Goal: Transaction & Acquisition: Purchase product/service

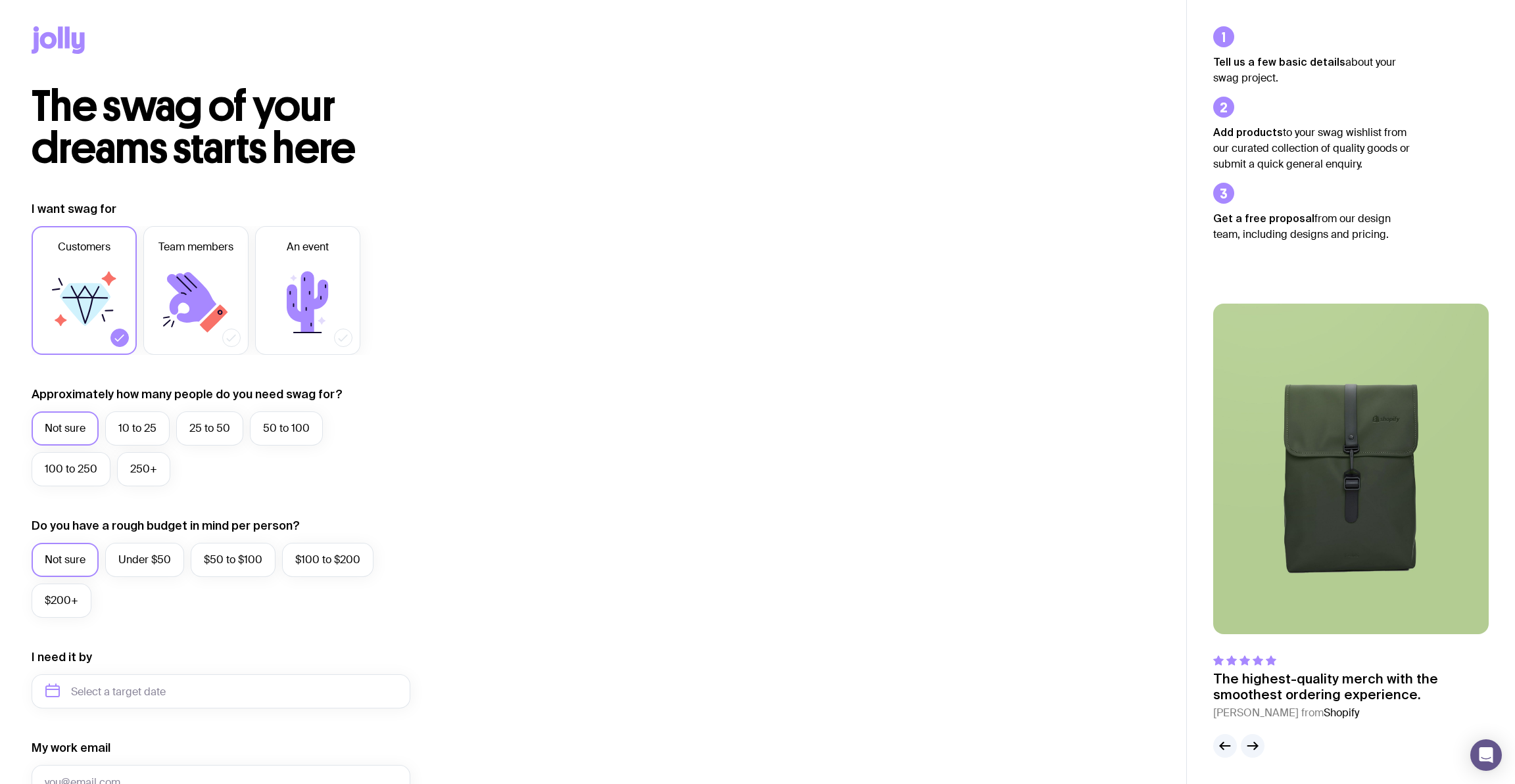
scroll to position [7, 1]
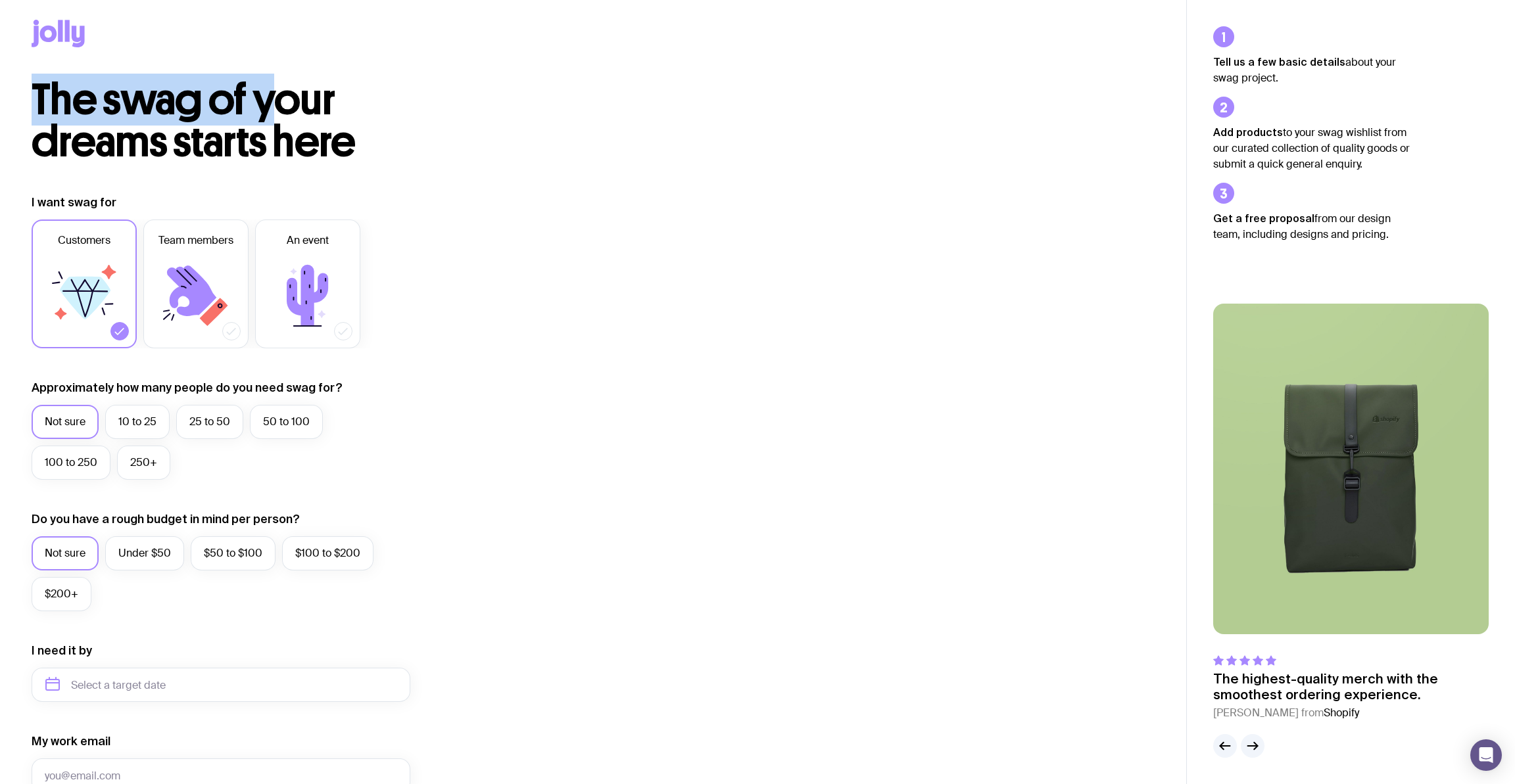
drag, startPoint x: 27, startPoint y: 35, endPoint x: 278, endPoint y: 102, distance: 259.8
click at [277, 102] on main "The swag of your dreams starts here I want swag for Customers Team members An e…" at bounding box center [593, 552] width 1186 height 1118
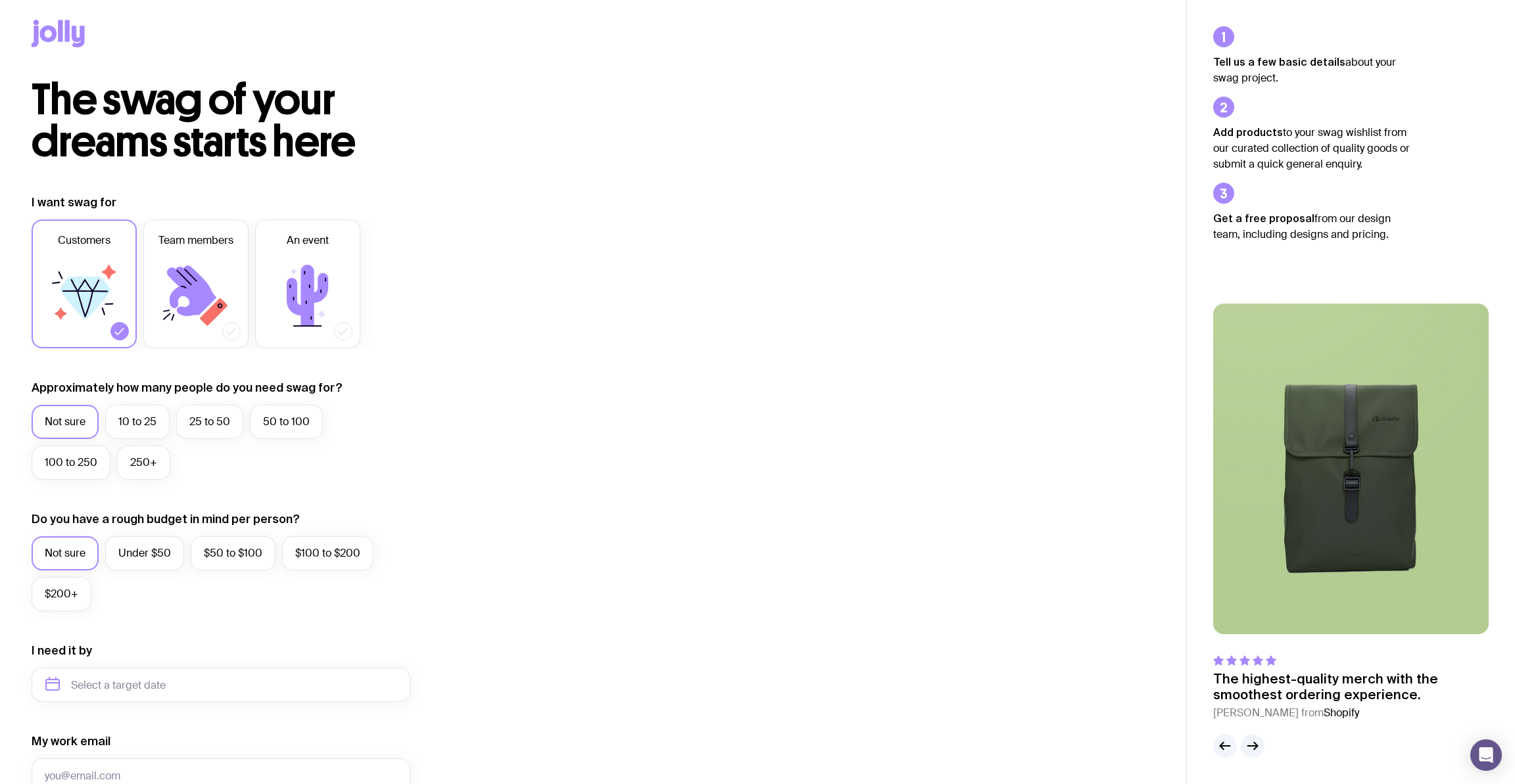
click at [369, 138] on h2 "The swag of your dreams starts here" at bounding box center [252, 121] width 442 height 84
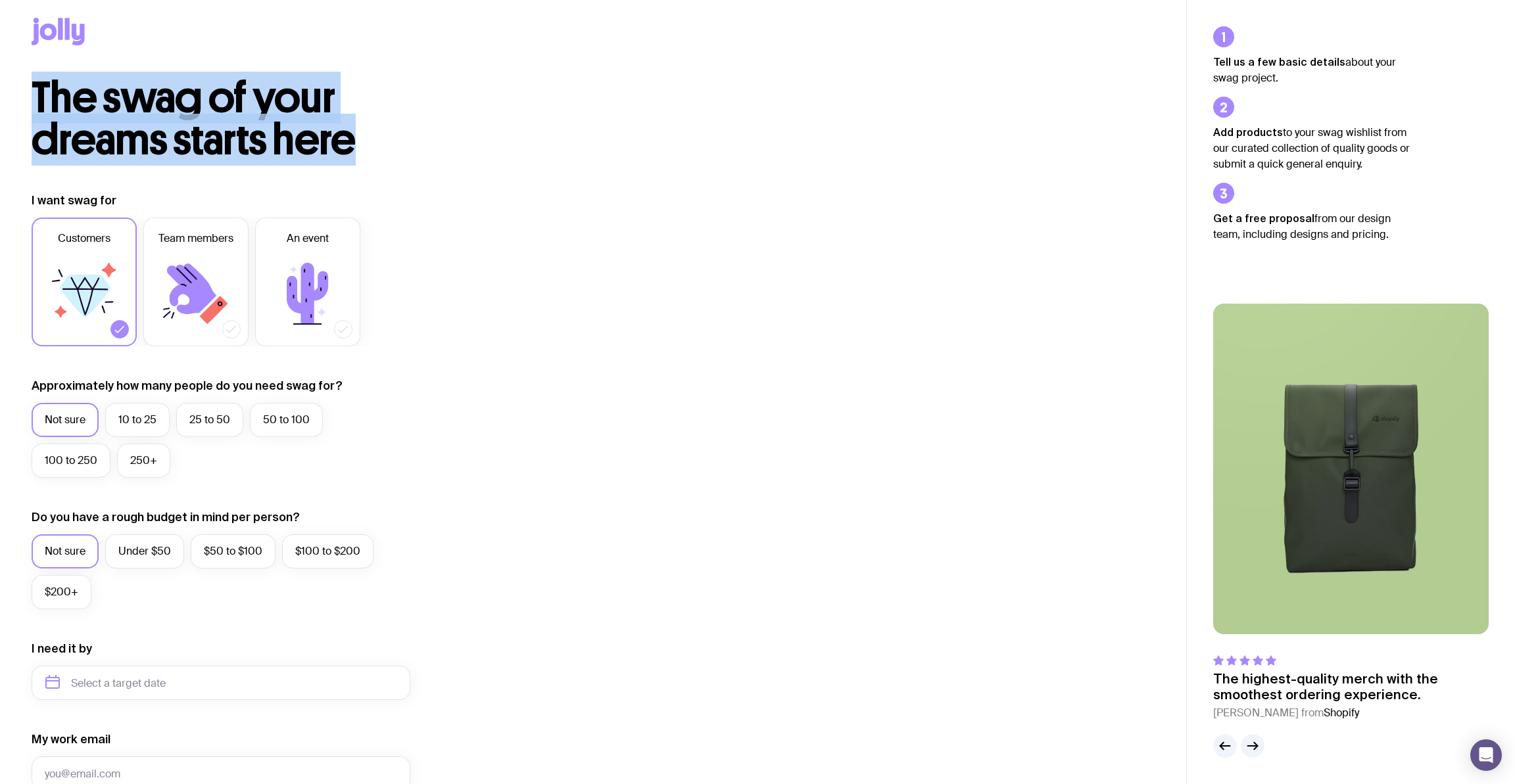
drag, startPoint x: 369, startPoint y: 142, endPoint x: 8, endPoint y: 17, distance: 382.0
click at [8, 17] on main "The swag of your dreams starts here I want swag for Customers Team members An e…" at bounding box center [593, 550] width 1186 height 1118
click at [28, 27] on div at bounding box center [593, 34] width 1186 height 85
drag, startPoint x: 22, startPoint y: 24, endPoint x: 351, endPoint y: 157, distance: 354.9
click at [351, 157] on main "The swag of your dreams starts here I want swag for Customers Team members An e…" at bounding box center [593, 550] width 1186 height 1118
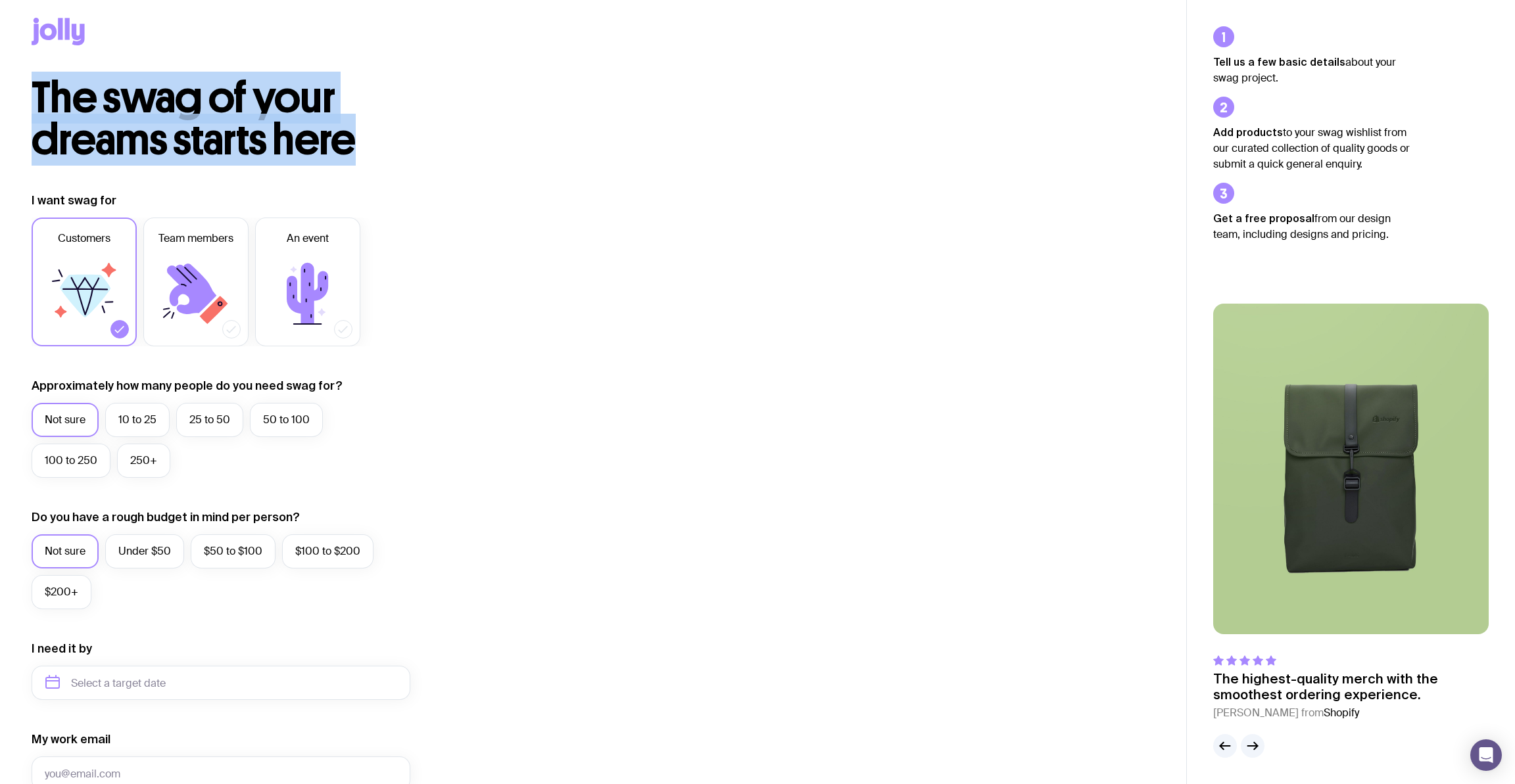
click at [375, 156] on h2 "The swag of your dreams starts here" at bounding box center [252, 119] width 442 height 84
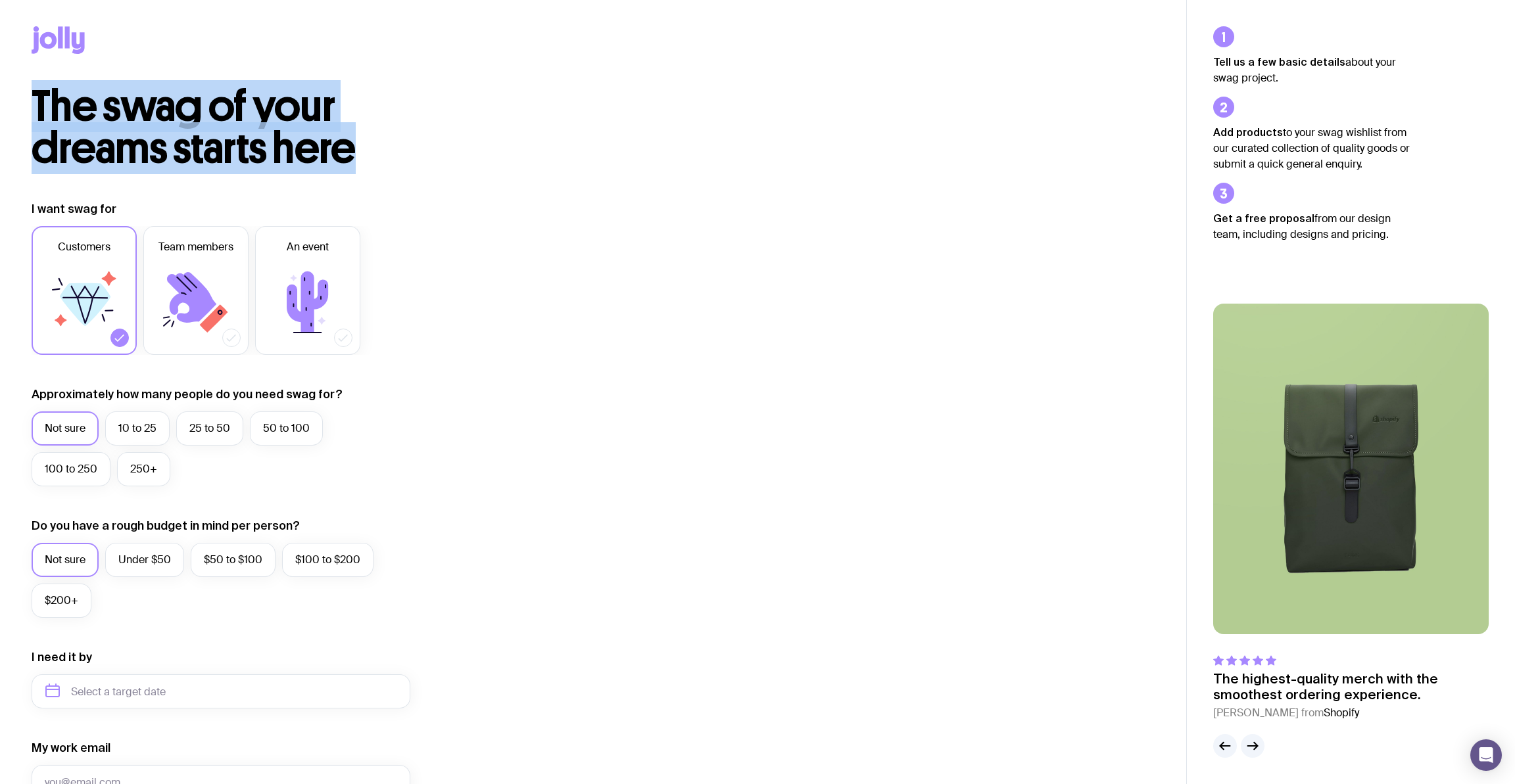
drag, startPoint x: 365, startPoint y: 142, endPoint x: 44, endPoint y: -66, distance: 382.5
click at [44, 0] on html "The swag of your dreams starts here I want swag for Customers Team members An e…" at bounding box center [757, 392] width 1515 height 784
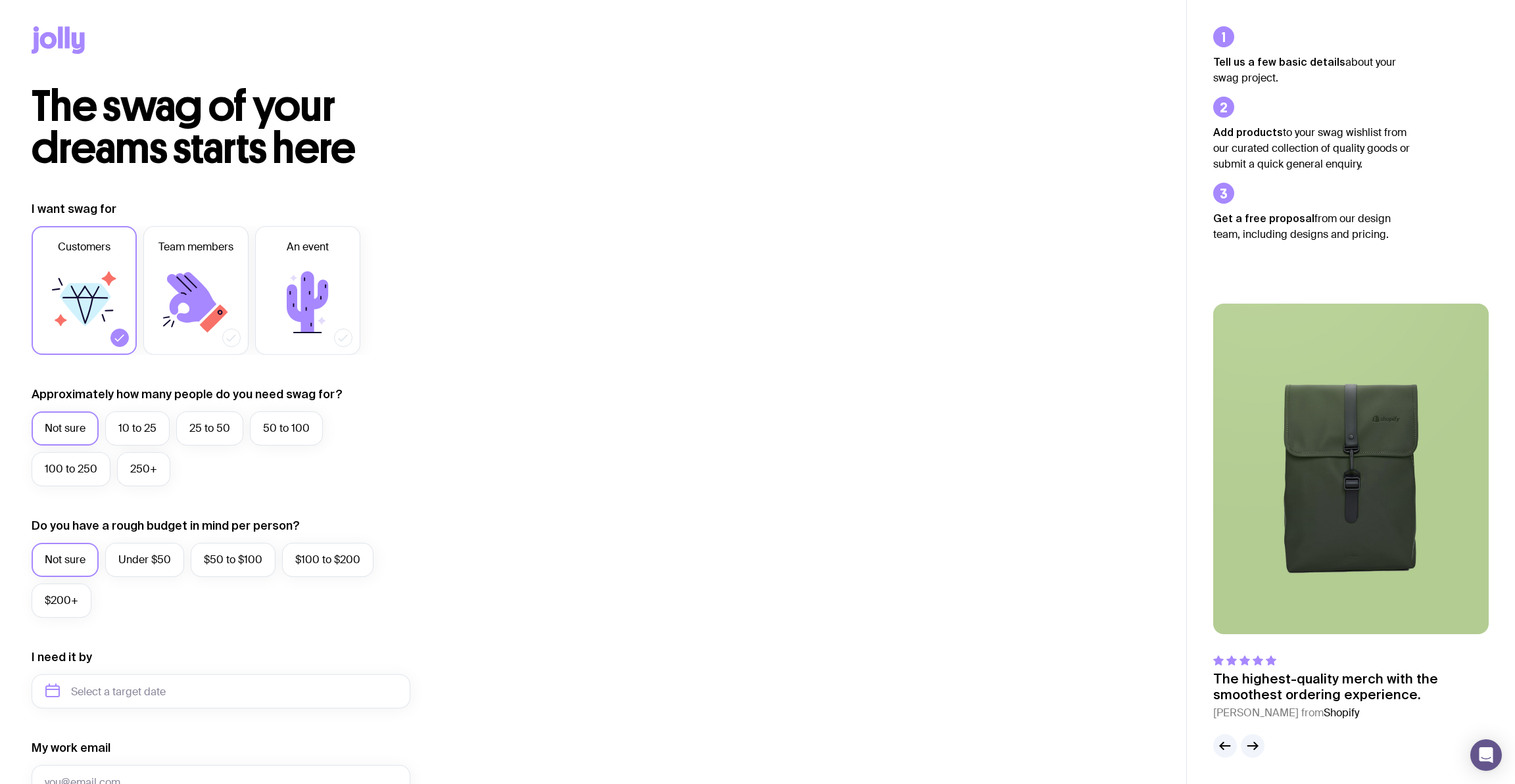
click at [397, 152] on h2 "The swag of your dreams starts here" at bounding box center [252, 127] width 442 height 84
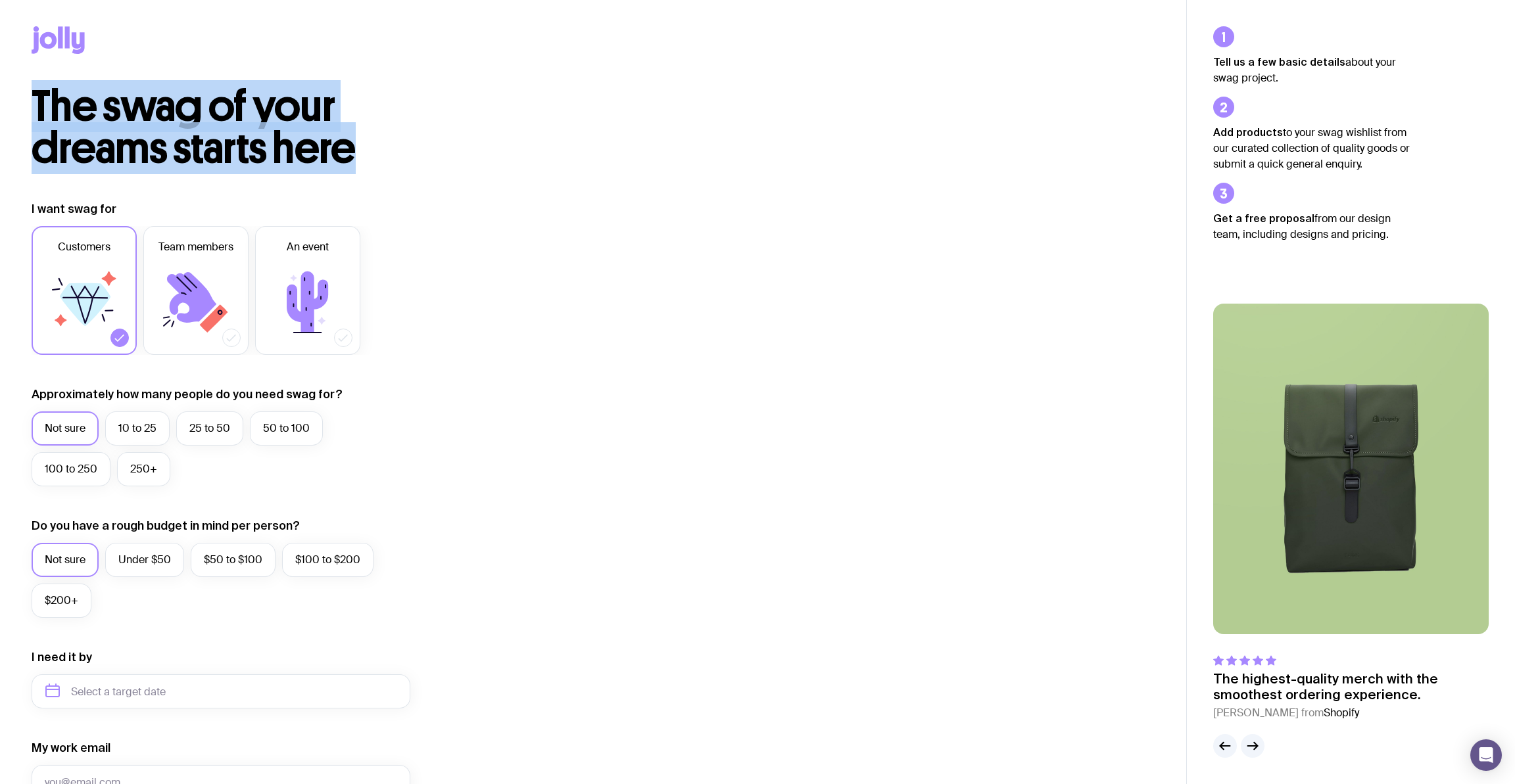
drag, startPoint x: 380, startPoint y: 152, endPoint x: 43, endPoint y: 19, distance: 362.3
click at [43, 19] on main "The swag of your dreams starts here I want swag for Customers Team members An e…" at bounding box center [593, 559] width 1186 height 1118
click at [43, 19] on div at bounding box center [594, 43] width 1123 height 85
drag, startPoint x: 26, startPoint y: 23, endPoint x: 421, endPoint y: 167, distance: 420.4
click at [421, 167] on main "The swag of your dreams starts here I want swag for Customers Team members An e…" at bounding box center [593, 559] width 1186 height 1118
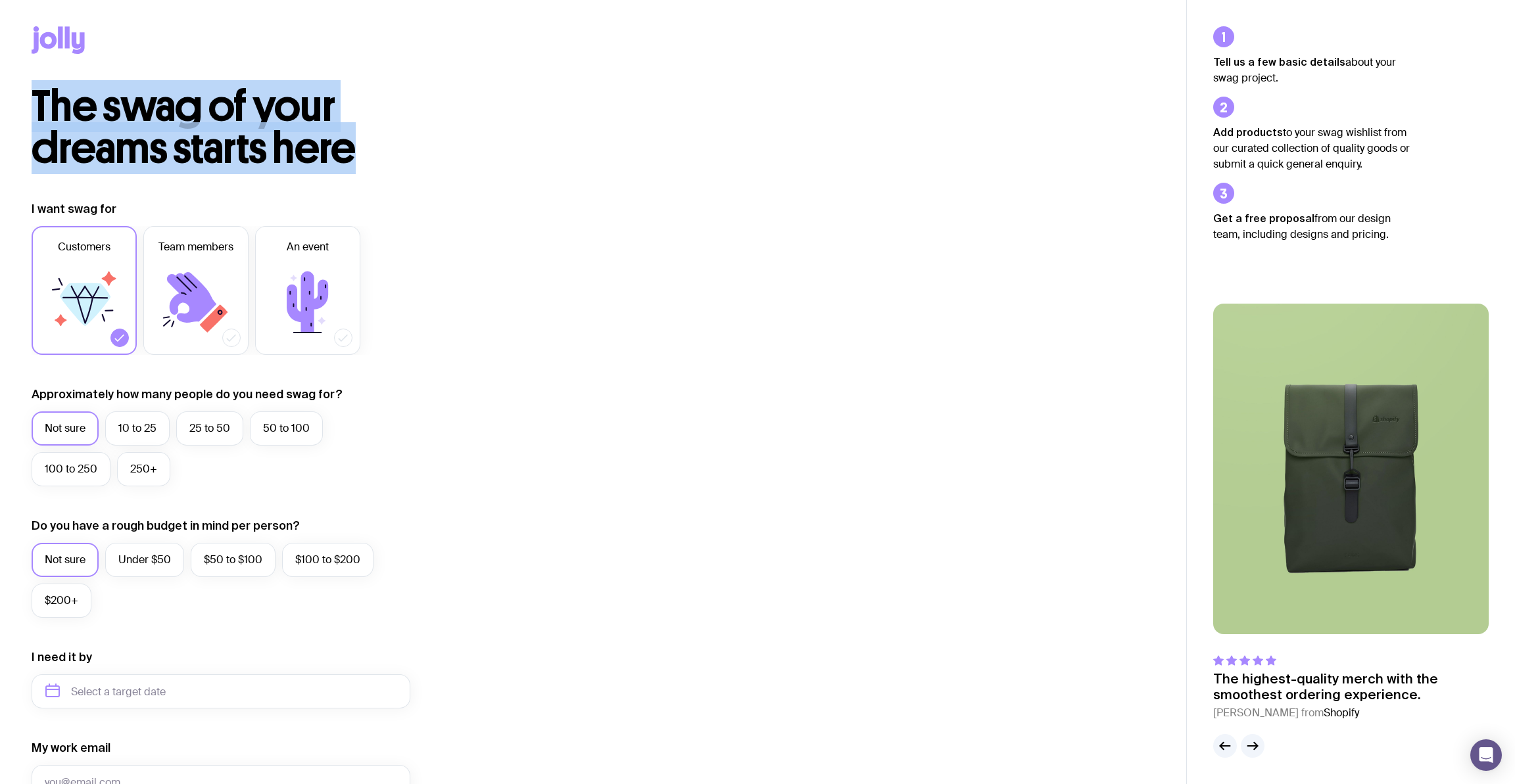
click at [421, 167] on h2 "The swag of your dreams starts here" at bounding box center [252, 127] width 442 height 84
drag, startPoint x: 26, startPoint y: 36, endPoint x: 380, endPoint y: 132, distance: 366.8
click at [380, 132] on main "The swag of your dreams starts here I want swag for Customers Team members An e…" at bounding box center [593, 559] width 1186 height 1118
click at [401, 142] on h2 "The swag of your dreams starts here" at bounding box center [252, 127] width 442 height 84
drag, startPoint x: 388, startPoint y: 145, endPoint x: 30, endPoint y: 34, distance: 374.8
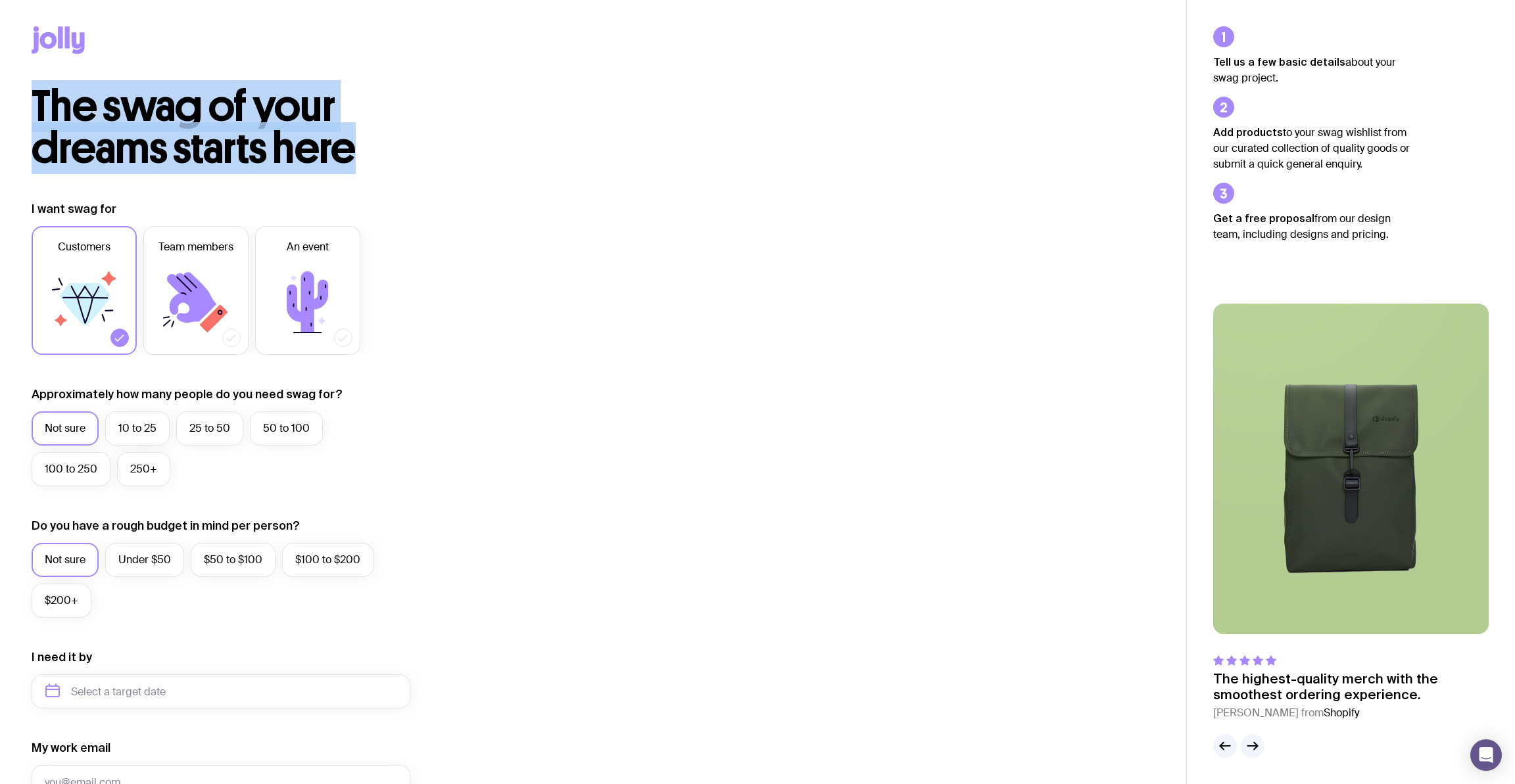
click at [30, 34] on main "The swag of your dreams starts here I want swag for Customers Team members An e…" at bounding box center [593, 559] width 1186 height 1118
click at [30, 34] on div at bounding box center [593, 43] width 1186 height 85
drag, startPoint x: 32, startPoint y: 35, endPoint x: 277, endPoint y: 137, distance: 265.4
click at [277, 137] on main "The swag of your dreams starts here I want swag for Customers Team members An e…" at bounding box center [593, 559] width 1186 height 1118
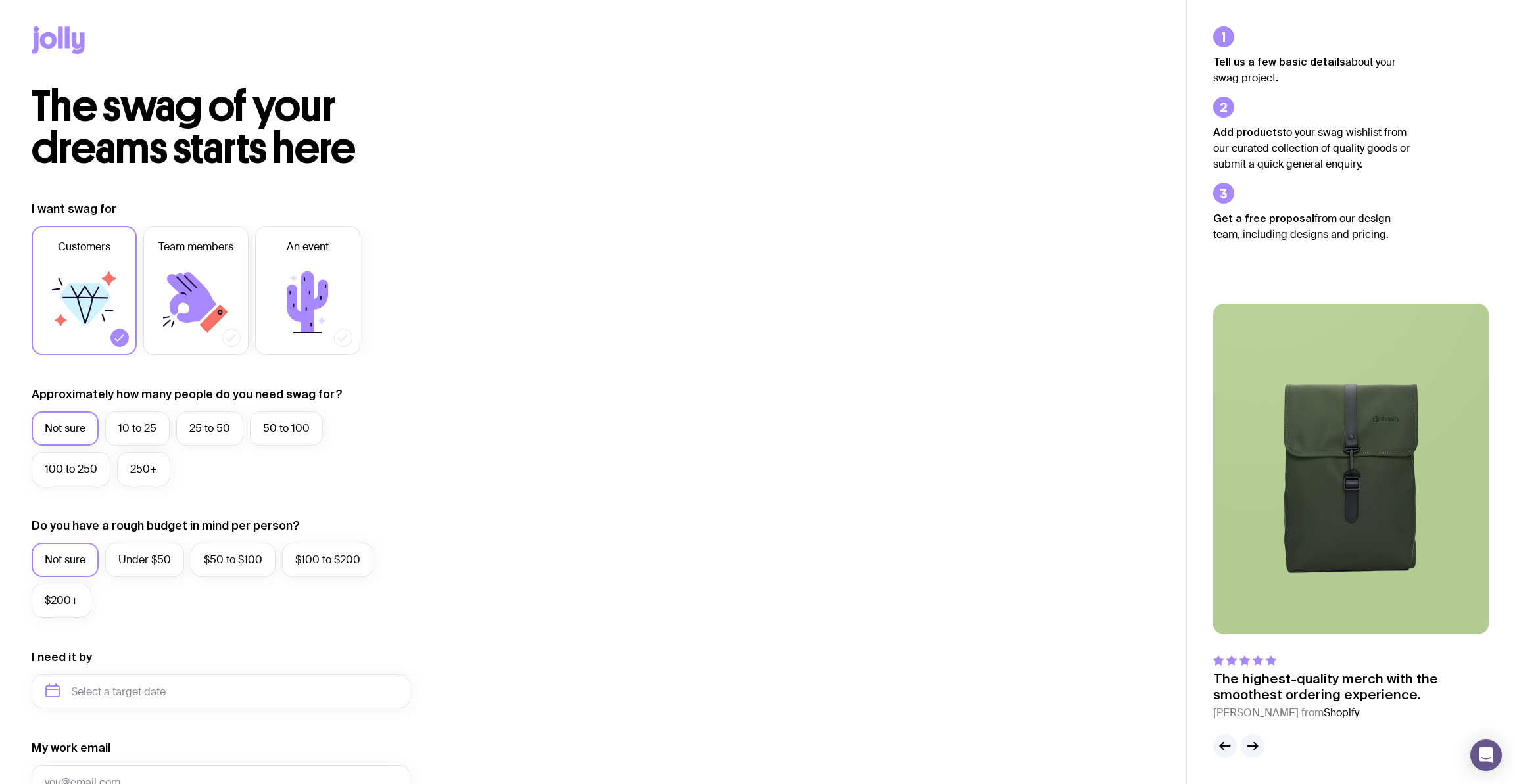
drag, startPoint x: 352, startPoint y: 139, endPoint x: 377, endPoint y: 145, distance: 25.7
click at [353, 139] on span "The swag of your dreams starts here" at bounding box center [193, 127] width 324 height 94
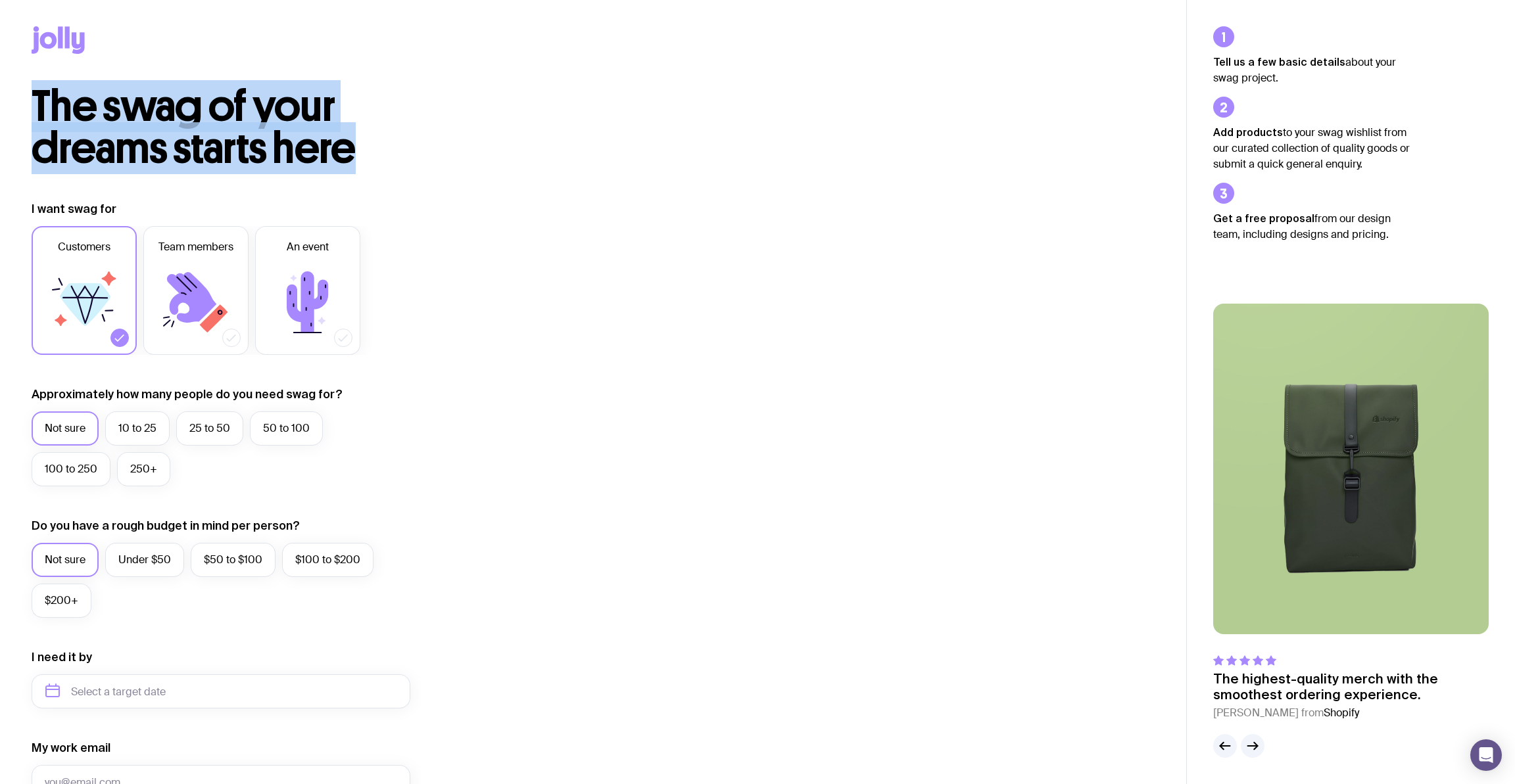
drag, startPoint x: 377, startPoint y: 145, endPoint x: 23, endPoint y: 20, distance: 375.4
click at [23, 20] on main "The swag of your dreams starts here I want swag for Customers Team members An e…" at bounding box center [593, 559] width 1186 height 1118
click at [40, 36] on icon at bounding box center [58, 40] width 53 height 28
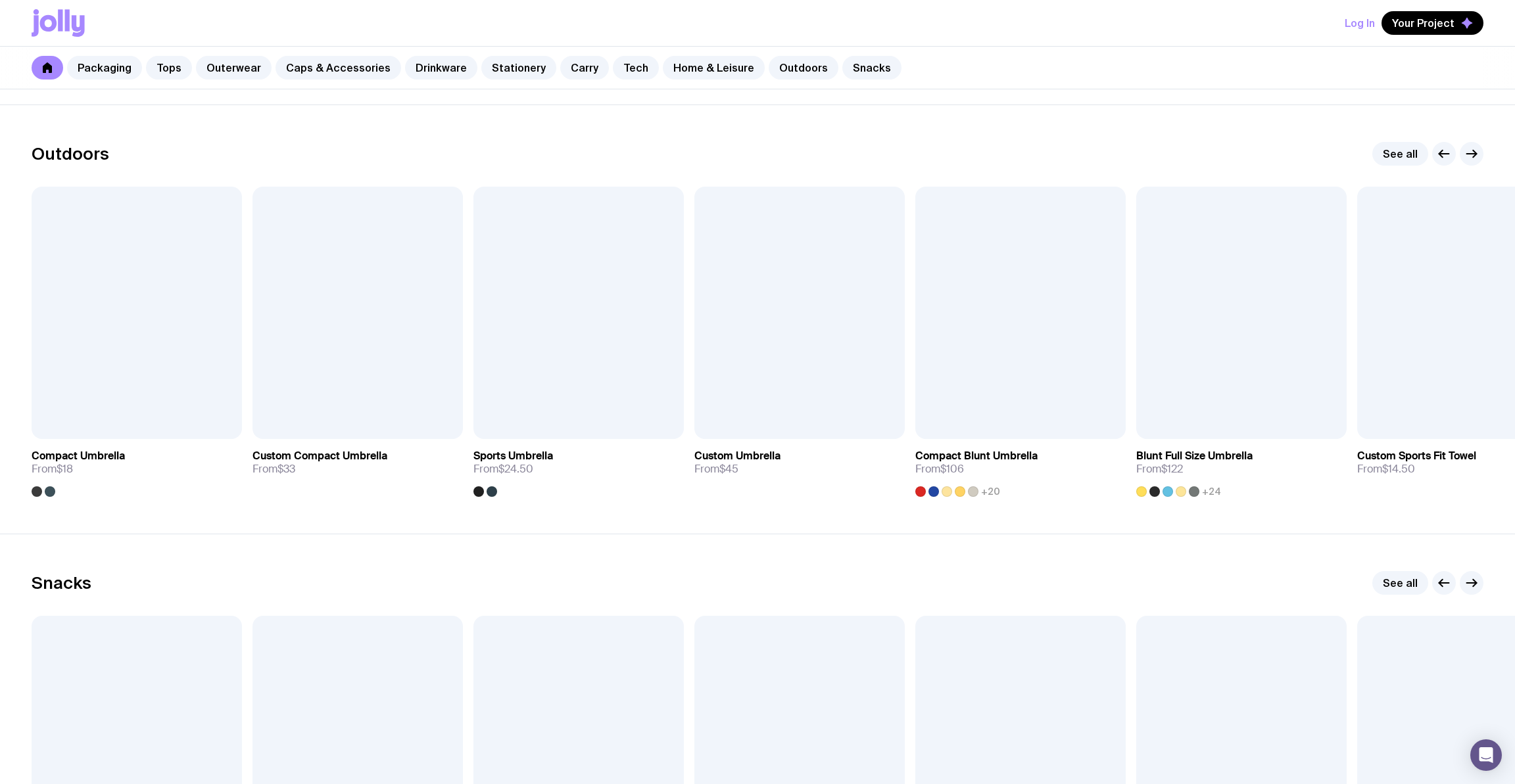
scroll to position [4029, 0]
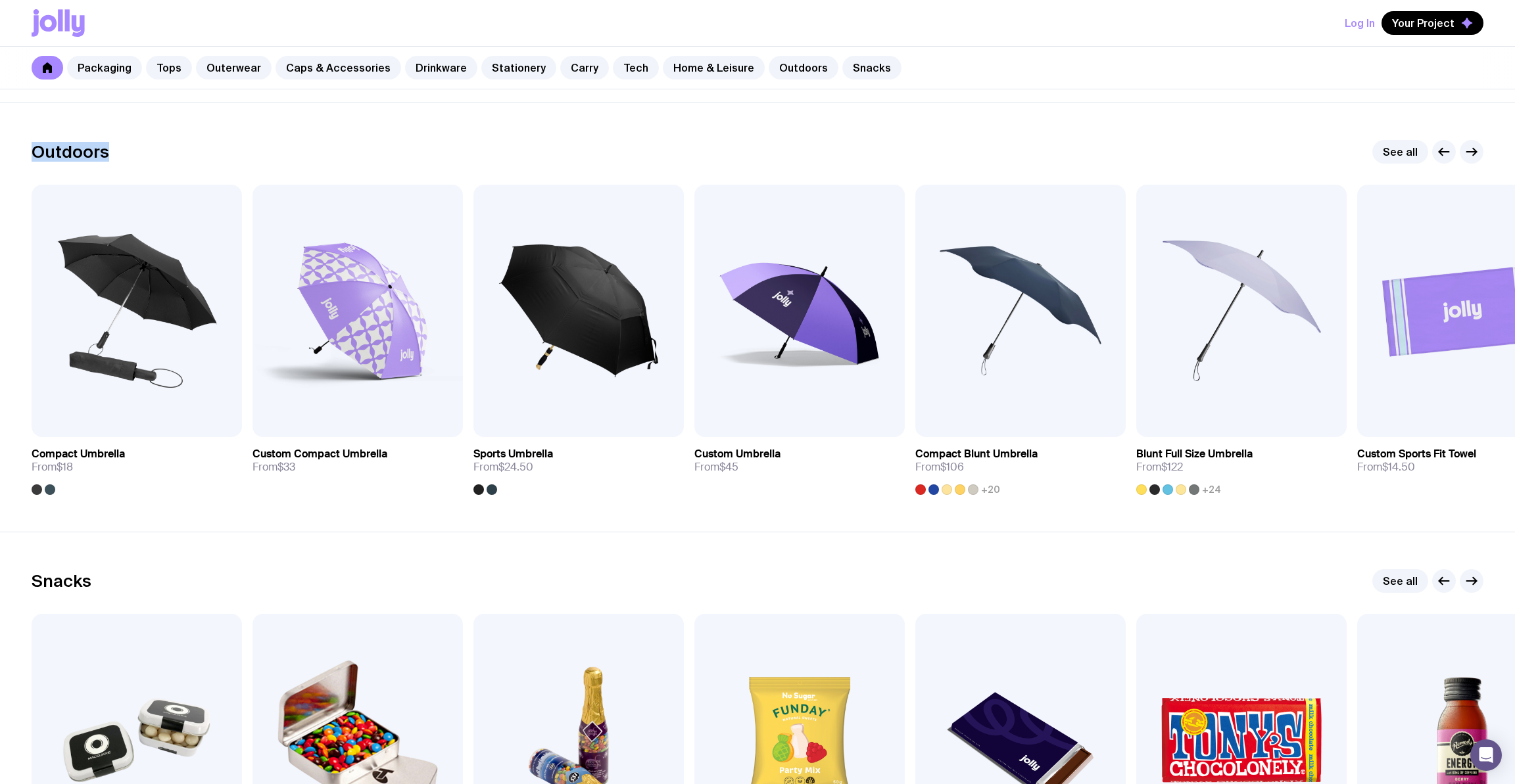
drag, startPoint x: 37, startPoint y: 152, endPoint x: 120, endPoint y: 155, distance: 83.1
click at [120, 155] on div "Outdoors See all" at bounding box center [758, 152] width 1452 height 23
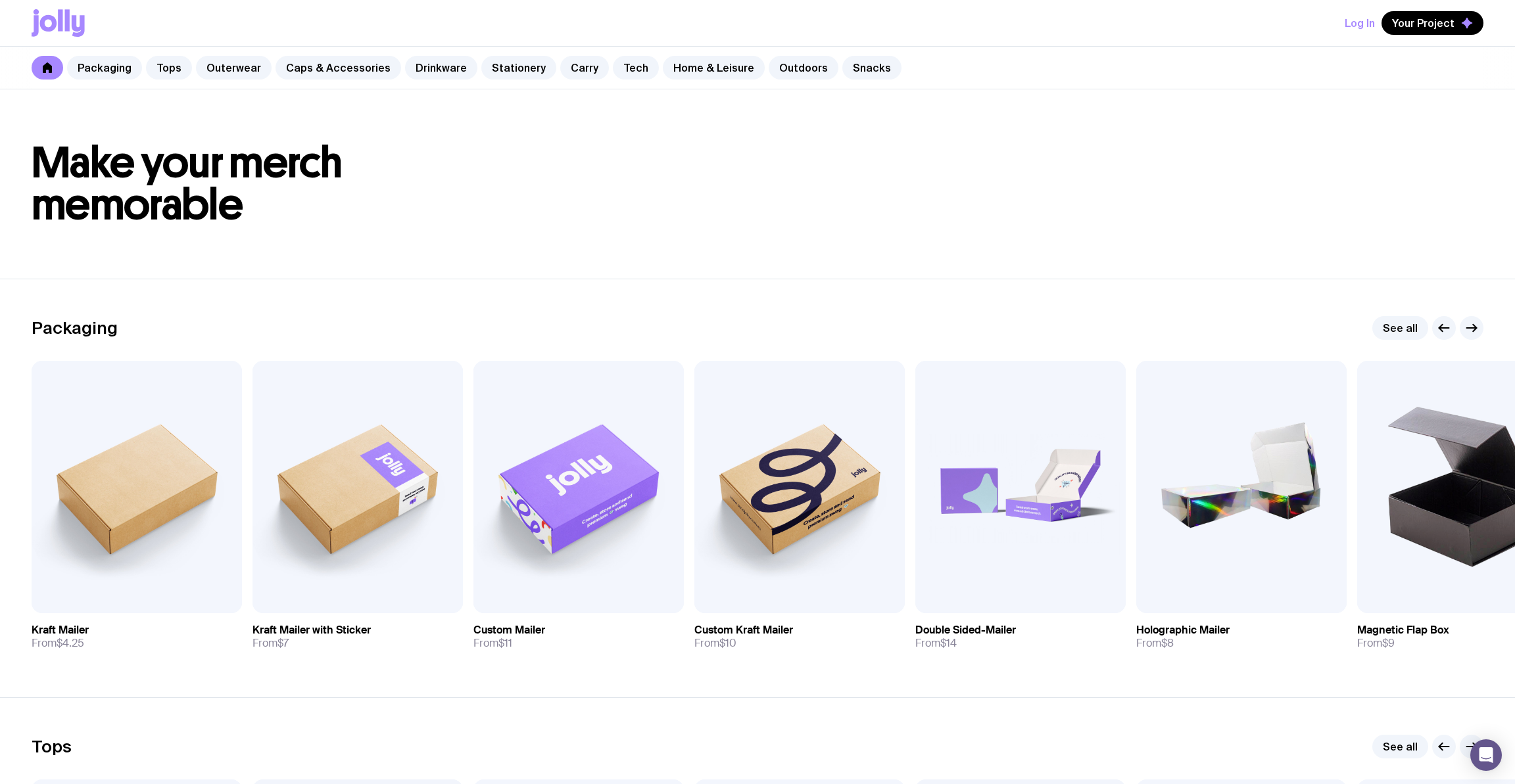
scroll to position [0, 0]
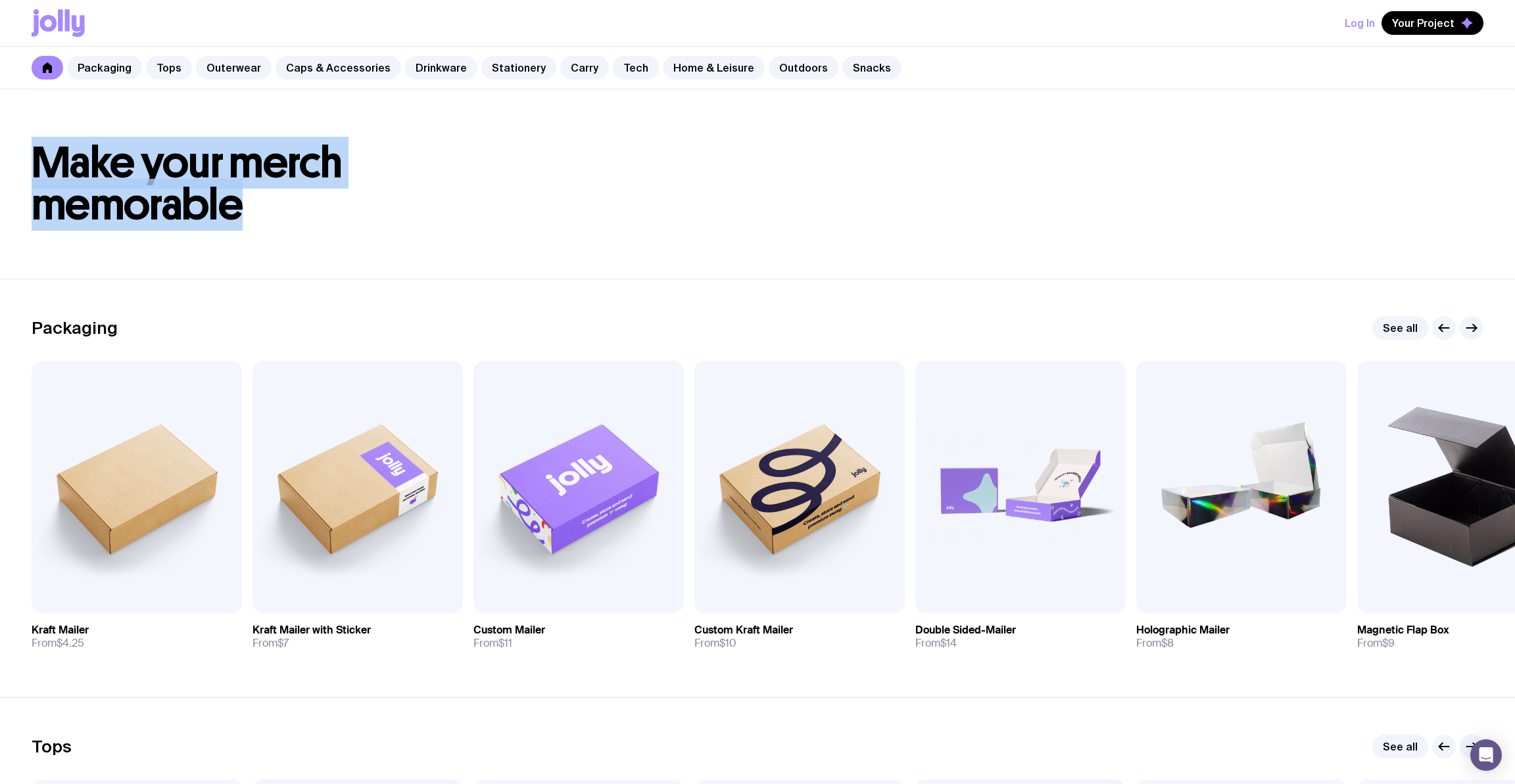
drag, startPoint x: 33, startPoint y: 143, endPoint x: 348, endPoint y: 196, distance: 319.4
click at [348, 196] on h1 "Make your merch memorable" at bounding box center [758, 184] width 1452 height 84
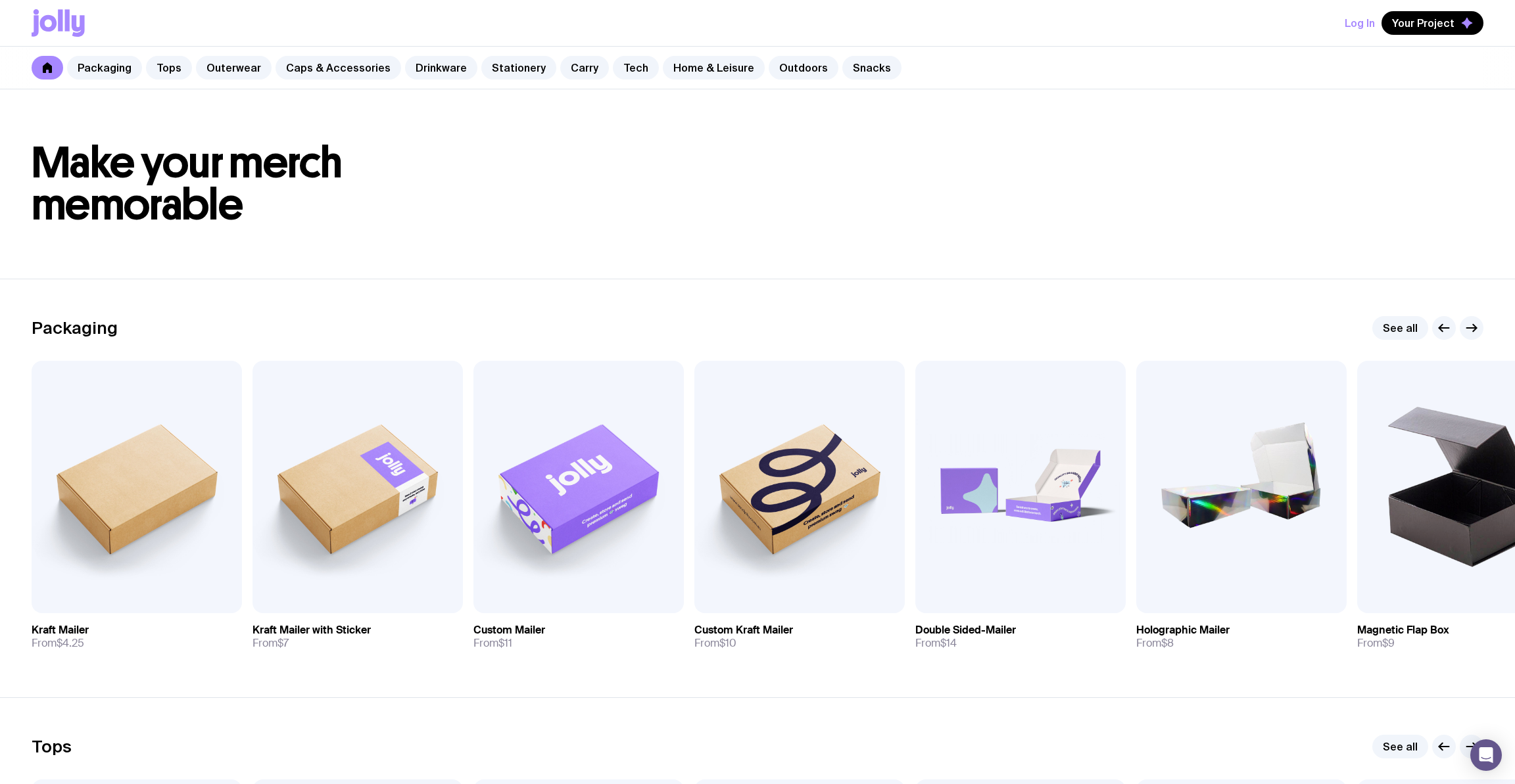
click at [351, 204] on h1 "Make your merch memorable" at bounding box center [758, 184] width 1452 height 84
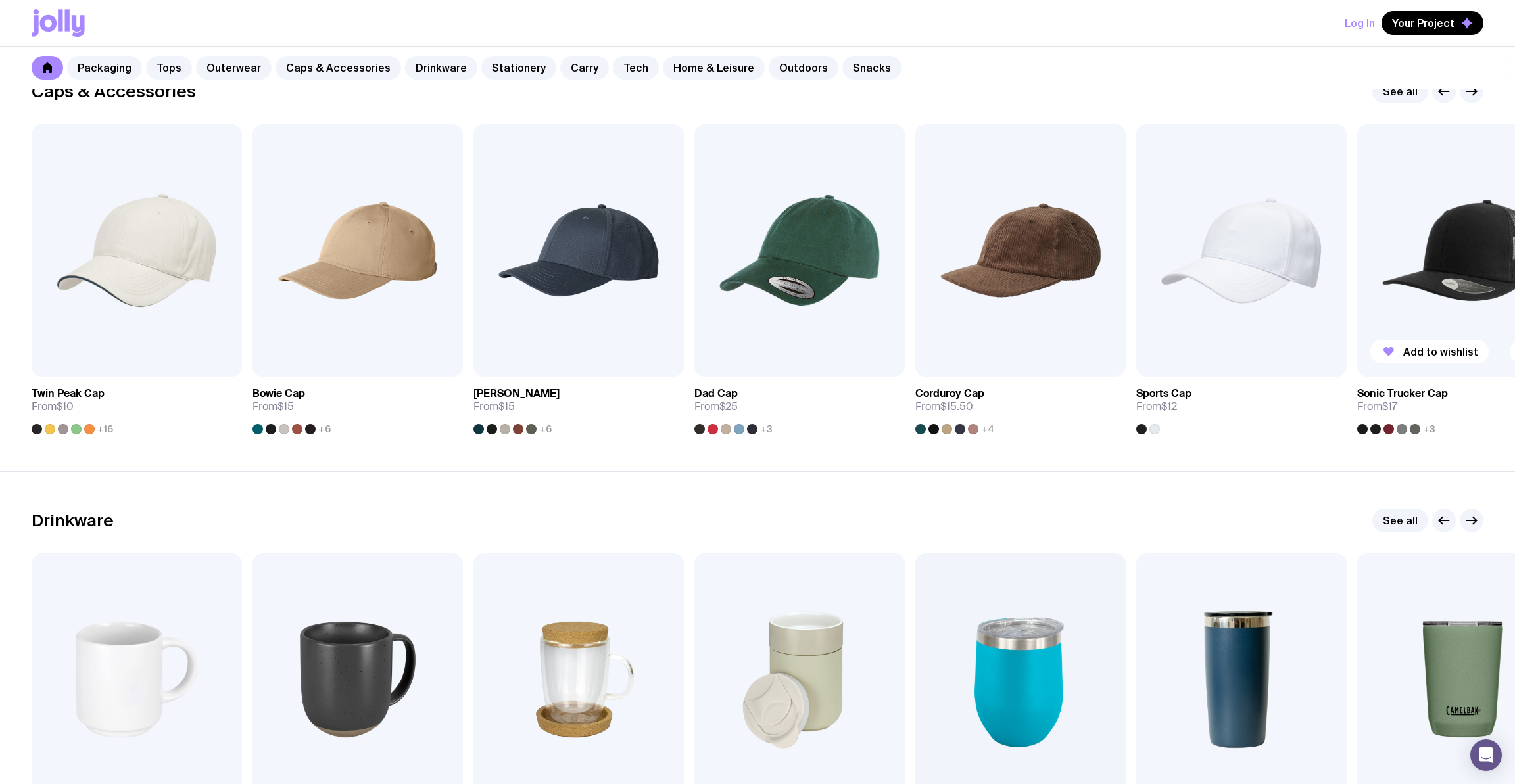
scroll to position [1389, 0]
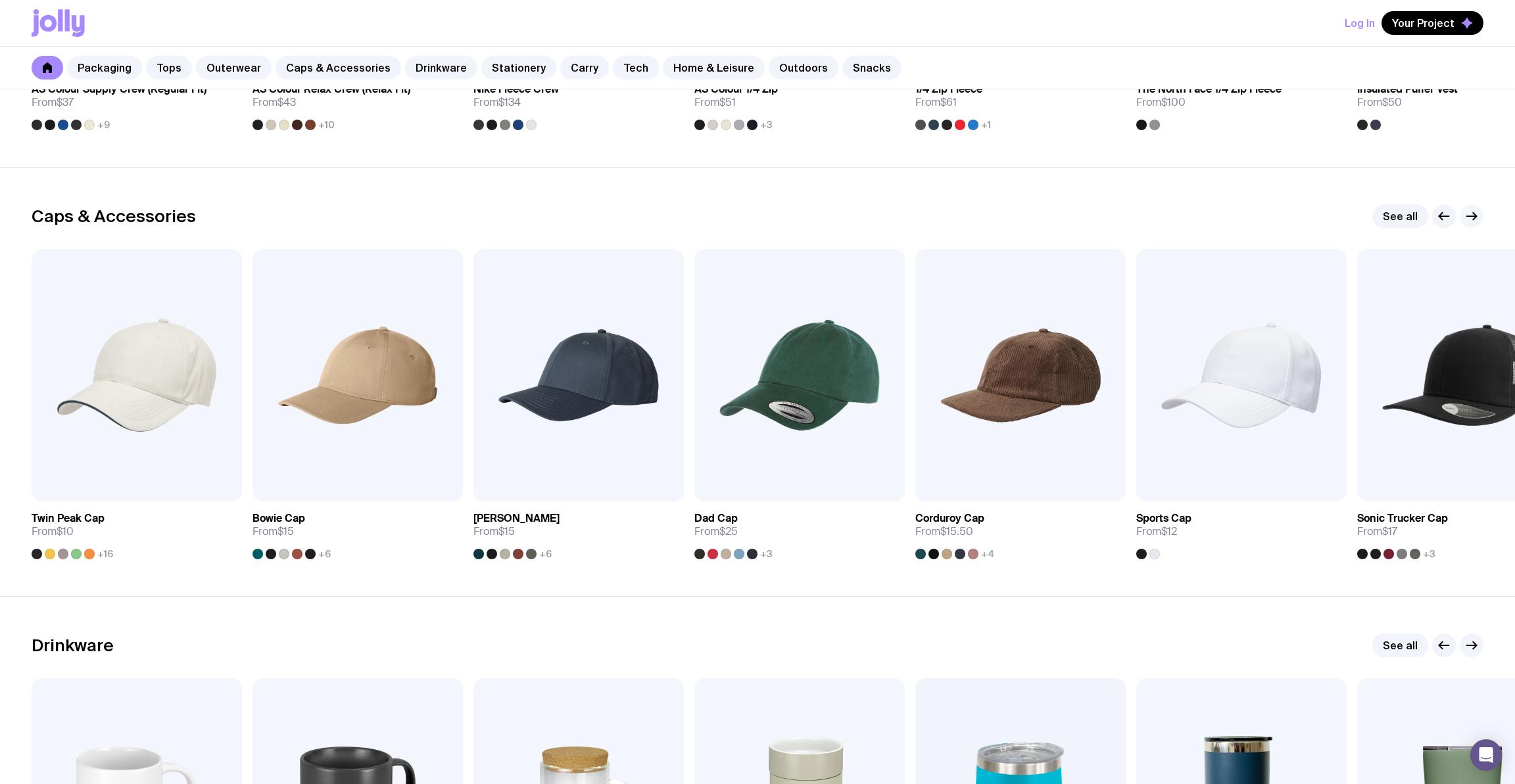
click at [1471, 217] on icon "button" at bounding box center [1471, 217] width 15 height 15
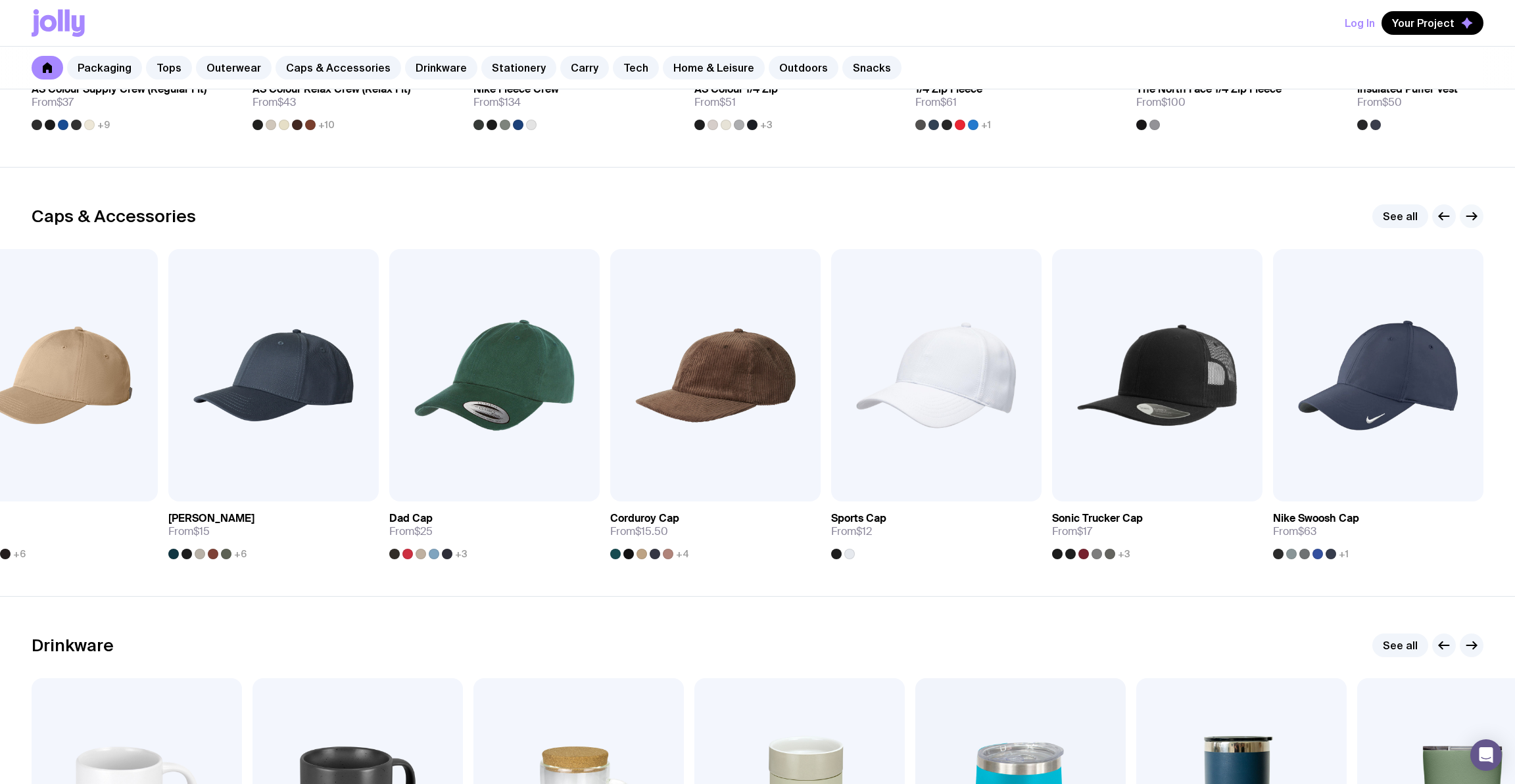
click at [1471, 217] on icon "button" at bounding box center [1471, 217] width 15 height 15
click at [1397, 218] on link "See all" at bounding box center [1400, 217] width 56 height 23
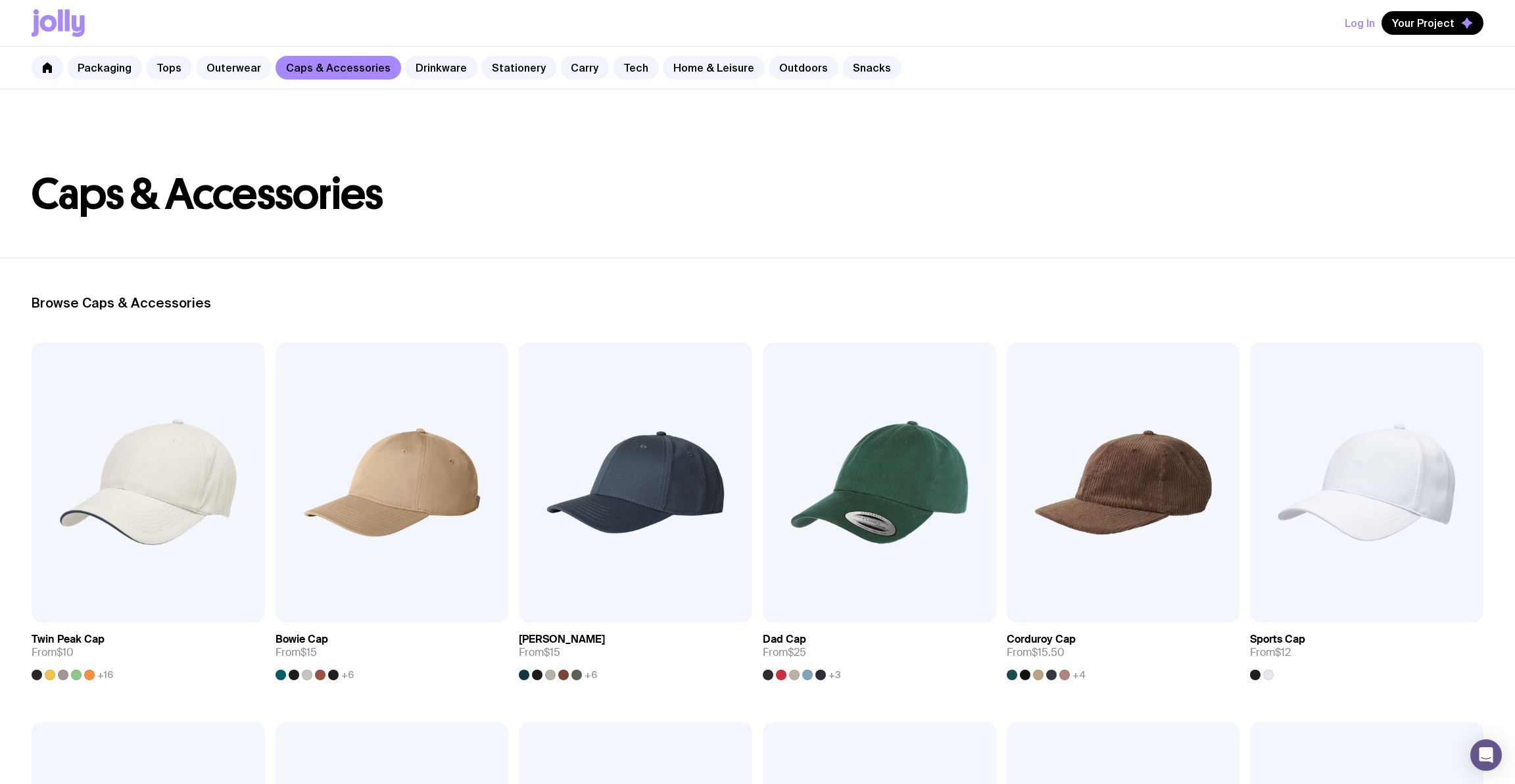
click at [225, 71] on link "Outerwear" at bounding box center [234, 68] width 75 height 23
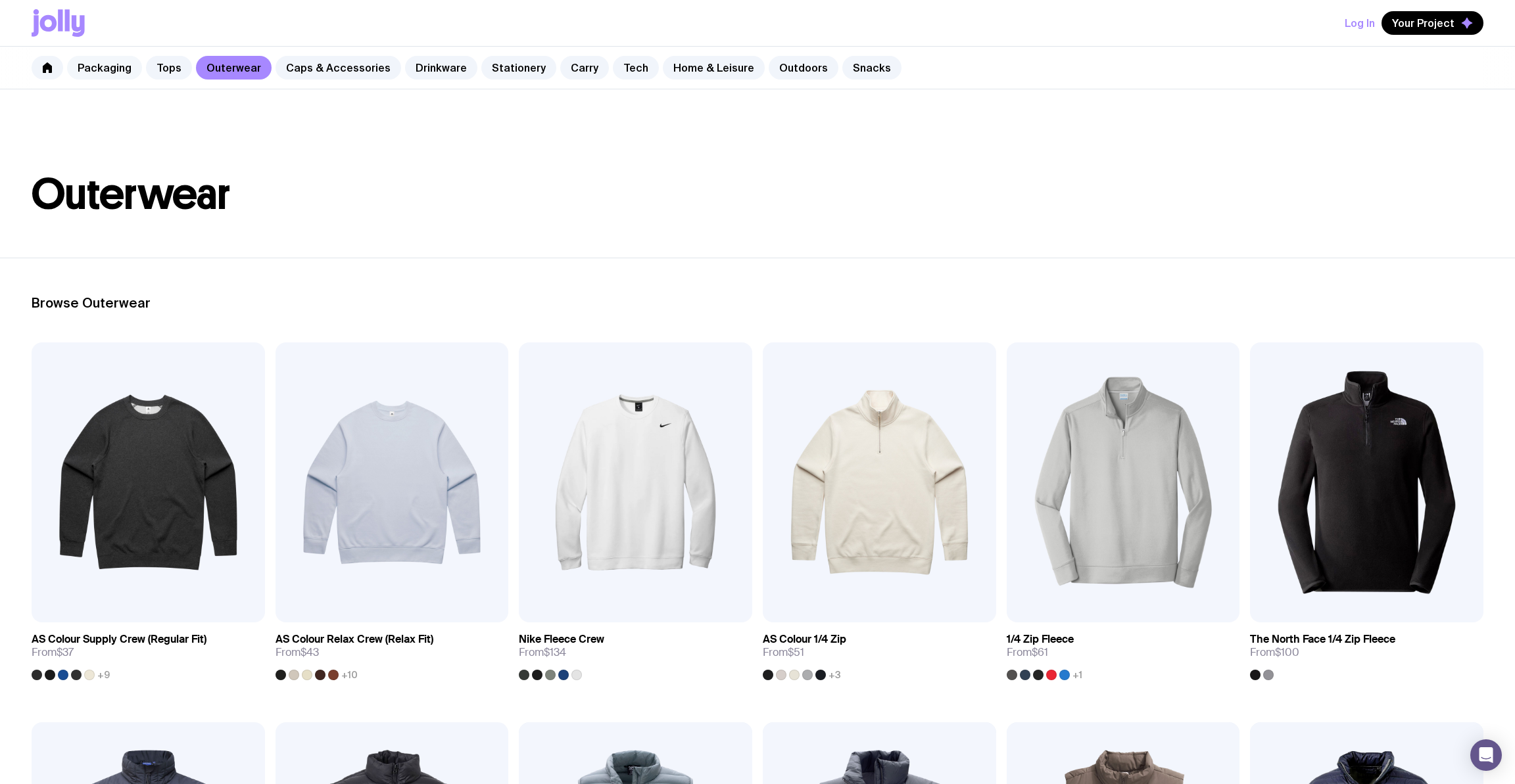
click at [116, 69] on link "Packaging" at bounding box center [104, 68] width 75 height 23
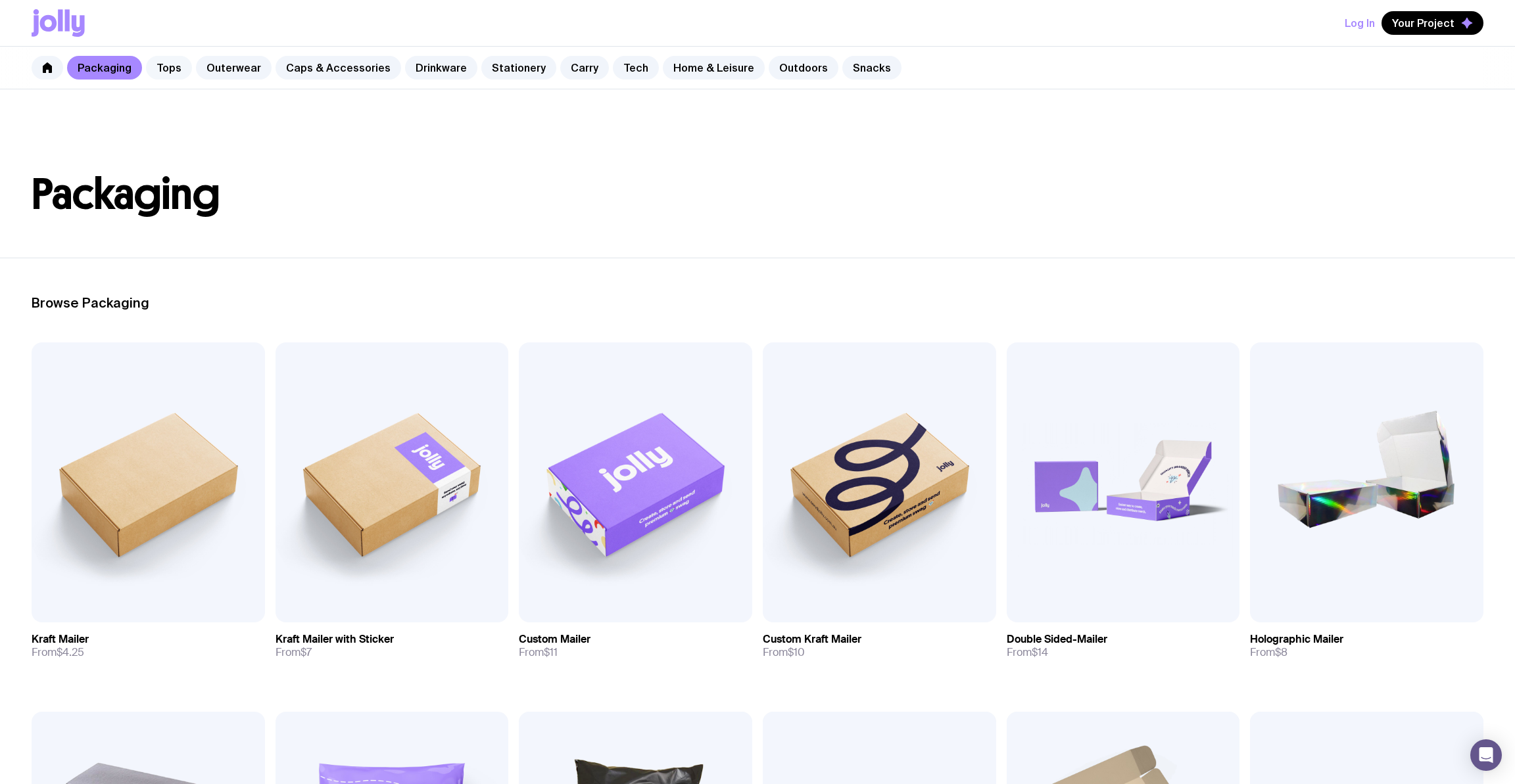
click at [170, 67] on link "Tops" at bounding box center [169, 68] width 46 height 23
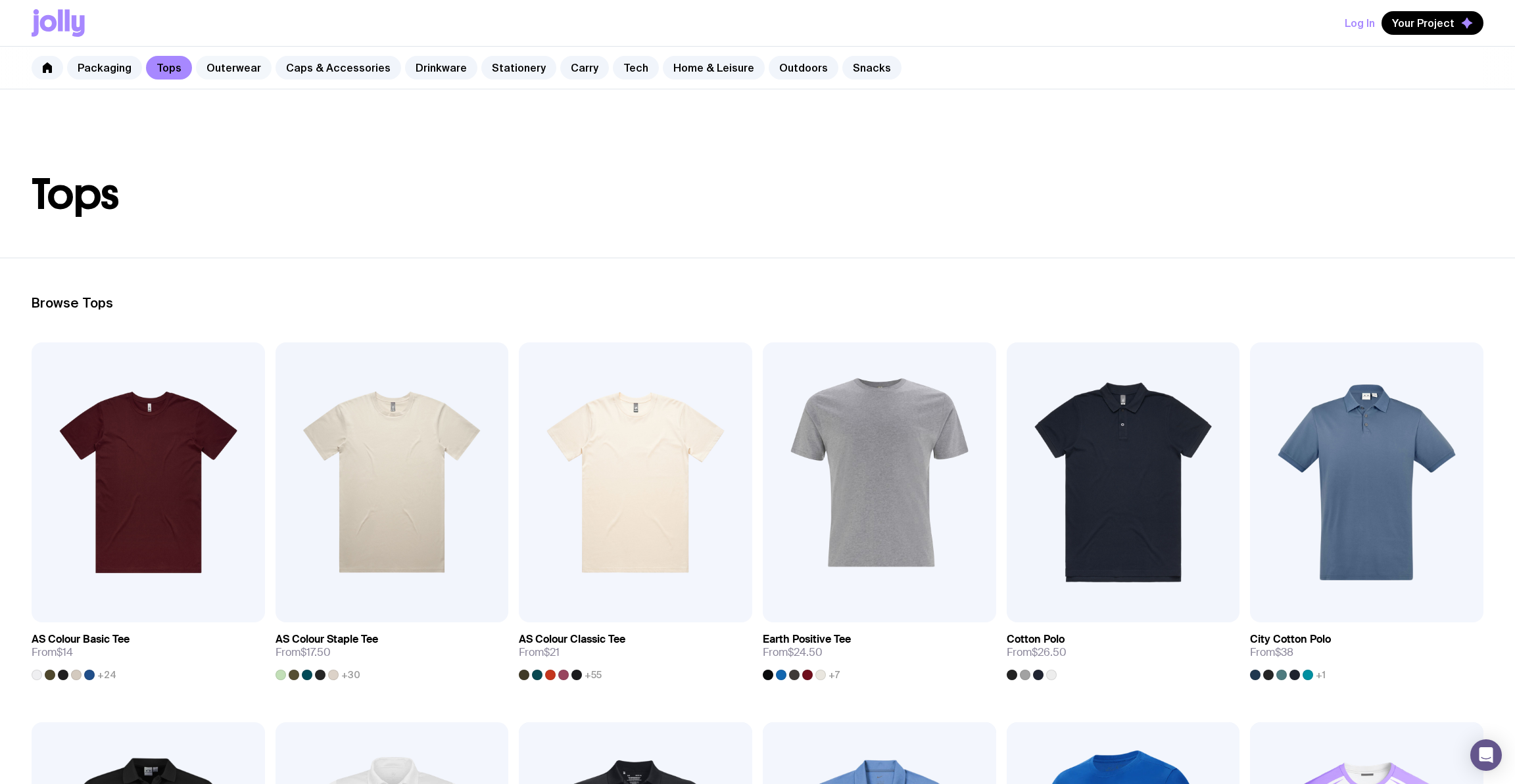
click at [234, 67] on link "Outerwear" at bounding box center [234, 68] width 75 height 23
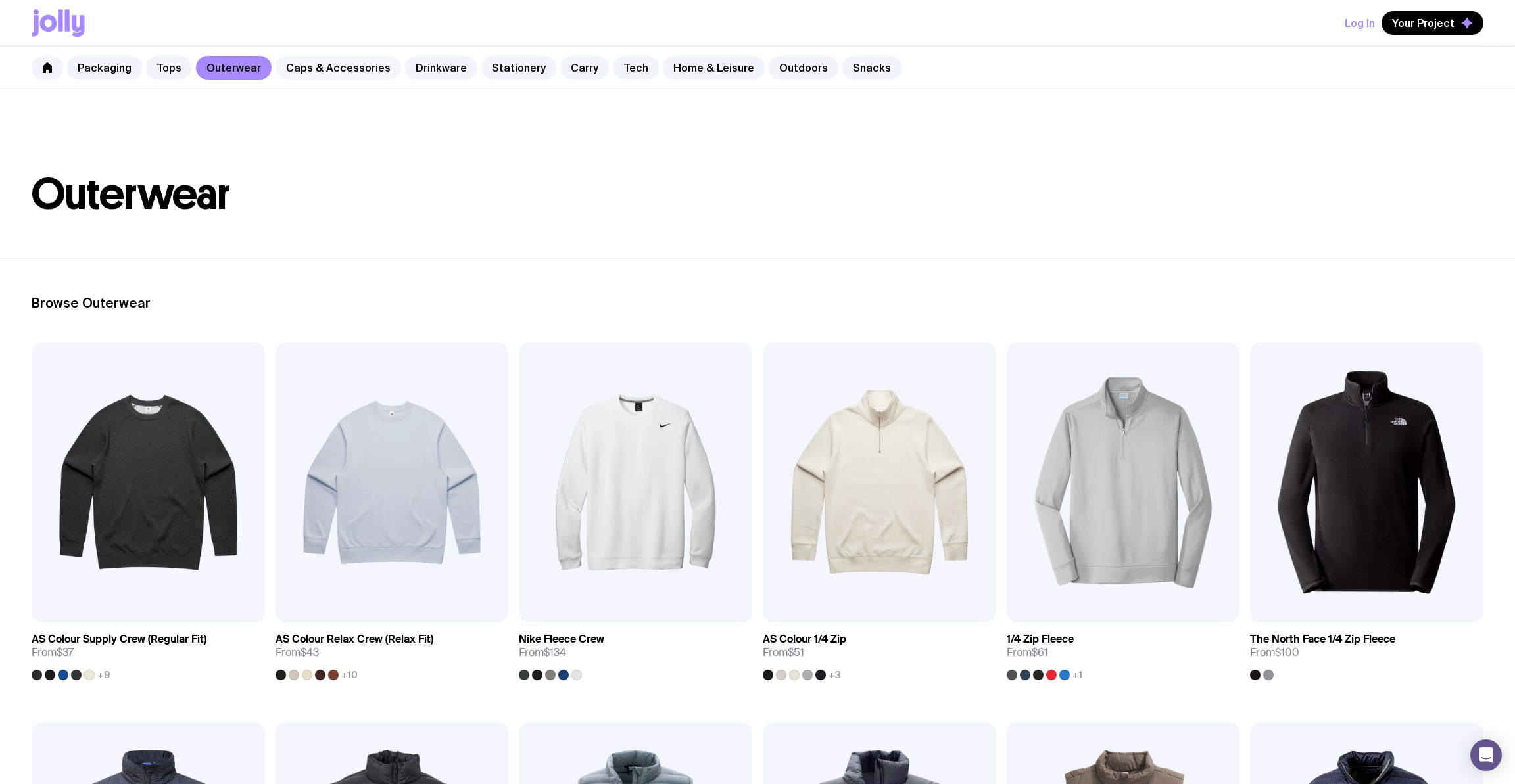
click at [340, 71] on link "Caps & Accessories" at bounding box center [338, 68] width 126 height 23
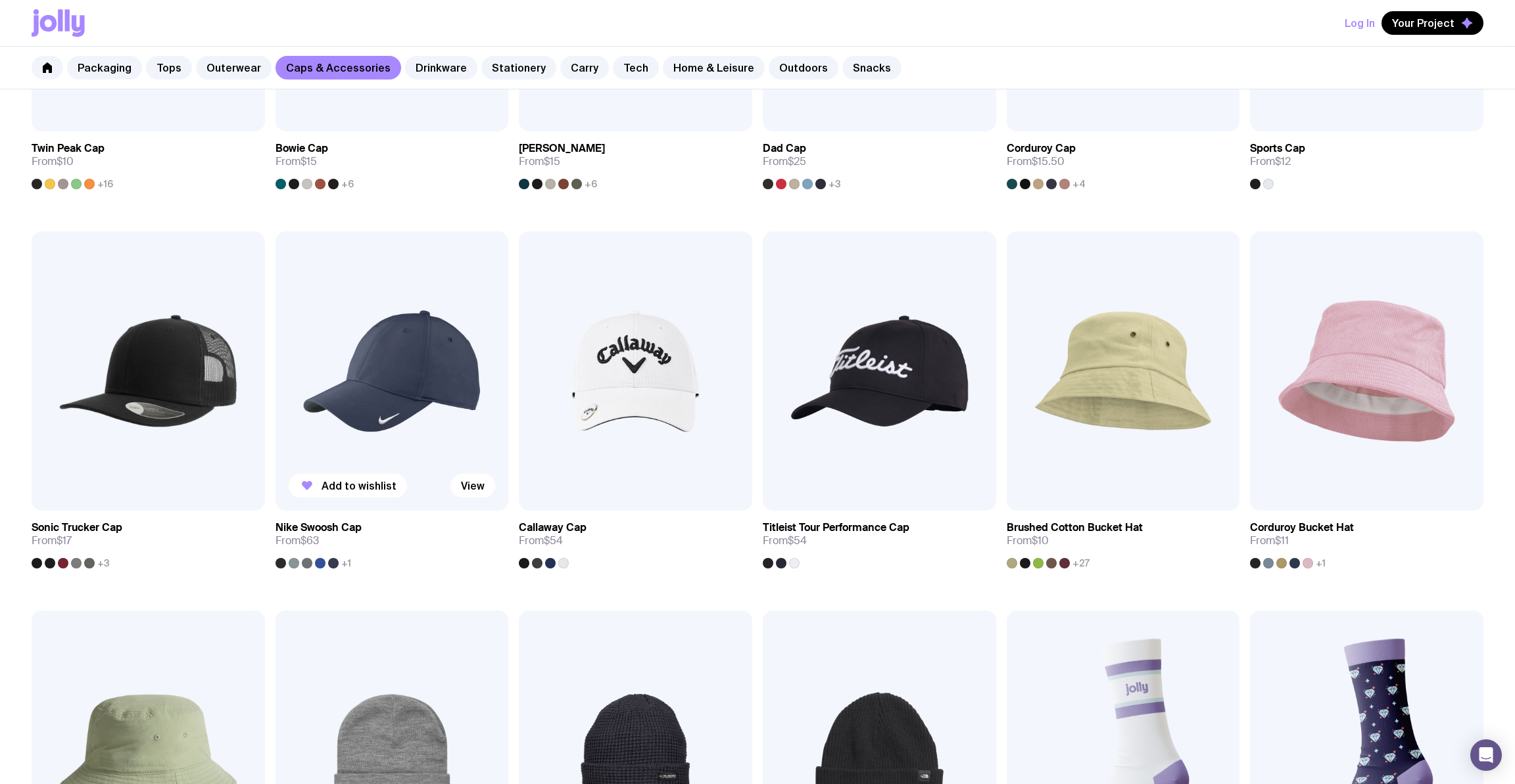
scroll to position [530, 0]
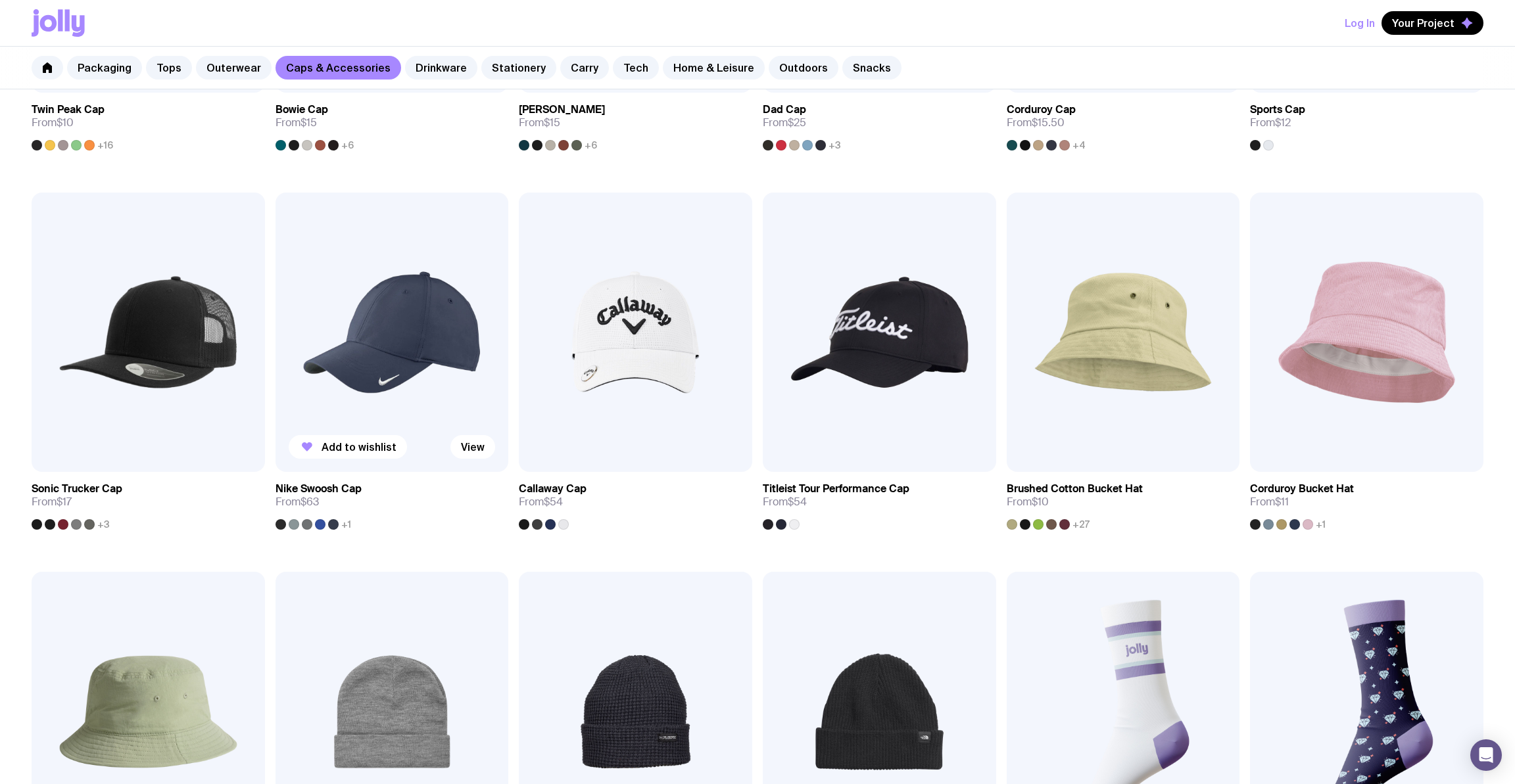
click at [282, 523] on div at bounding box center [280, 524] width 11 height 11
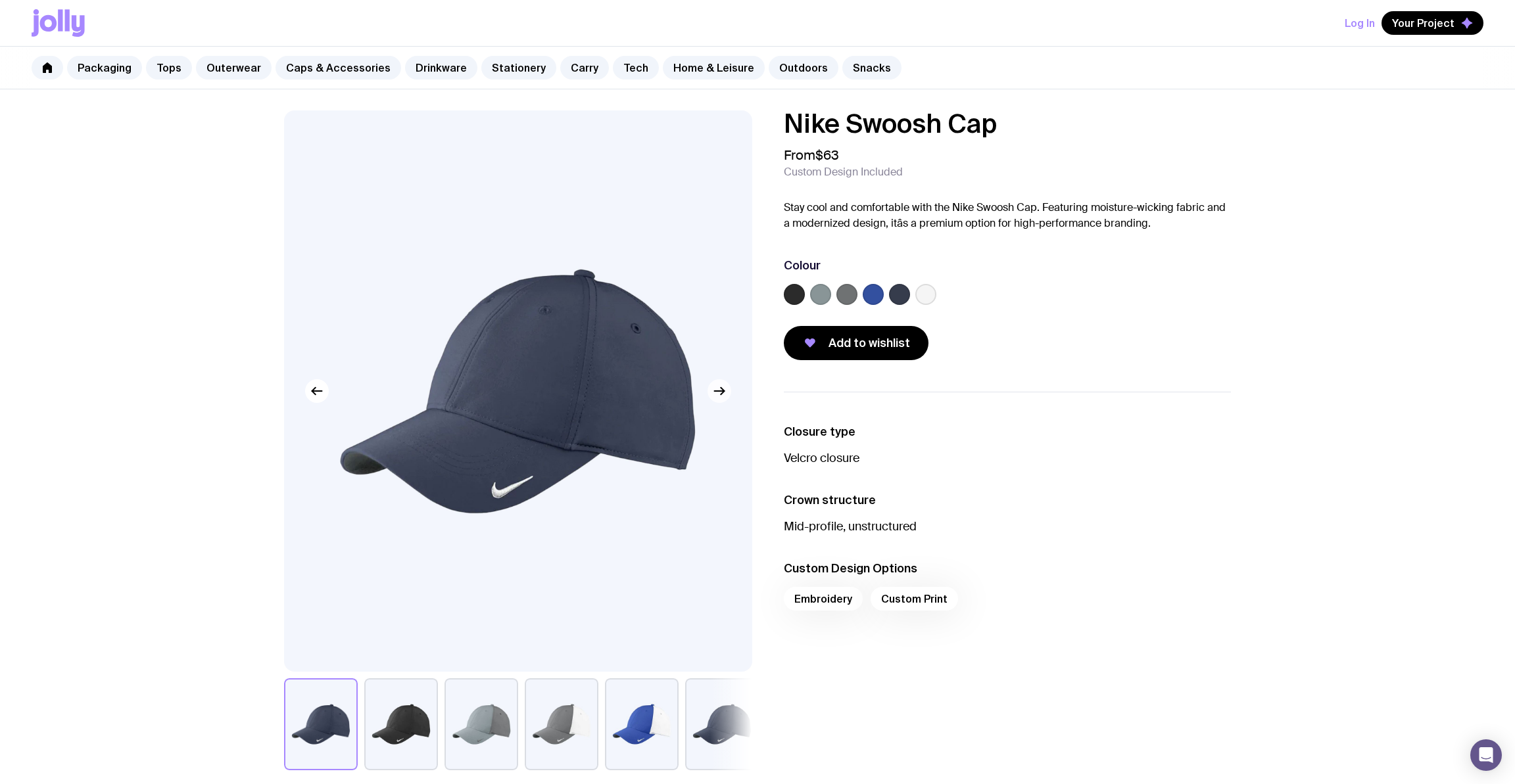
click at [721, 394] on icon "button" at bounding box center [721, 391] width 3 height 7
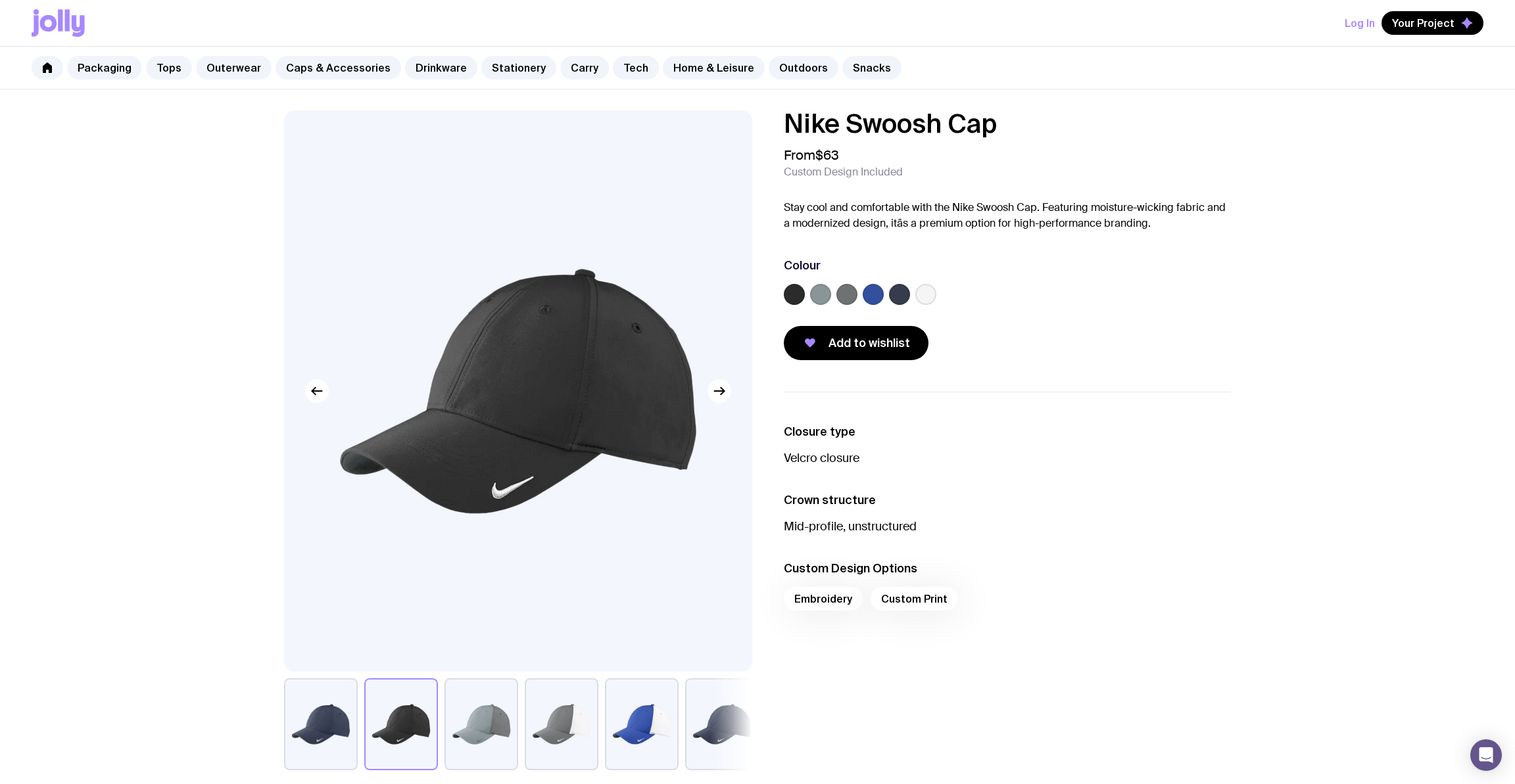
click at [720, 721] on button "button" at bounding box center [722, 724] width 73 height 92
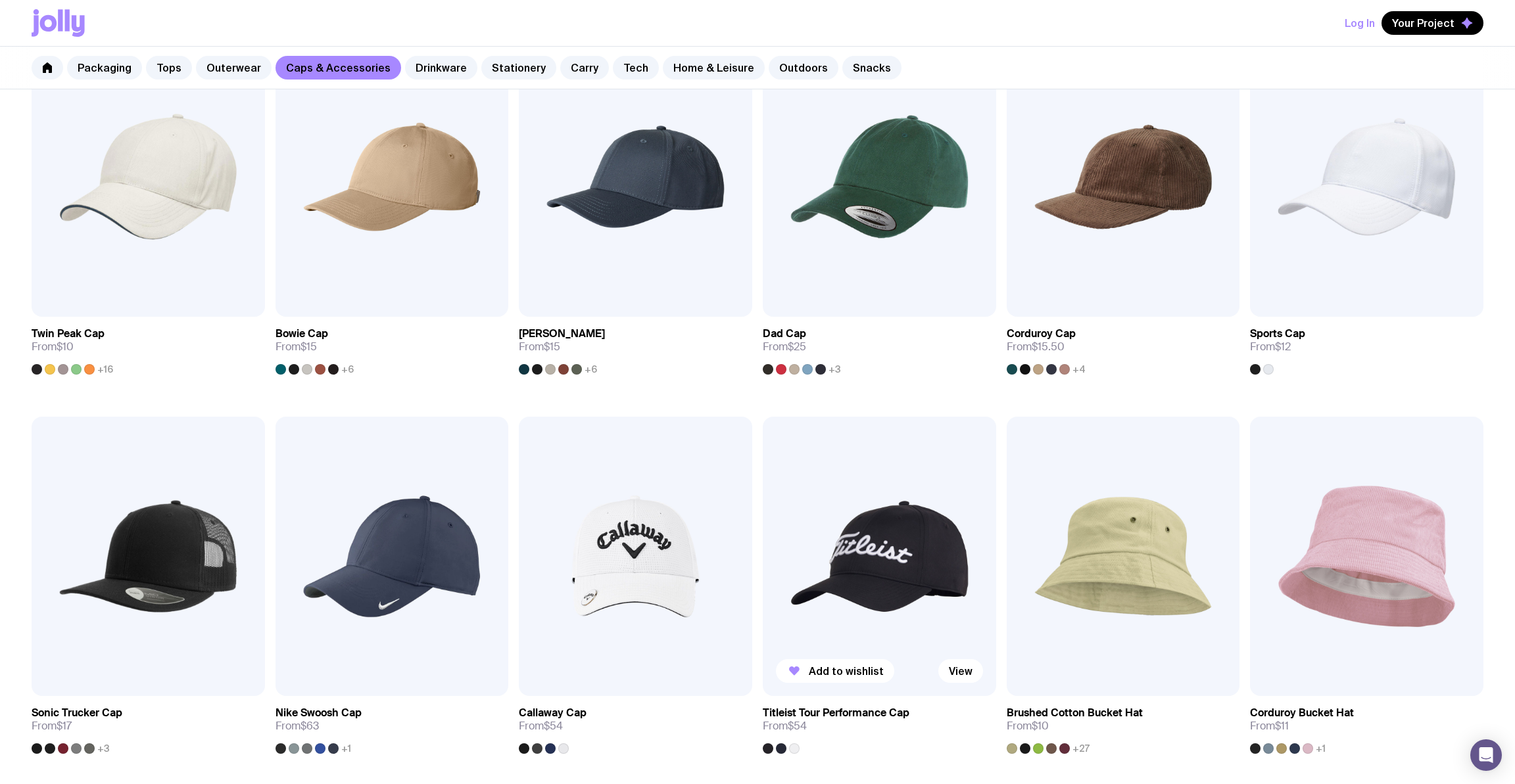
scroll to position [212, 0]
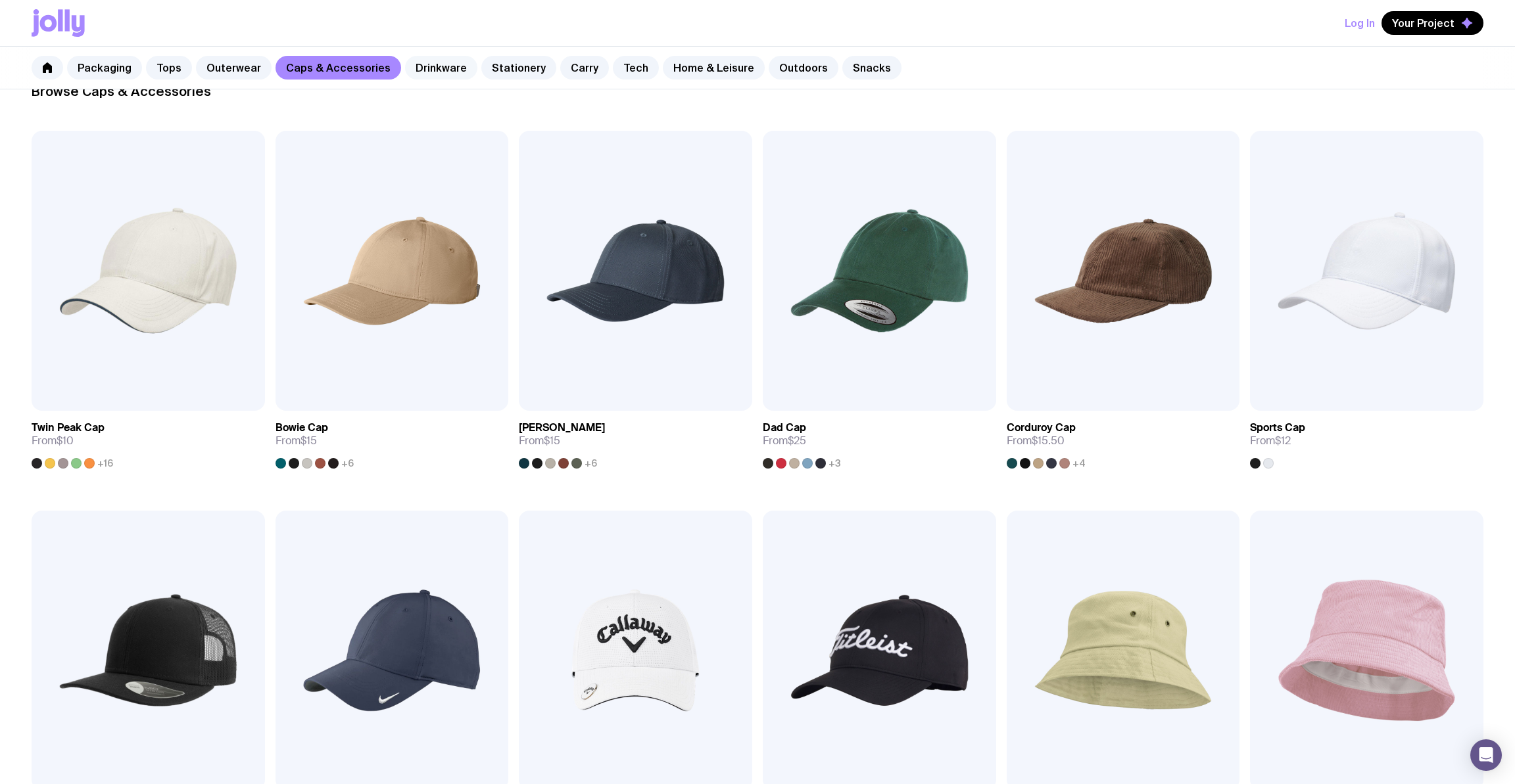
click at [417, 65] on link "Drinkware" at bounding box center [441, 68] width 73 height 23
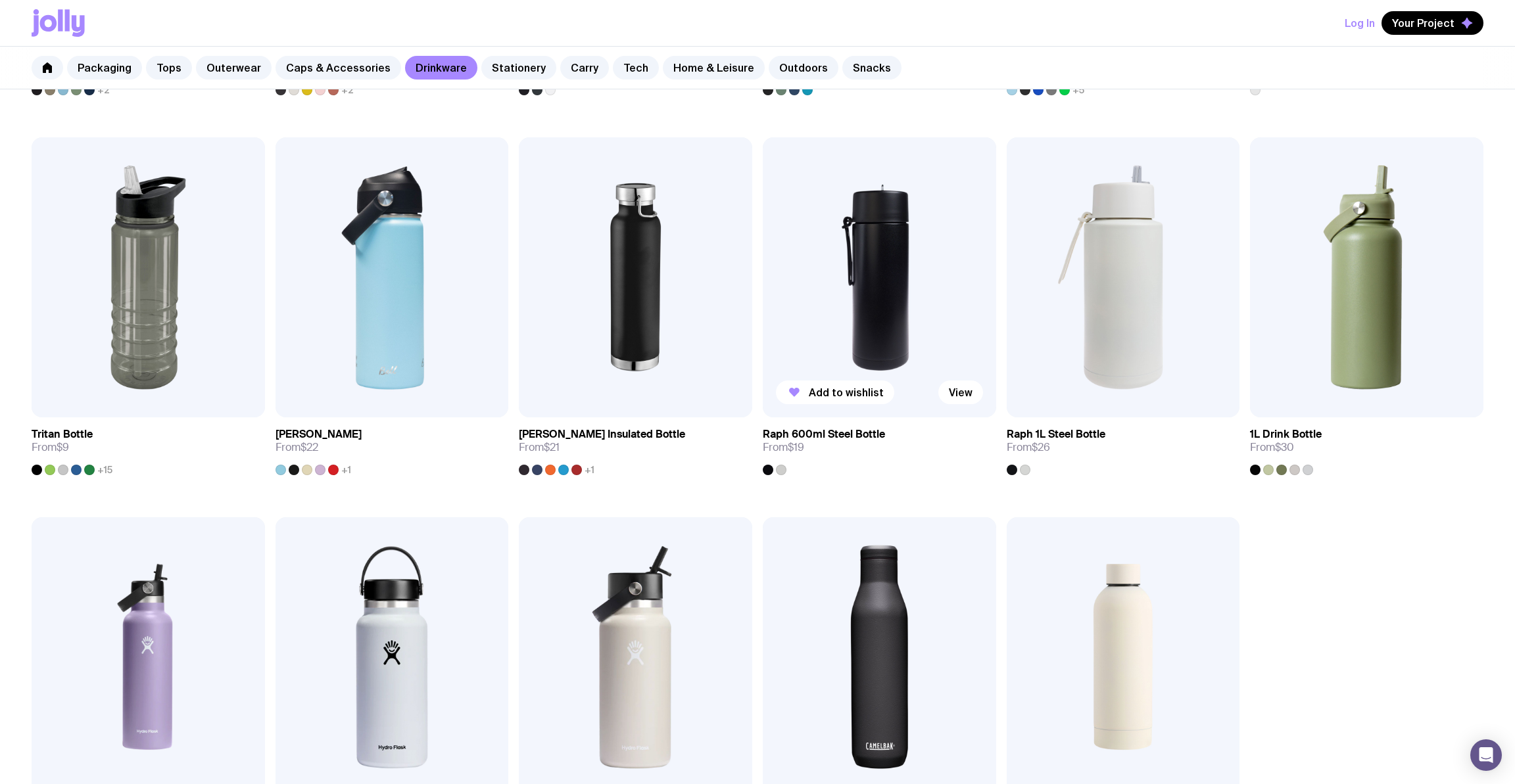
scroll to position [963, 0]
click at [1098, 351] on img at bounding box center [1122, 279] width 233 height 280
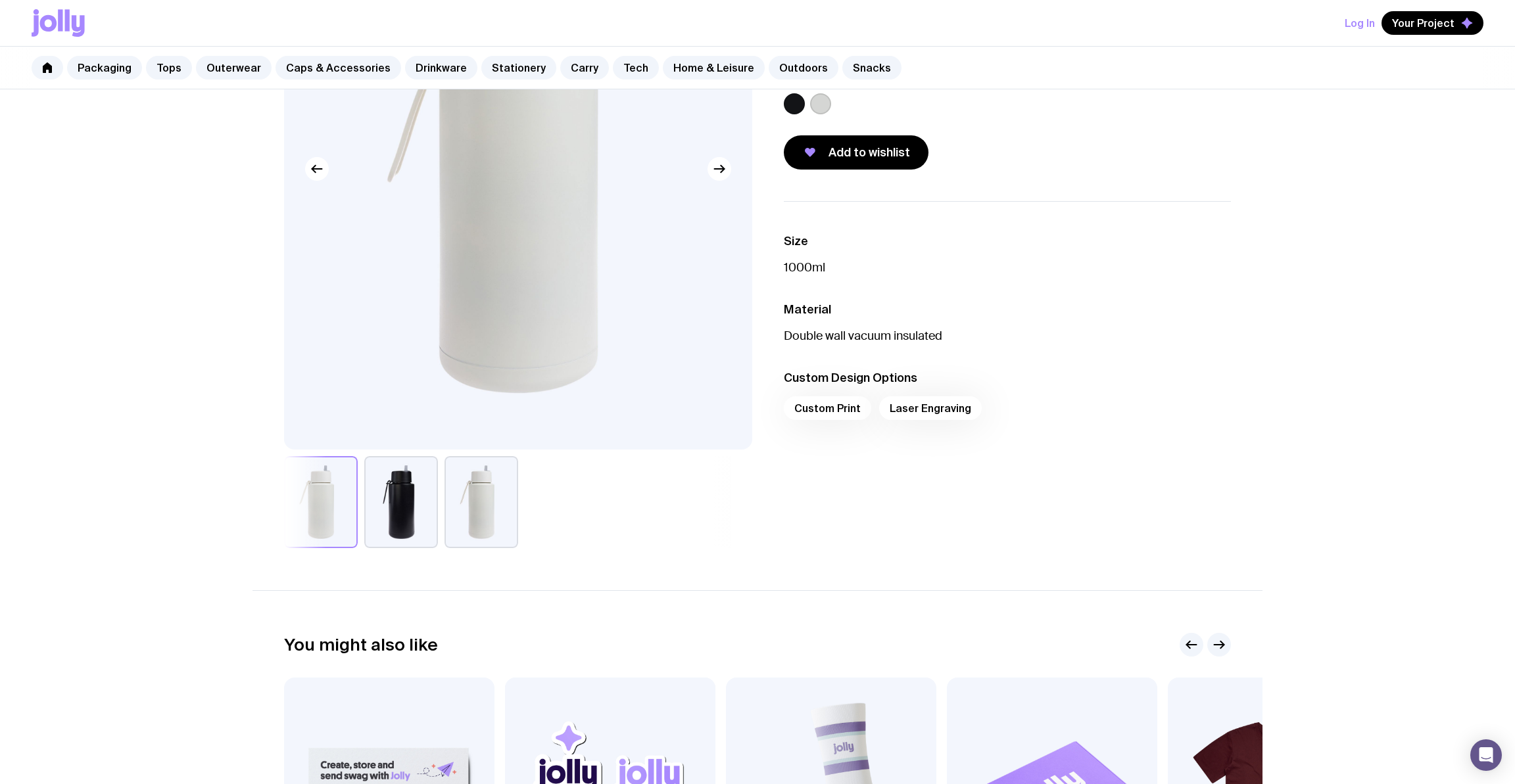
scroll to position [163, 0]
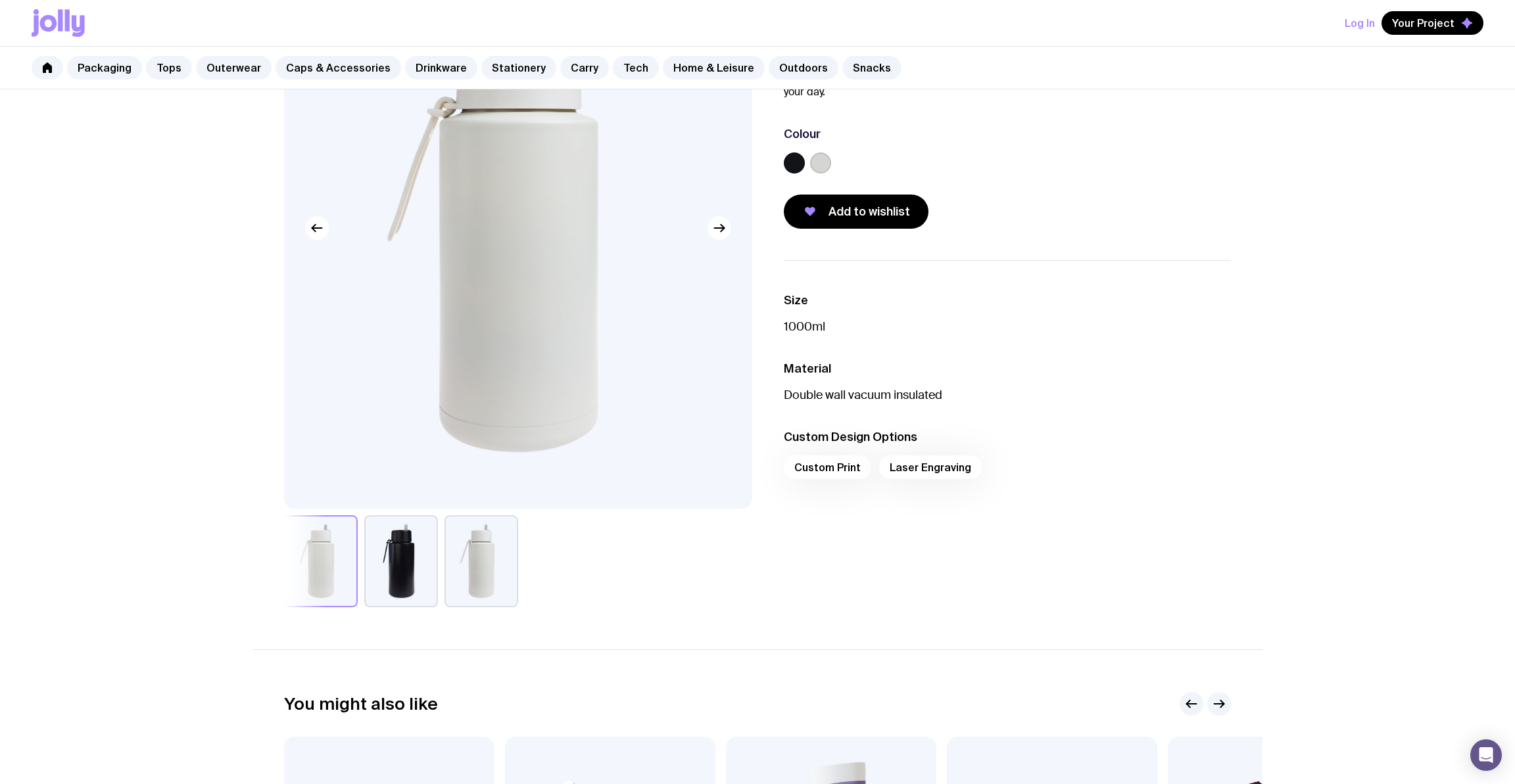
click at [503, 565] on button "button" at bounding box center [481, 561] width 73 height 92
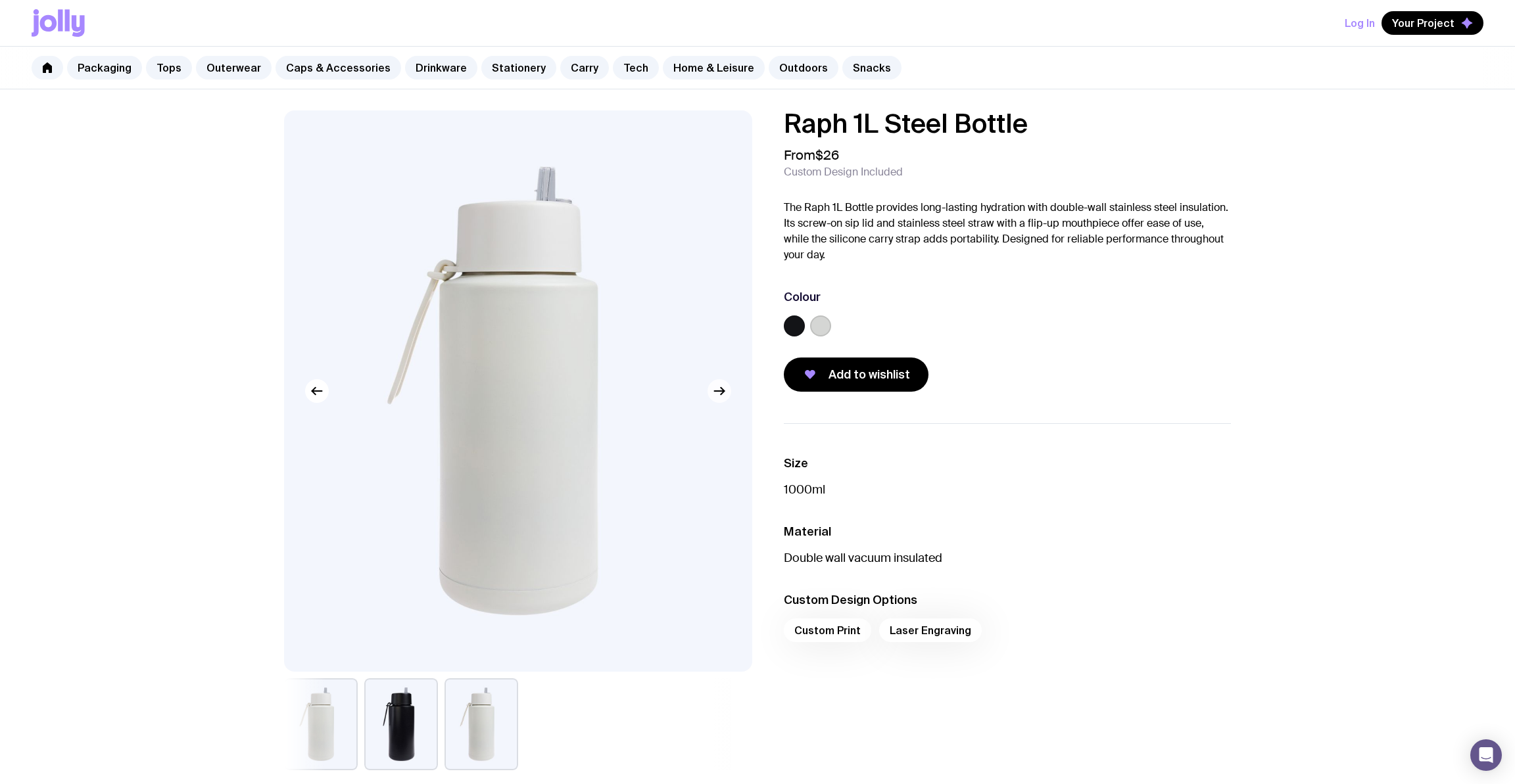
scroll to position [0, 0]
click at [727, 394] on button "button" at bounding box center [719, 391] width 23 height 23
click at [724, 394] on icon "button" at bounding box center [719, 392] width 15 height 15
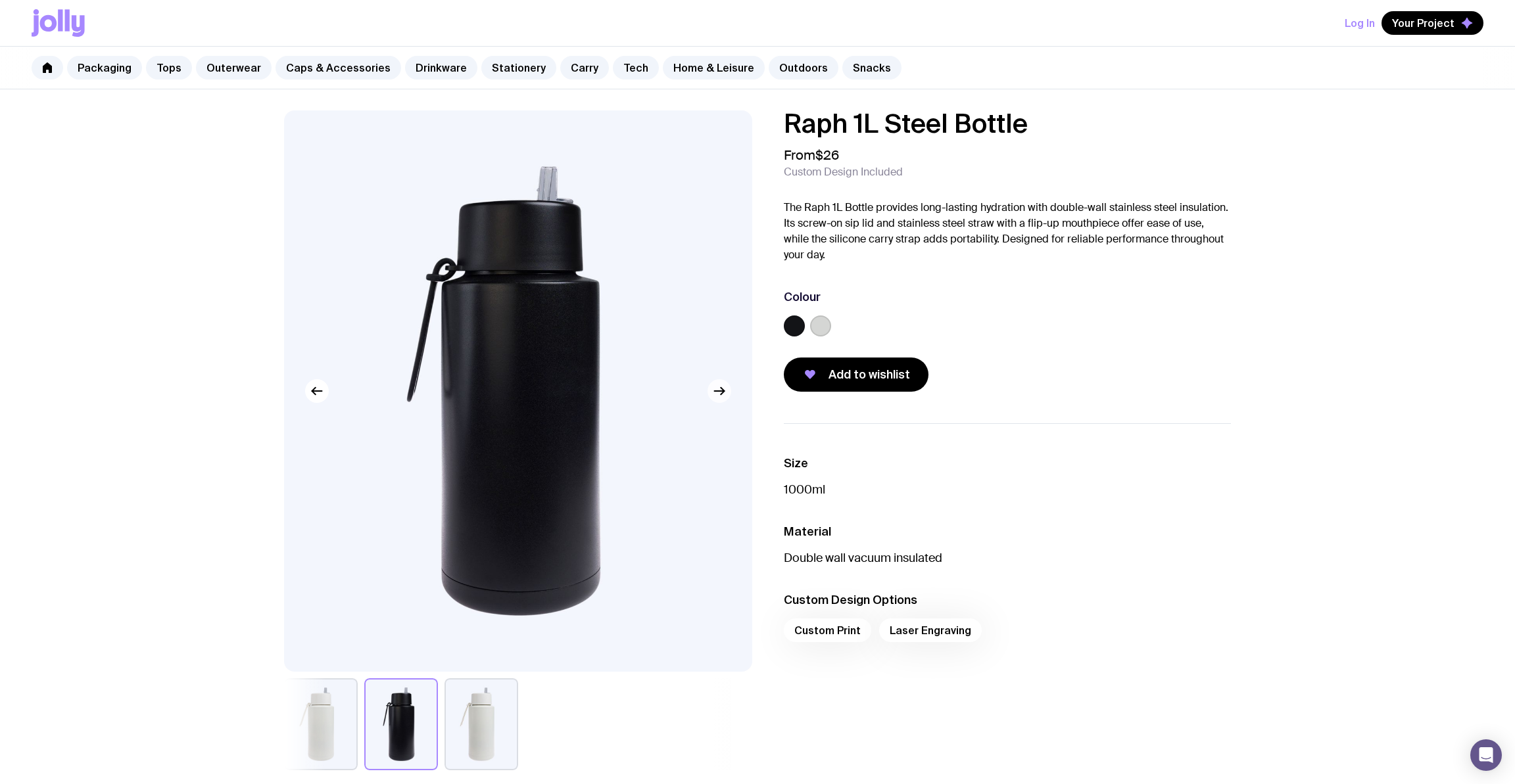
click at [724, 394] on icon "button" at bounding box center [719, 392] width 15 height 15
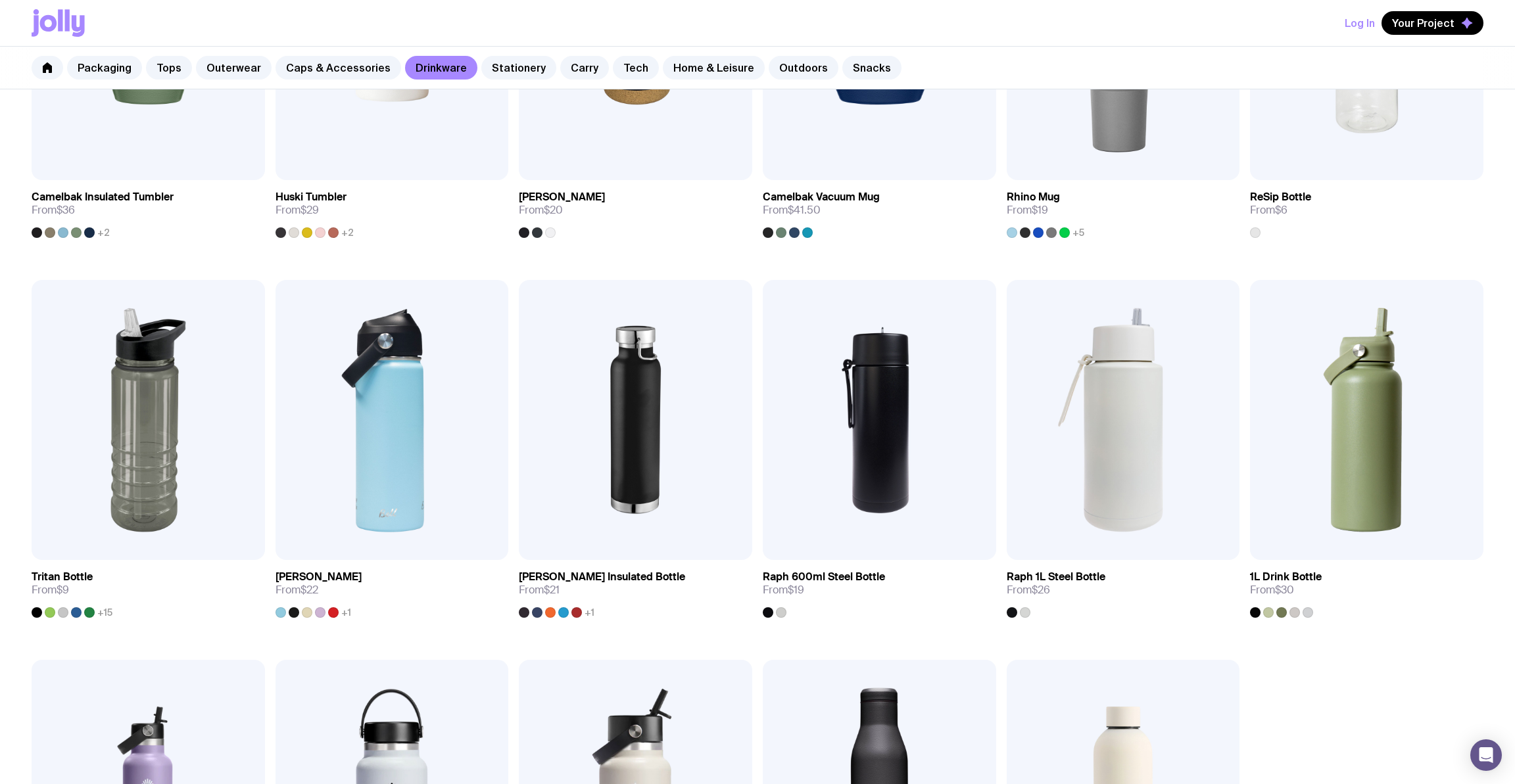
scroll to position [829, 0]
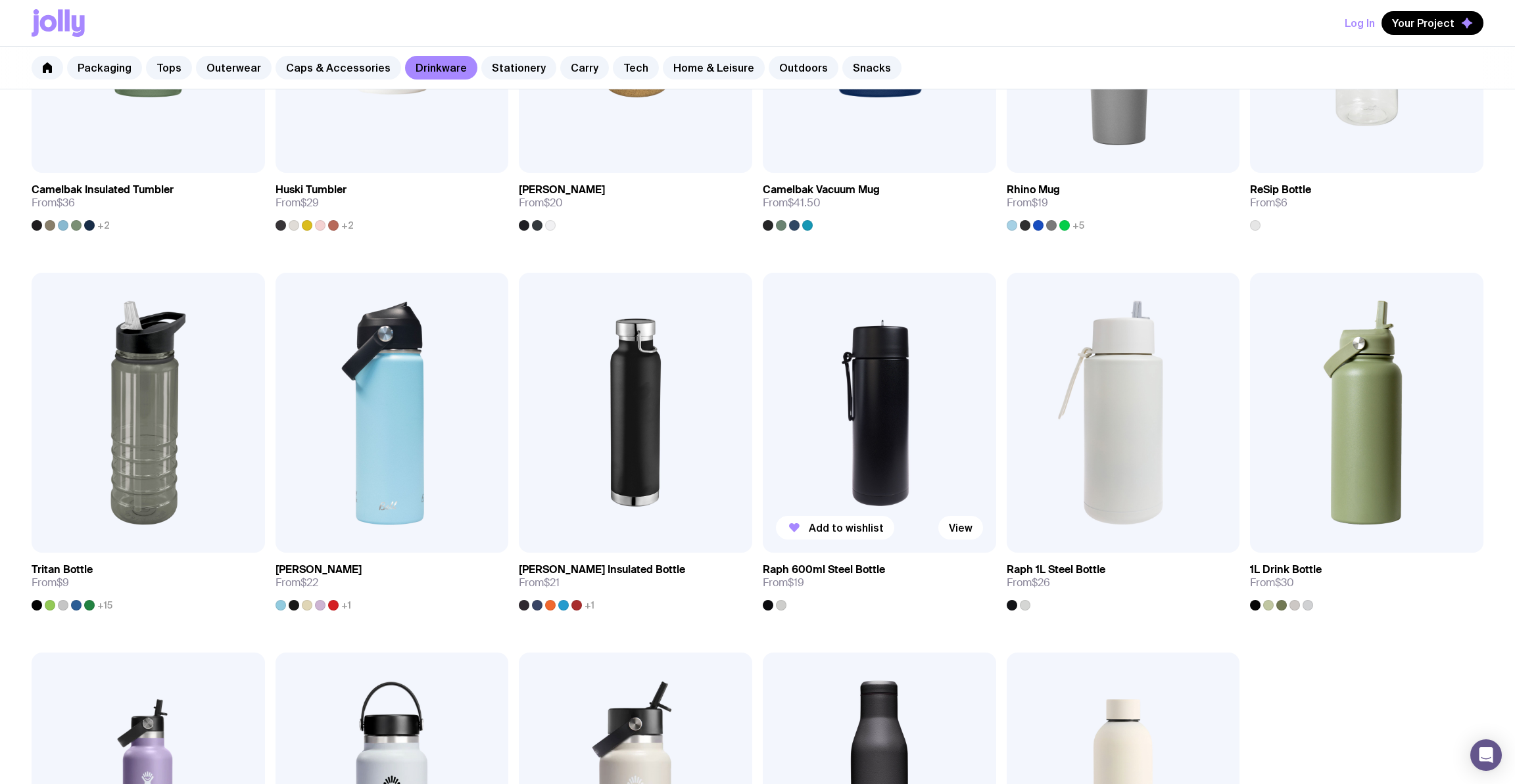
click at [786, 603] on div at bounding box center [781, 605] width 11 height 11
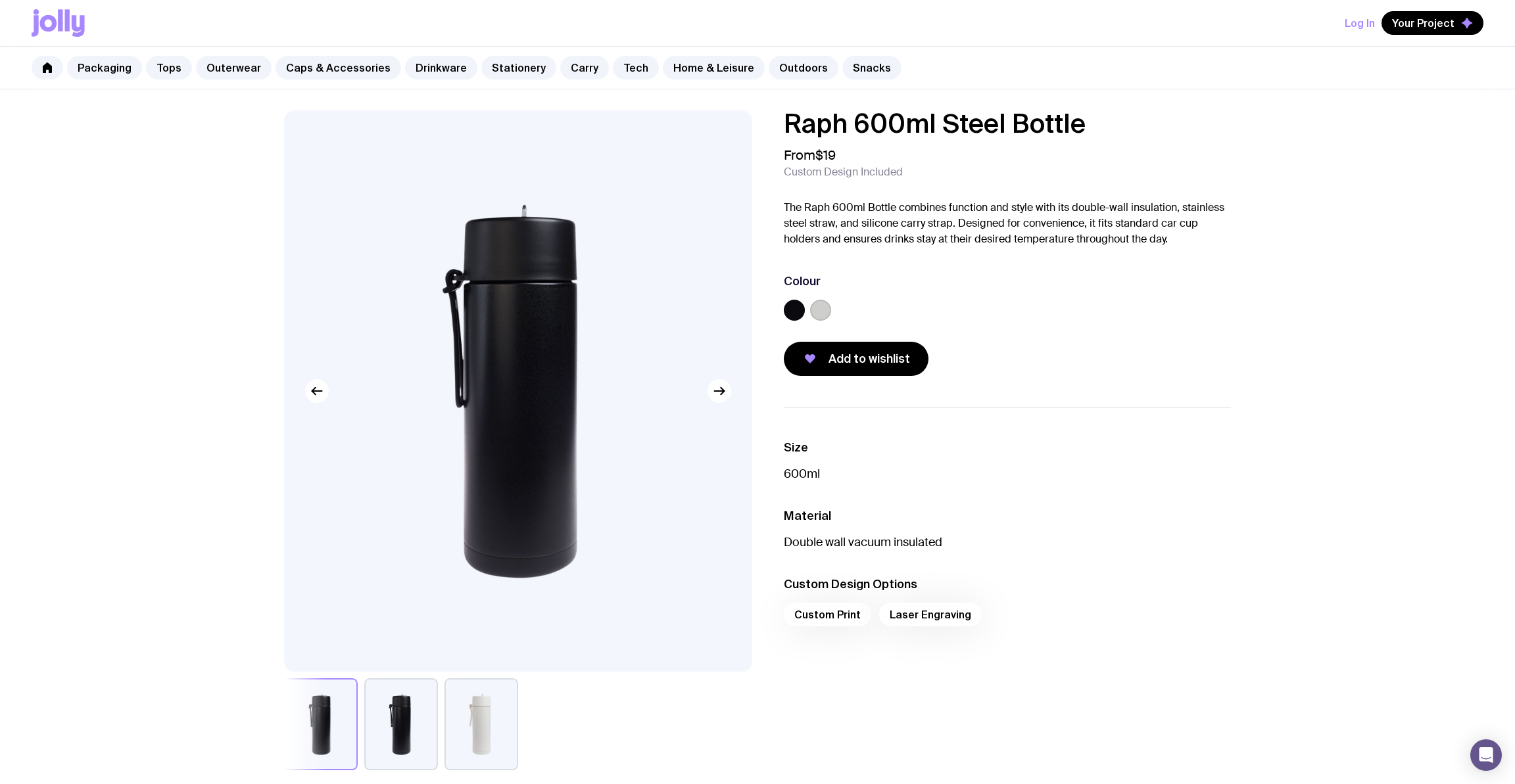
click at [815, 306] on label at bounding box center [821, 310] width 21 height 21
click at [0, 0] on input "radio" at bounding box center [0, 0] width 0 height 0
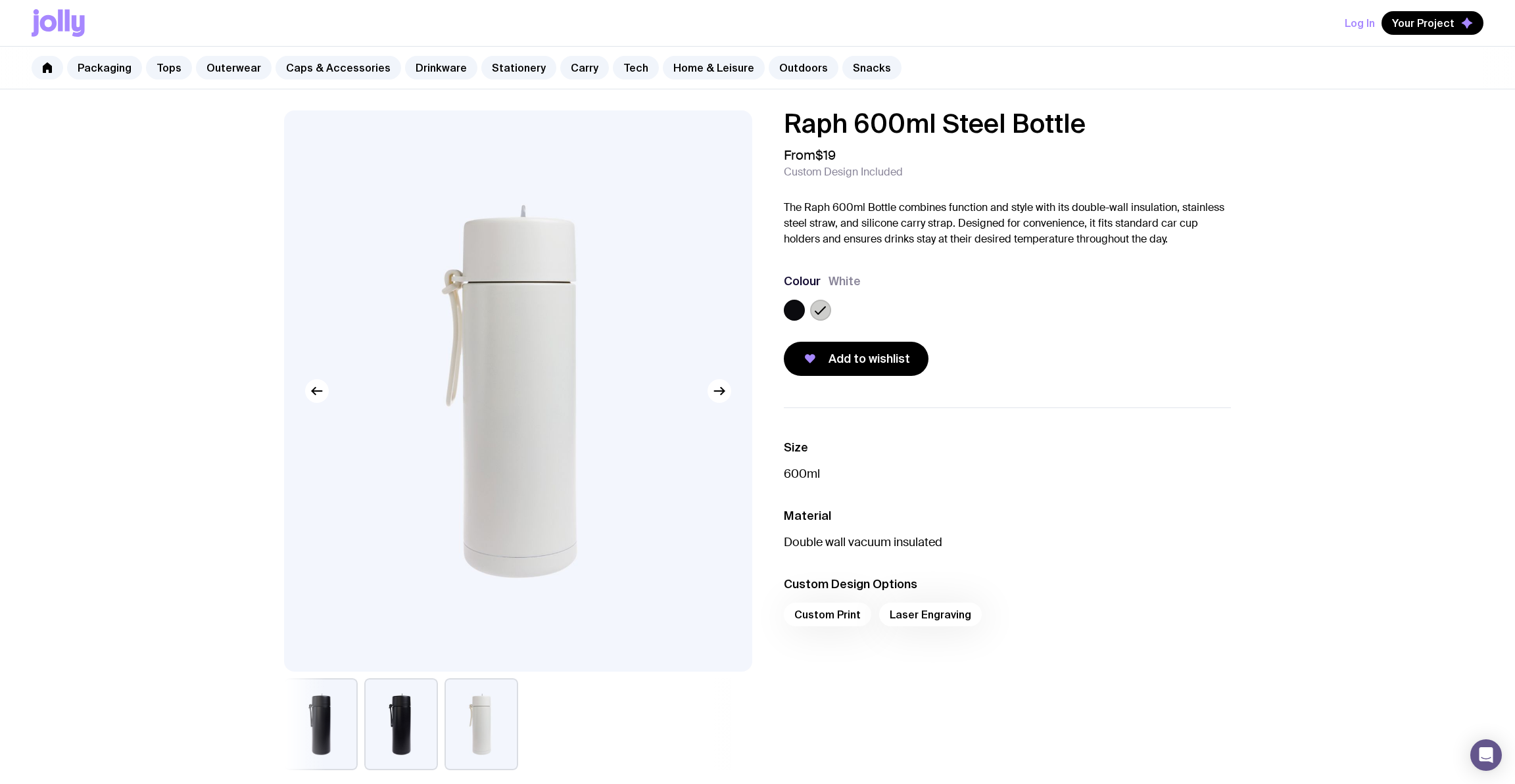
click at [795, 305] on label at bounding box center [795, 310] width 21 height 21
click at [0, 0] on input "radio" at bounding box center [0, 0] width 0 height 0
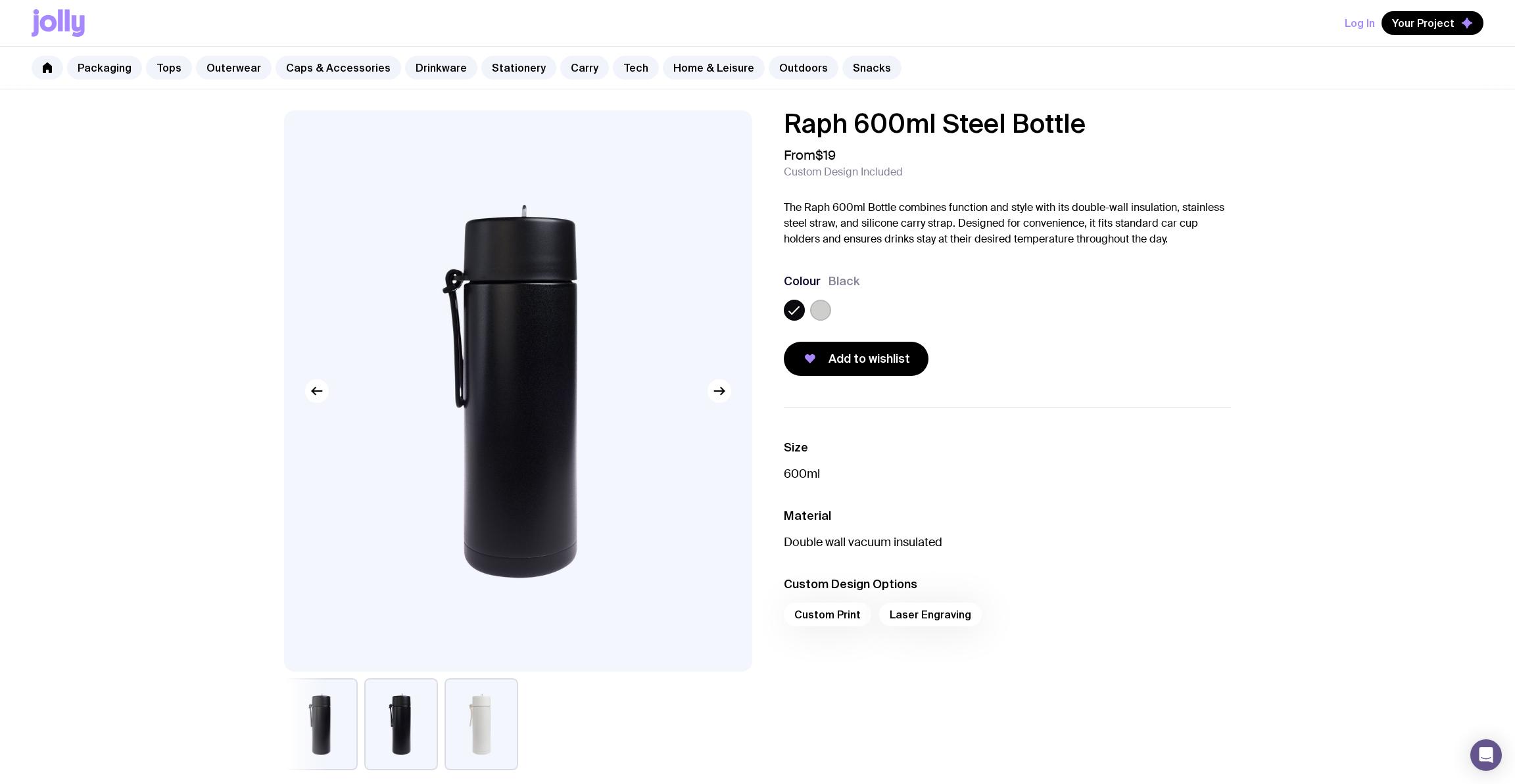
click at [814, 315] on label at bounding box center [821, 310] width 21 height 21
click at [0, 0] on input "radio" at bounding box center [0, 0] width 0 height 0
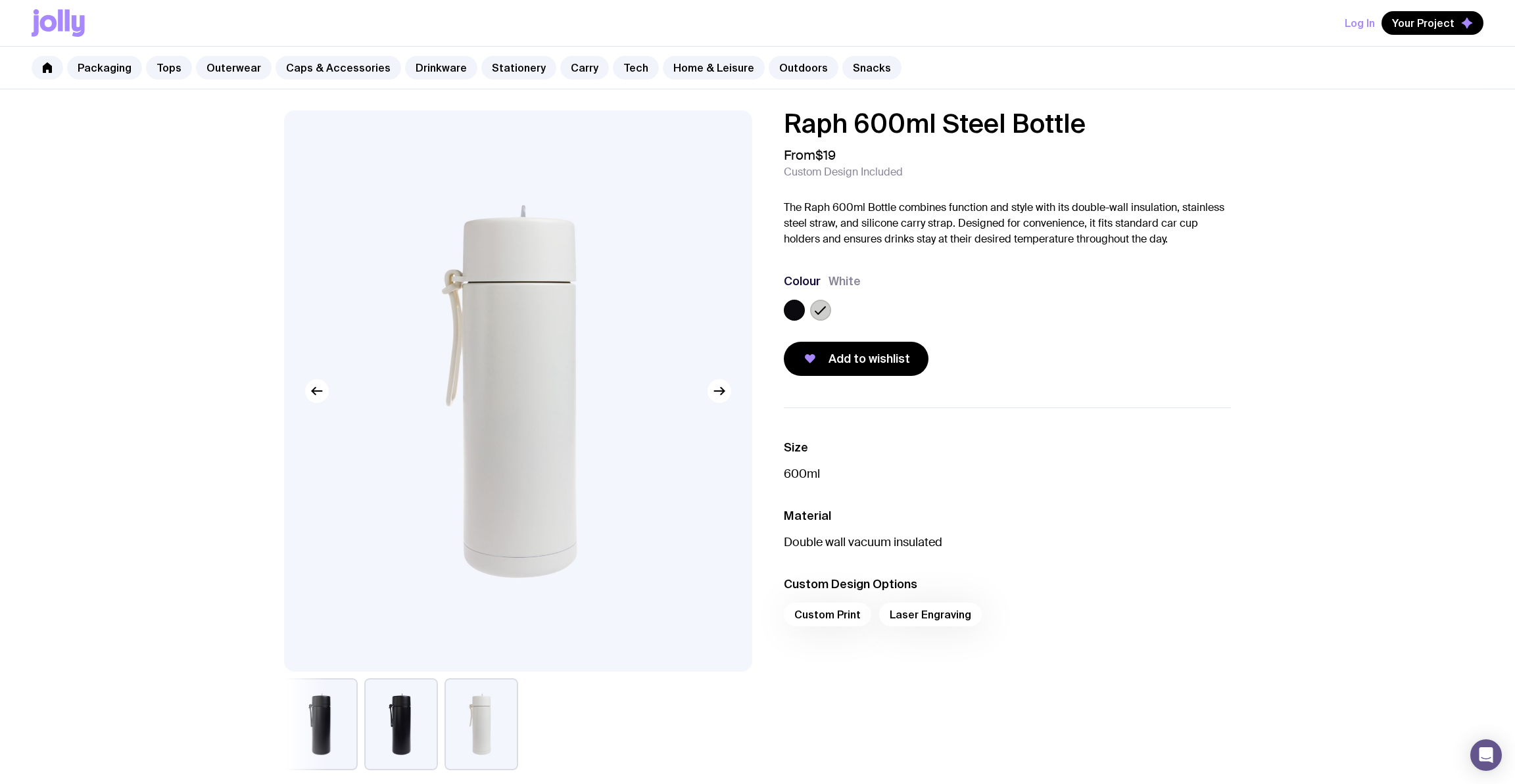
click at [797, 312] on label at bounding box center [795, 310] width 21 height 21
click at [0, 0] on input "radio" at bounding box center [0, 0] width 0 height 0
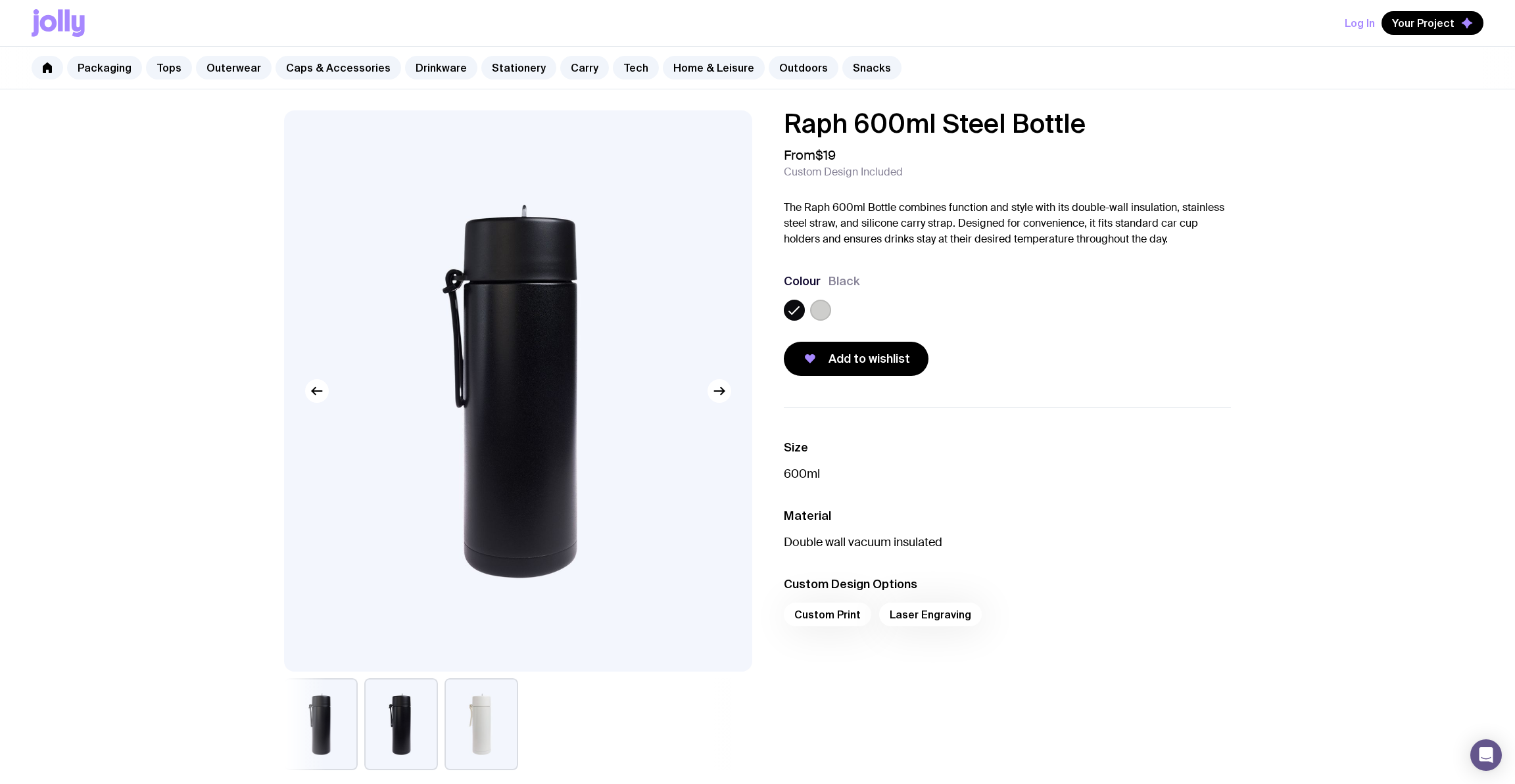
click at [819, 314] on label at bounding box center [821, 310] width 21 height 21
click at [0, 0] on input "radio" at bounding box center [0, 0] width 0 height 0
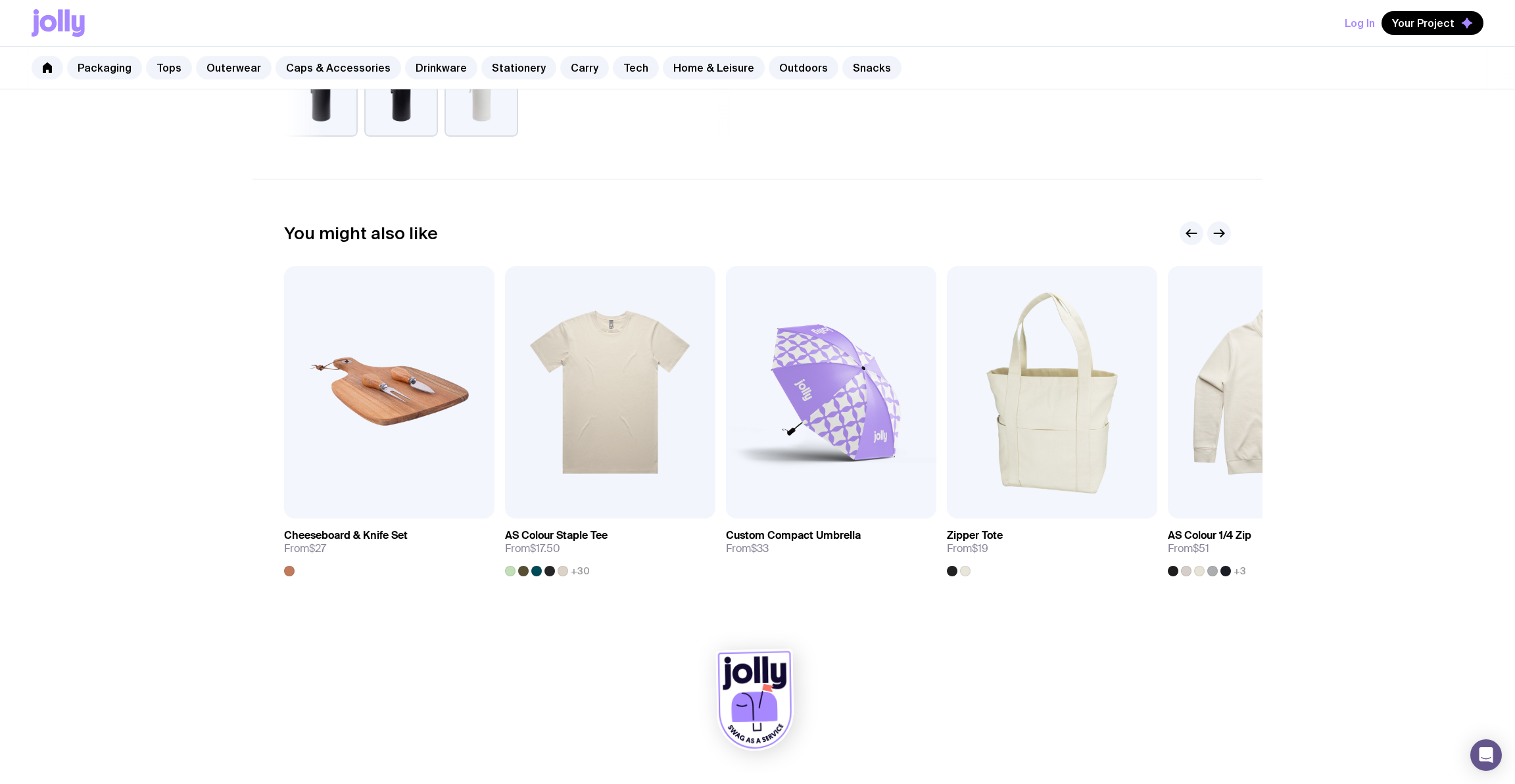
scroll to position [260, 0]
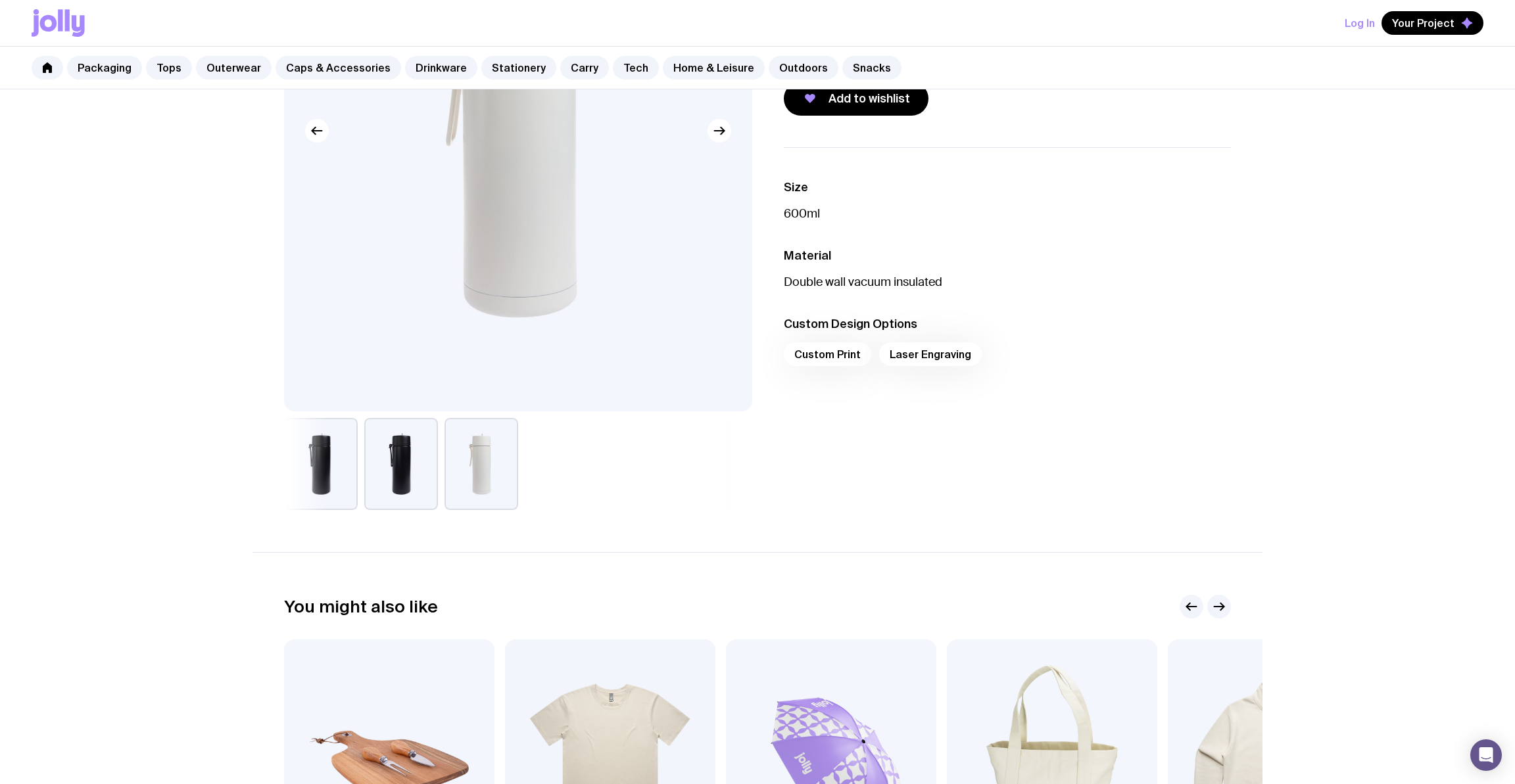
click at [336, 484] on button "button" at bounding box center [321, 464] width 73 height 92
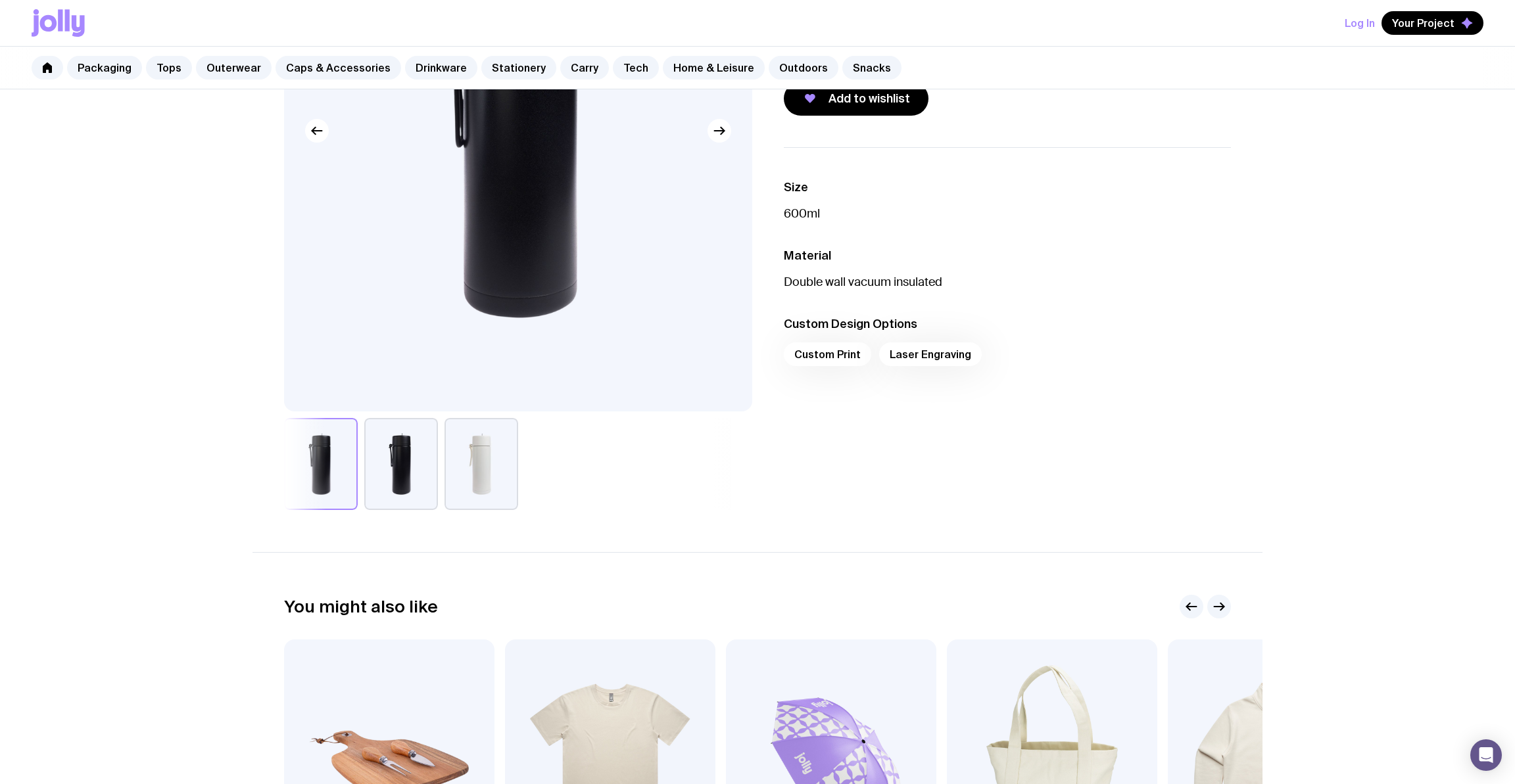
click at [393, 487] on button "button" at bounding box center [401, 464] width 73 height 92
click at [462, 491] on button "button" at bounding box center [481, 464] width 73 height 92
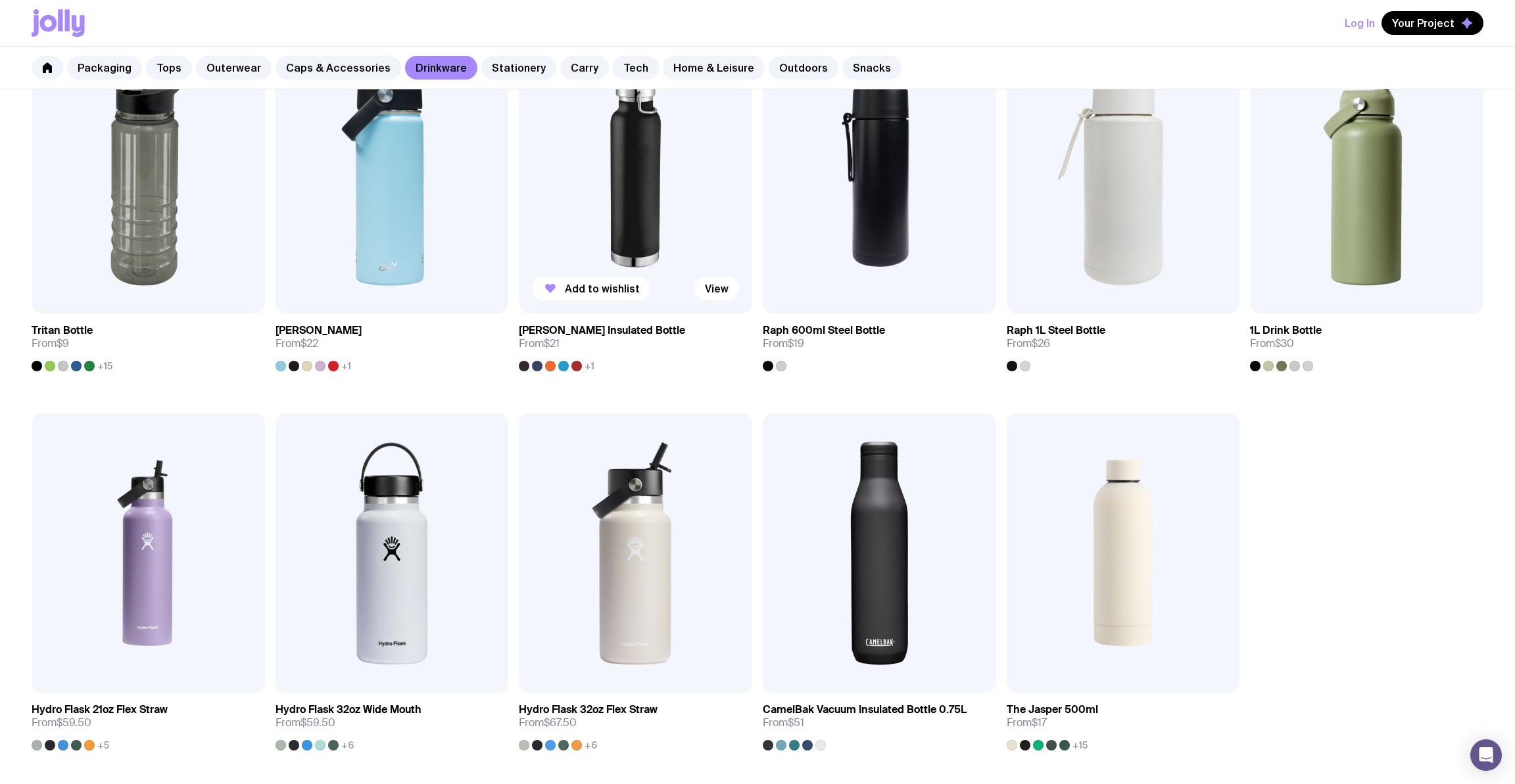
scroll to position [1238, 0]
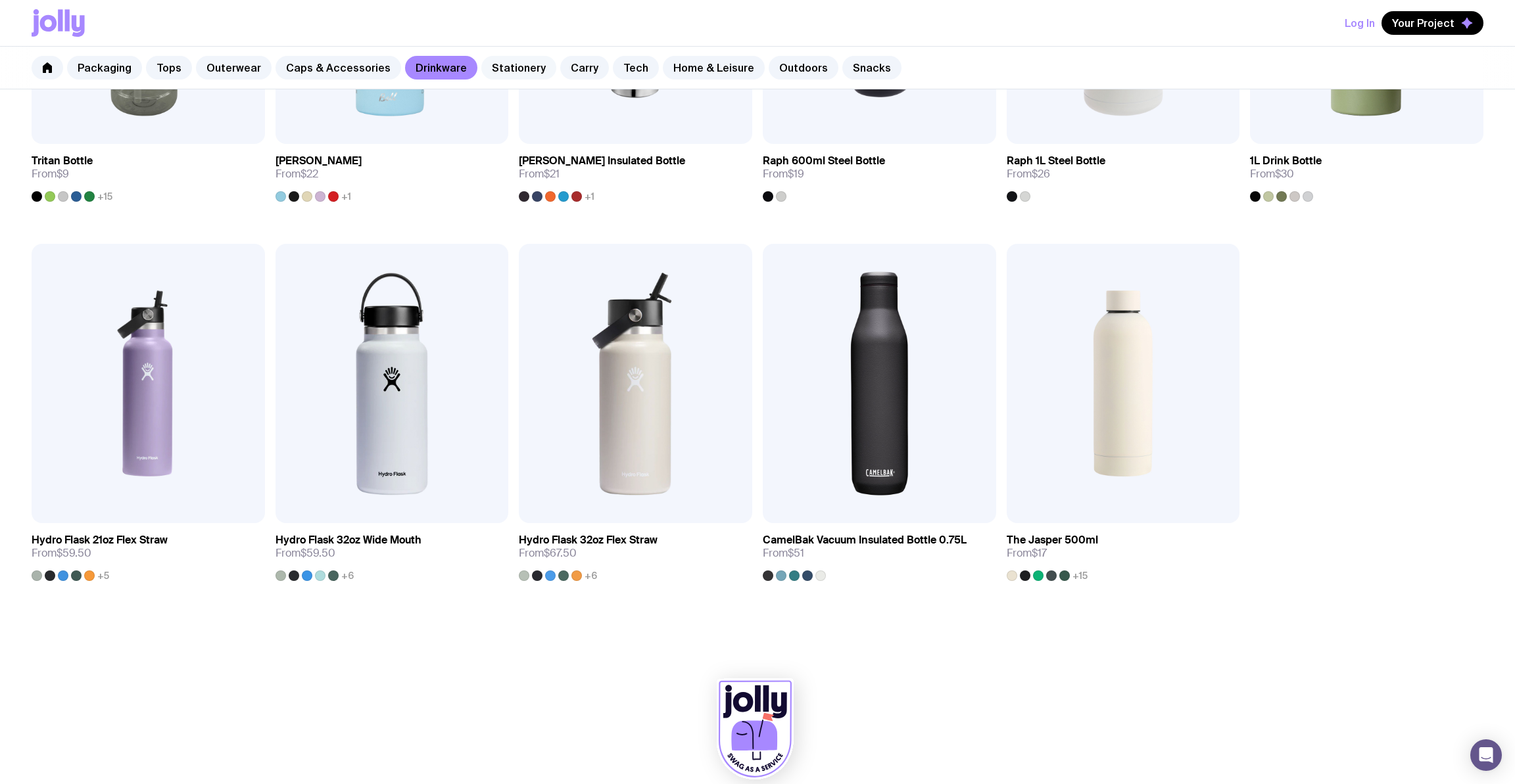
click at [518, 73] on link "Stationery" at bounding box center [519, 68] width 75 height 23
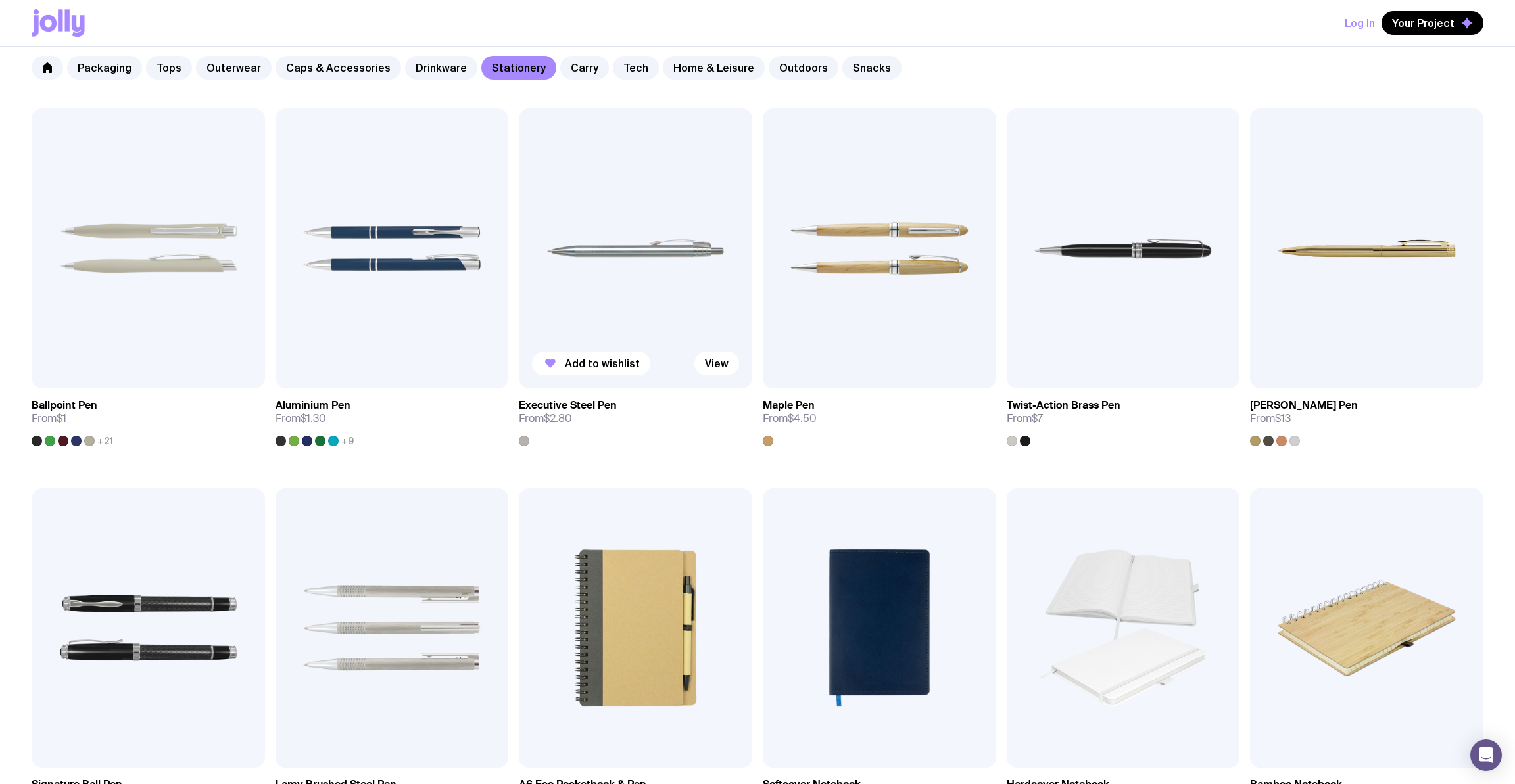
scroll to position [188, 0]
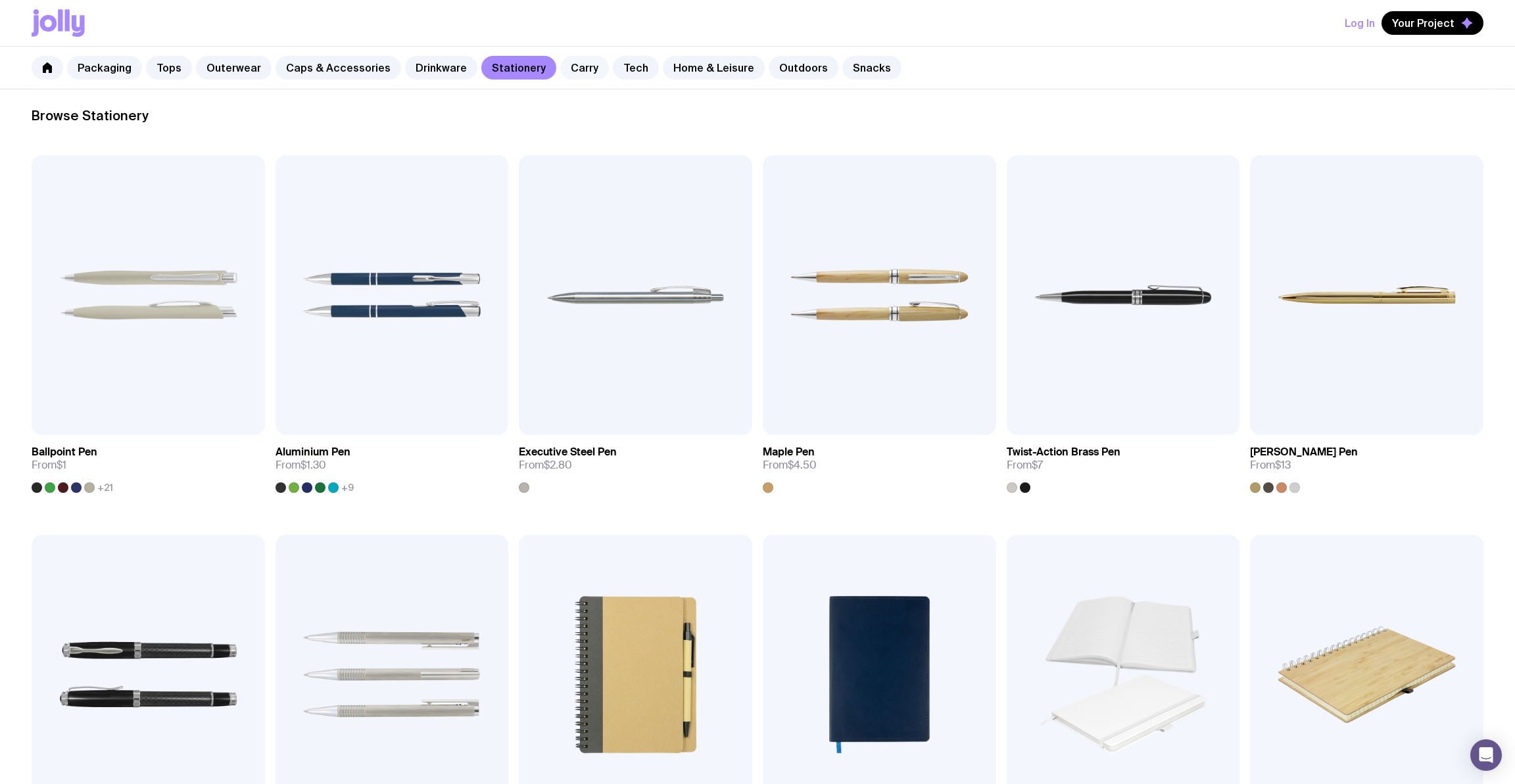
click at [568, 73] on link "Carry" at bounding box center [584, 68] width 48 height 23
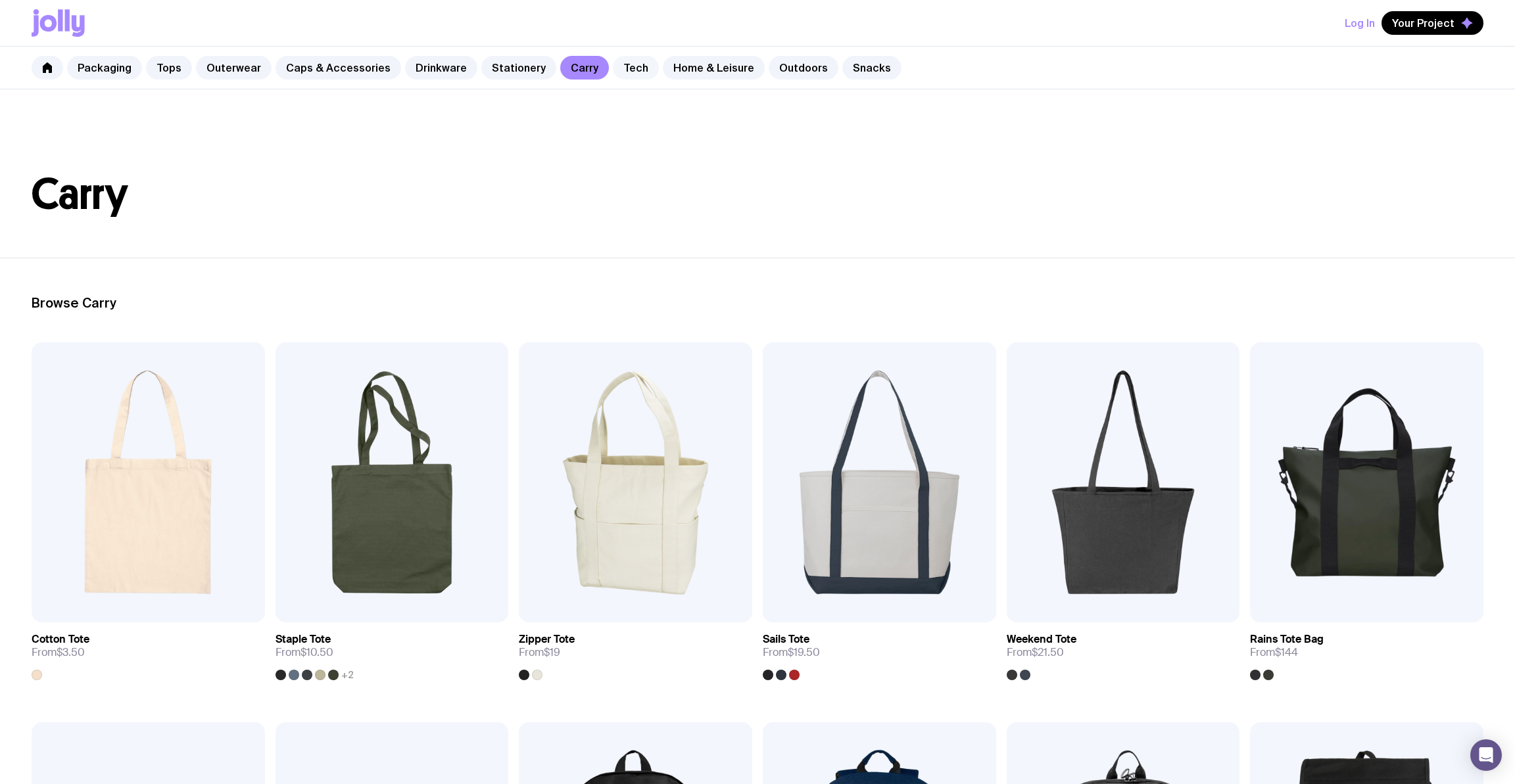
click at [622, 65] on link "Tech" at bounding box center [636, 68] width 46 height 23
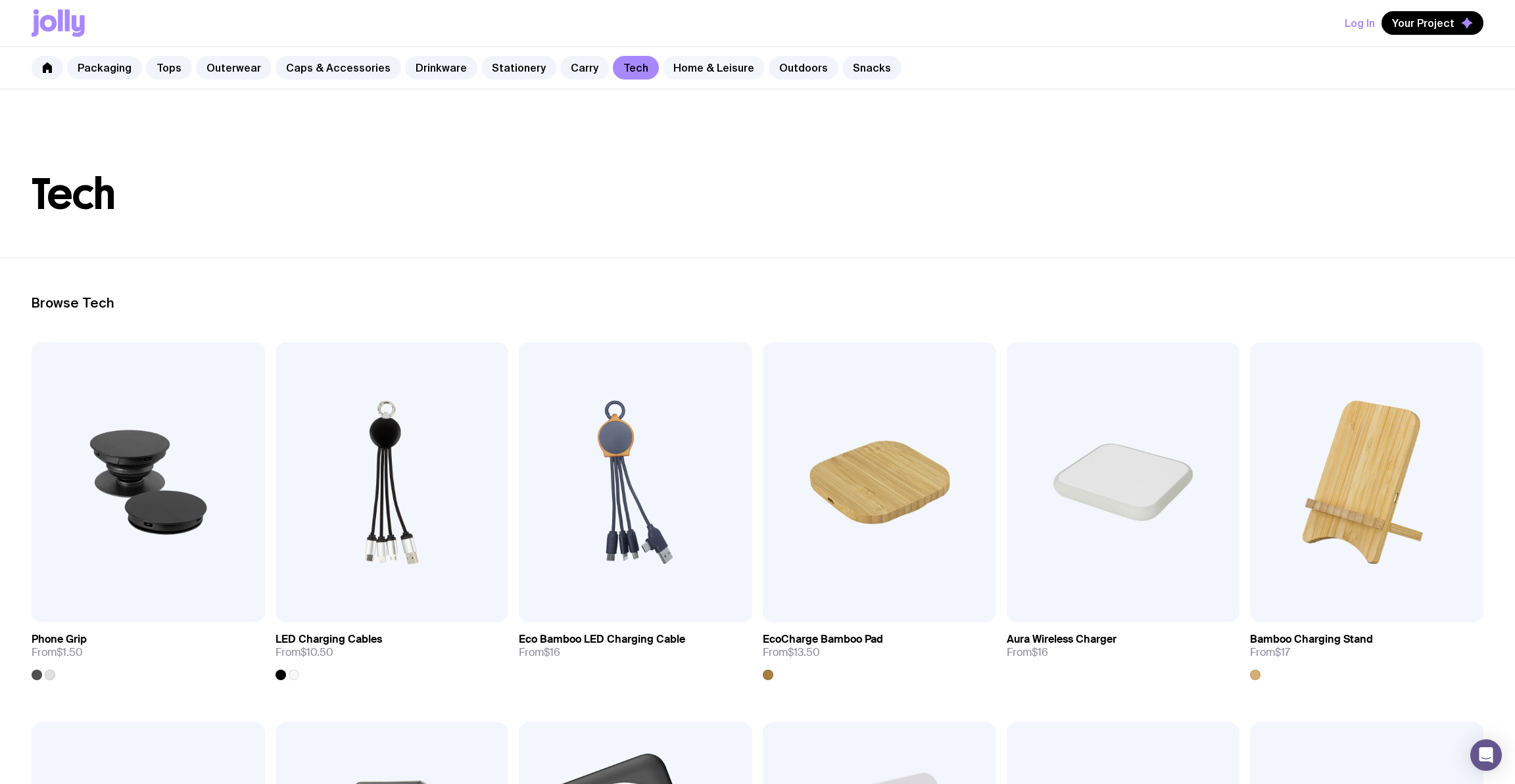
click at [665, 65] on link "Home & Leisure" at bounding box center [714, 68] width 102 height 23
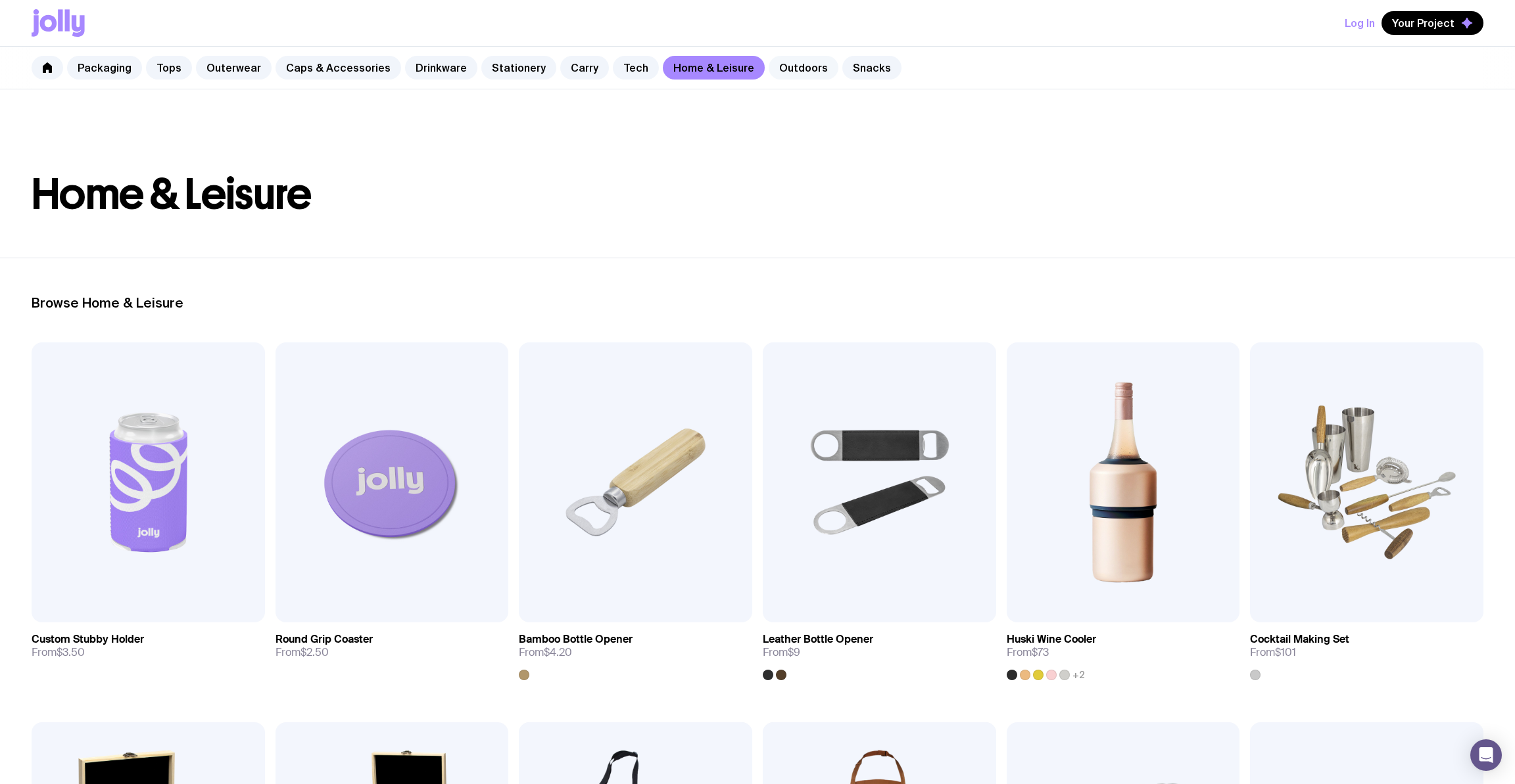
click at [774, 69] on link "Outdoors" at bounding box center [803, 68] width 70 height 23
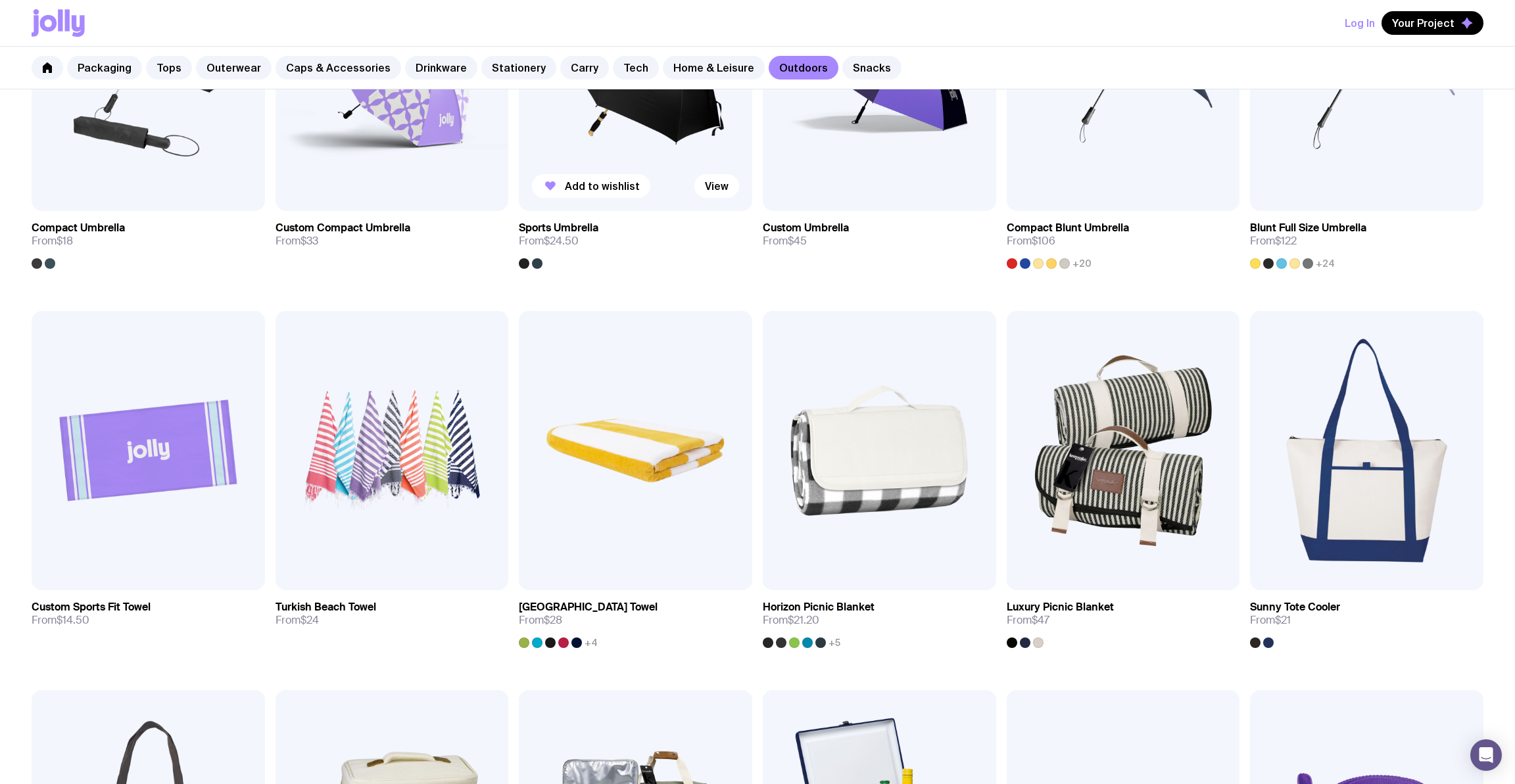
scroll to position [384, 0]
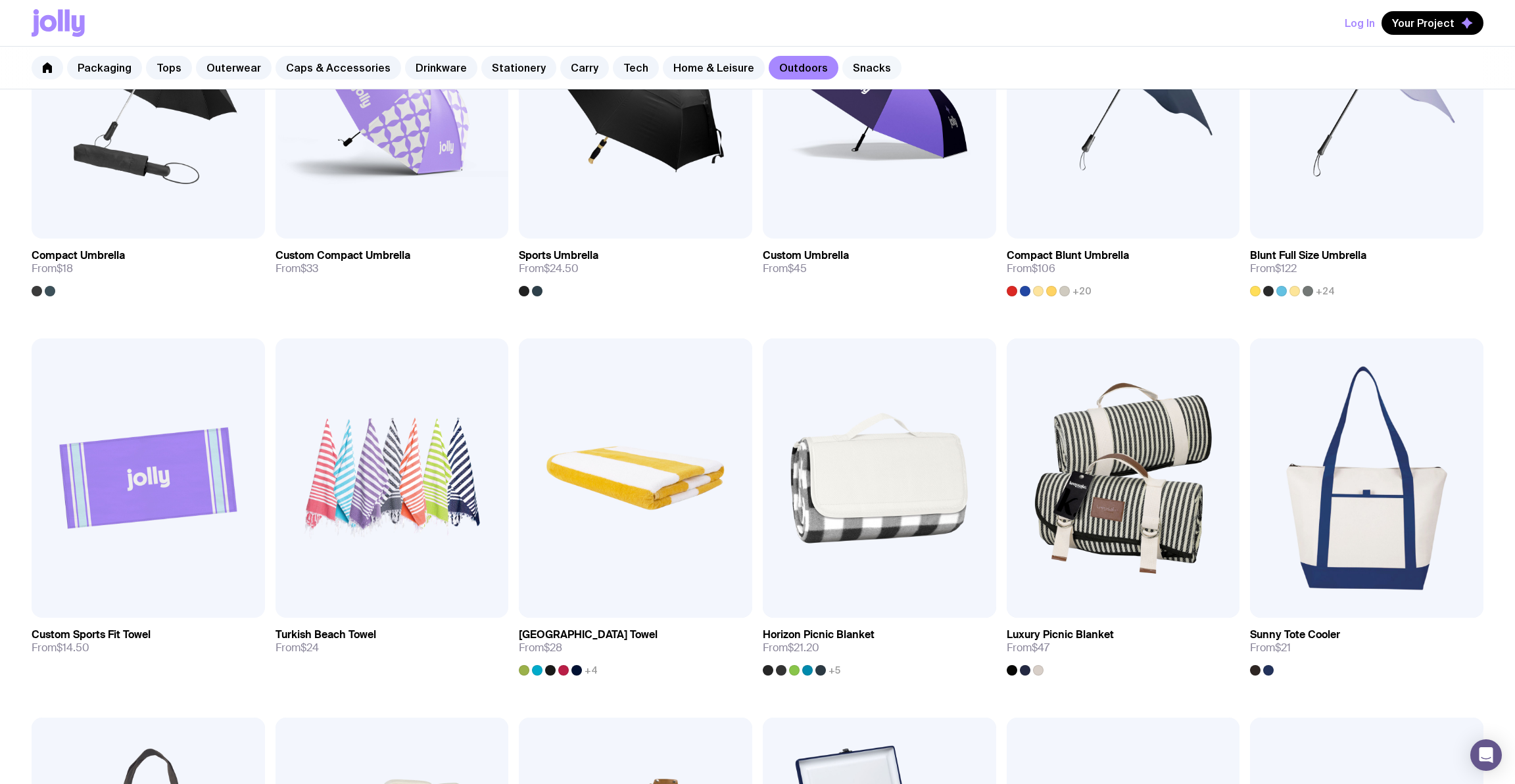
click at [842, 72] on link "Snacks" at bounding box center [871, 68] width 59 height 23
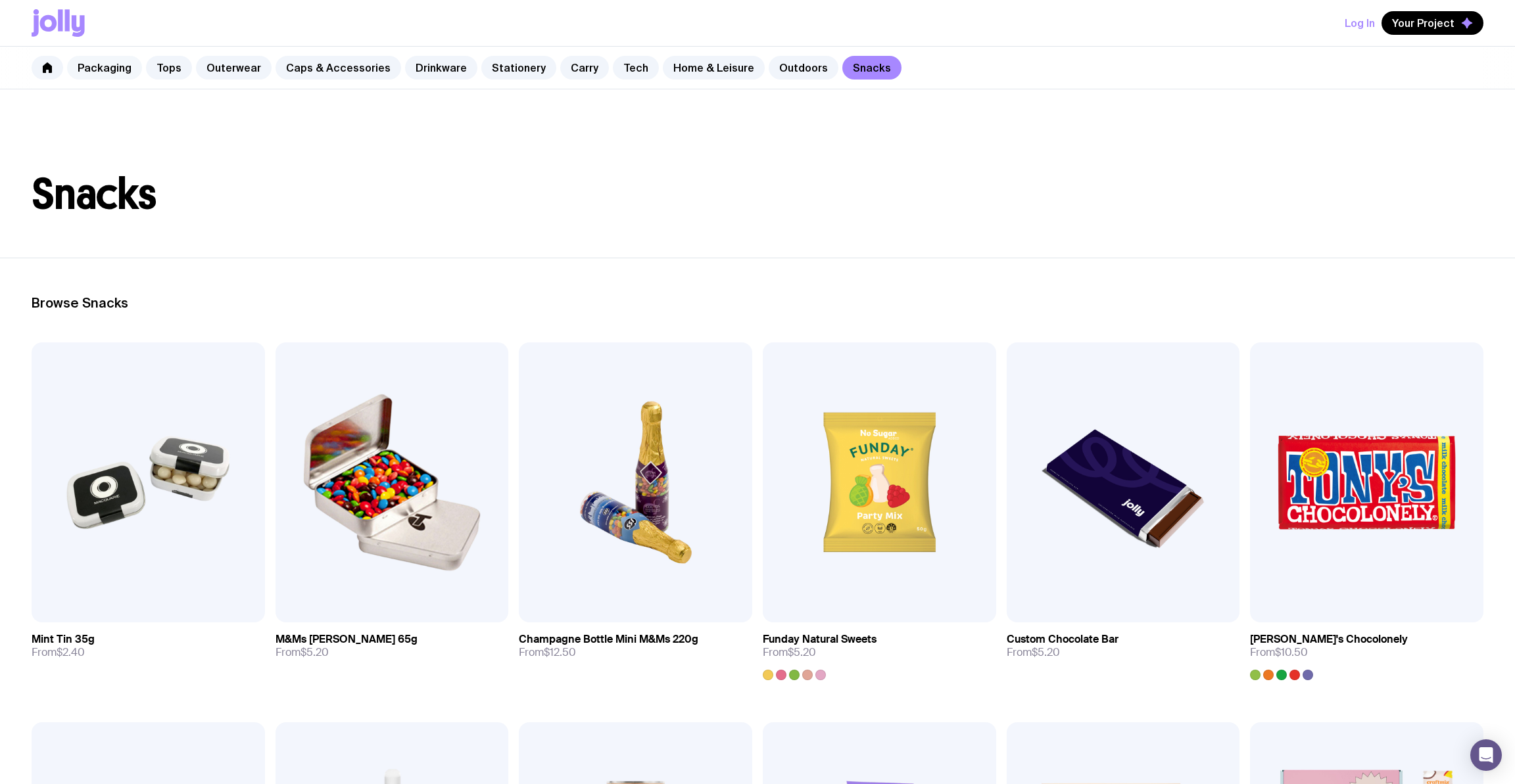
click at [118, 67] on link "Packaging" at bounding box center [104, 68] width 75 height 23
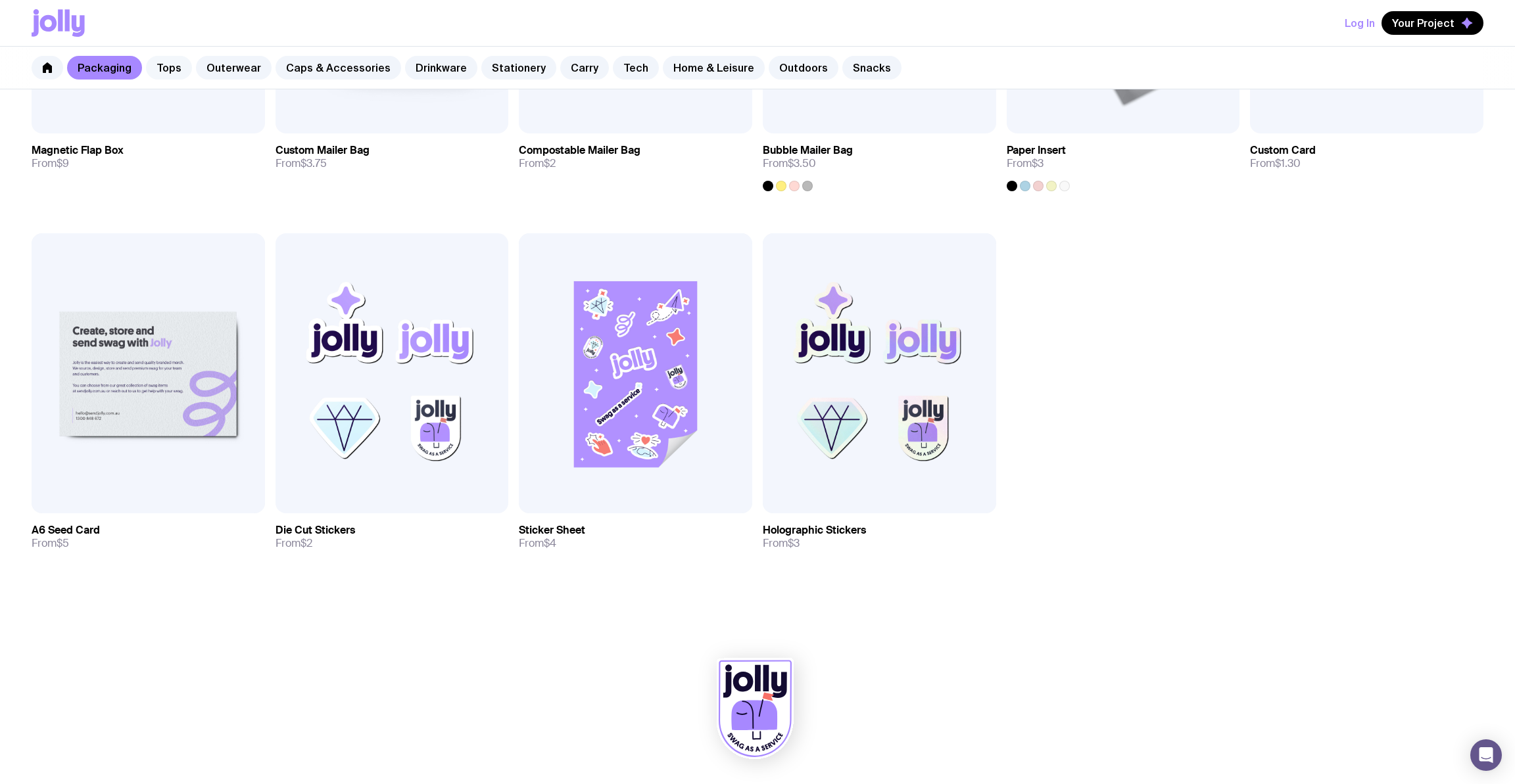
scroll to position [858, 0]
click at [168, 69] on link "Tops" at bounding box center [169, 68] width 46 height 23
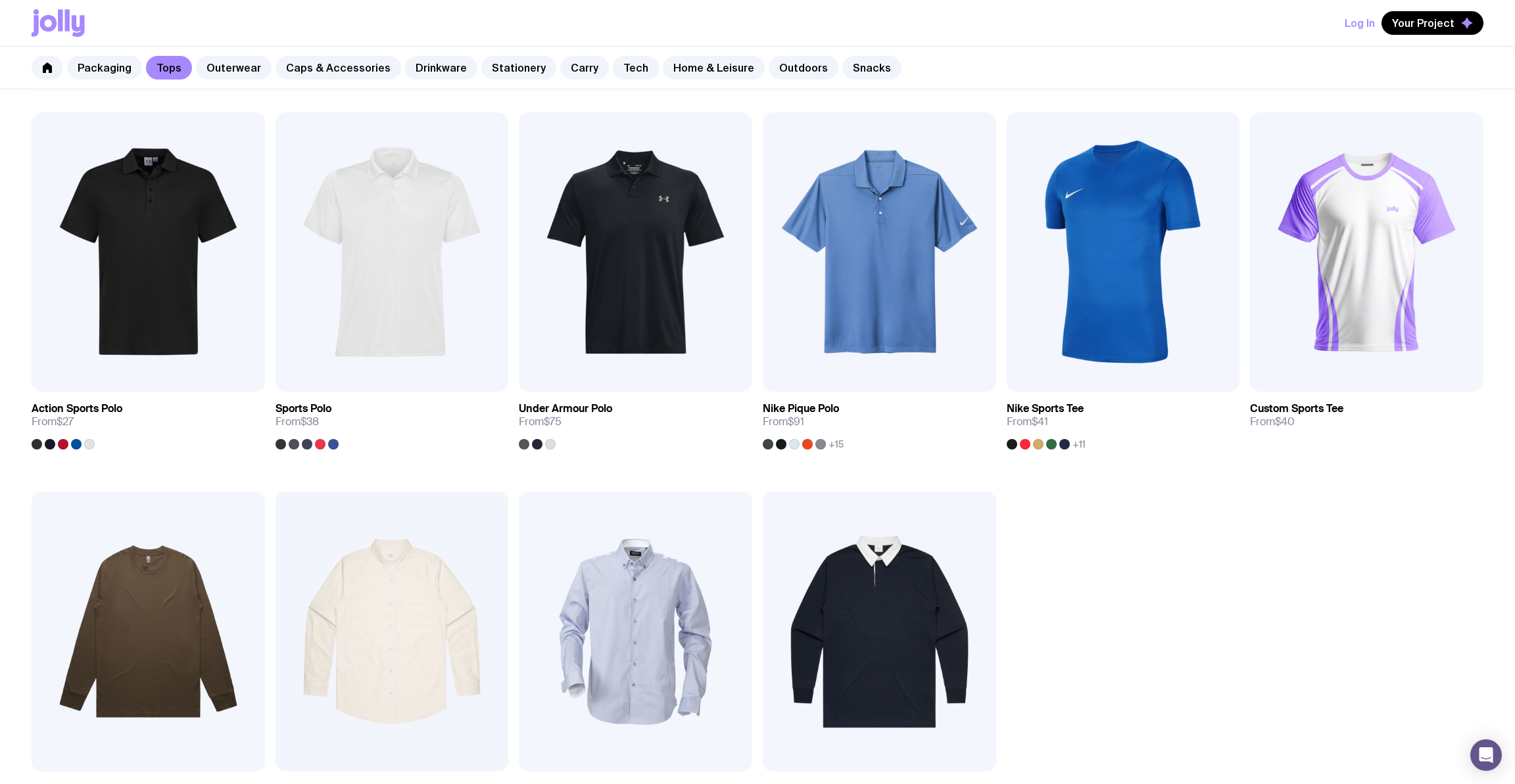
scroll to position [879, 0]
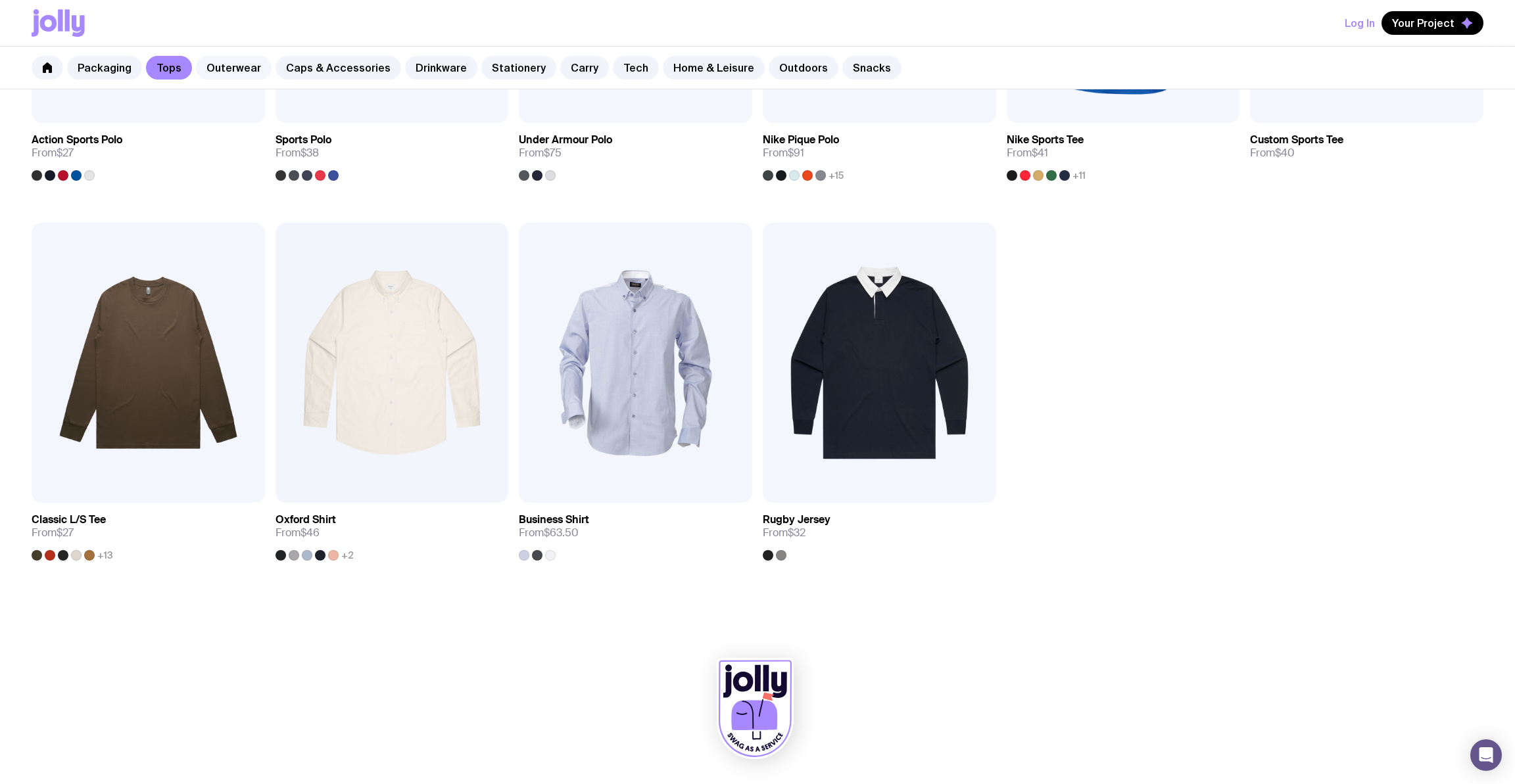
click at [243, 66] on link "Outerwear" at bounding box center [234, 68] width 75 height 23
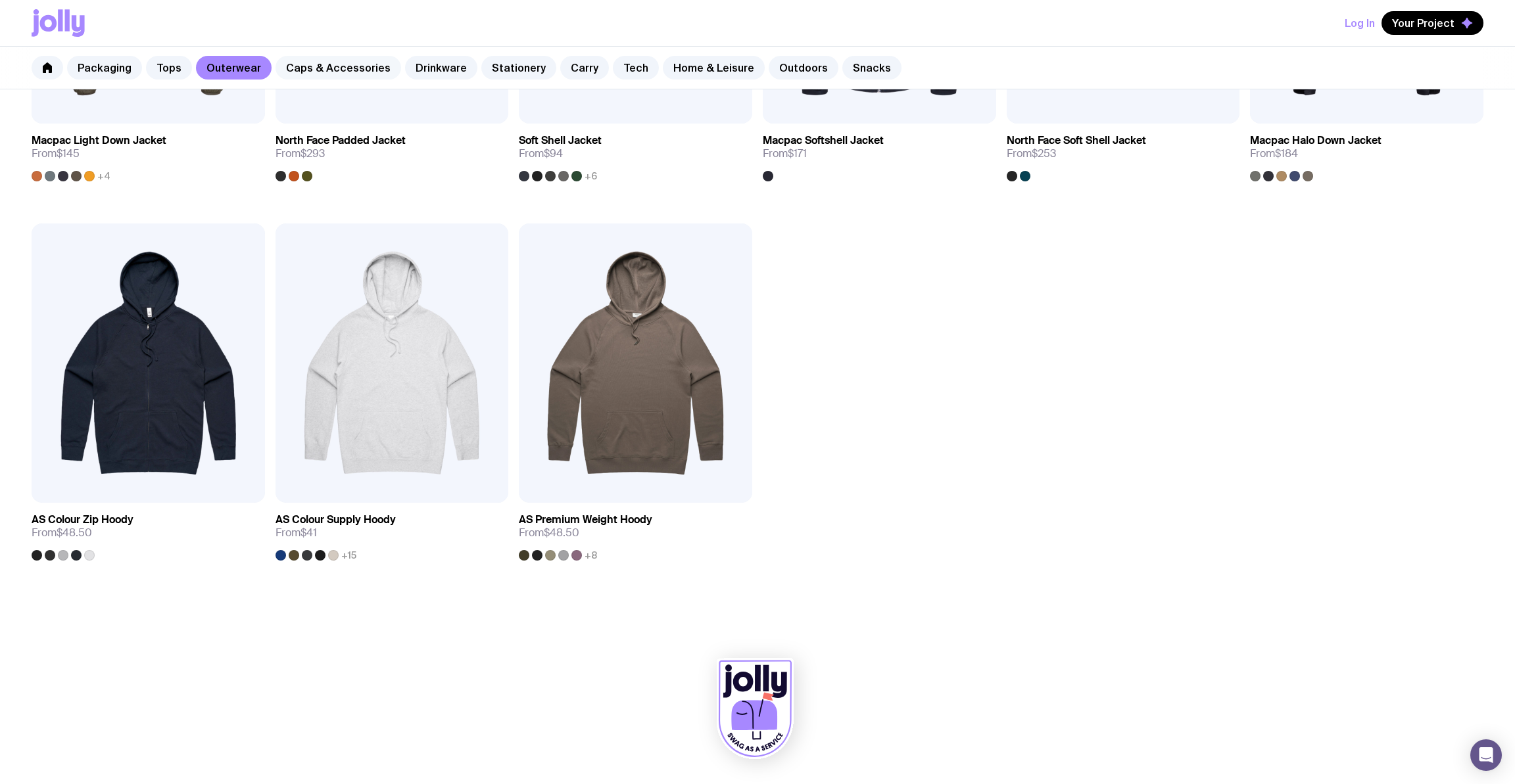
scroll to position [1259, 0]
click at [335, 64] on link "Caps & Accessories" at bounding box center [338, 68] width 126 height 23
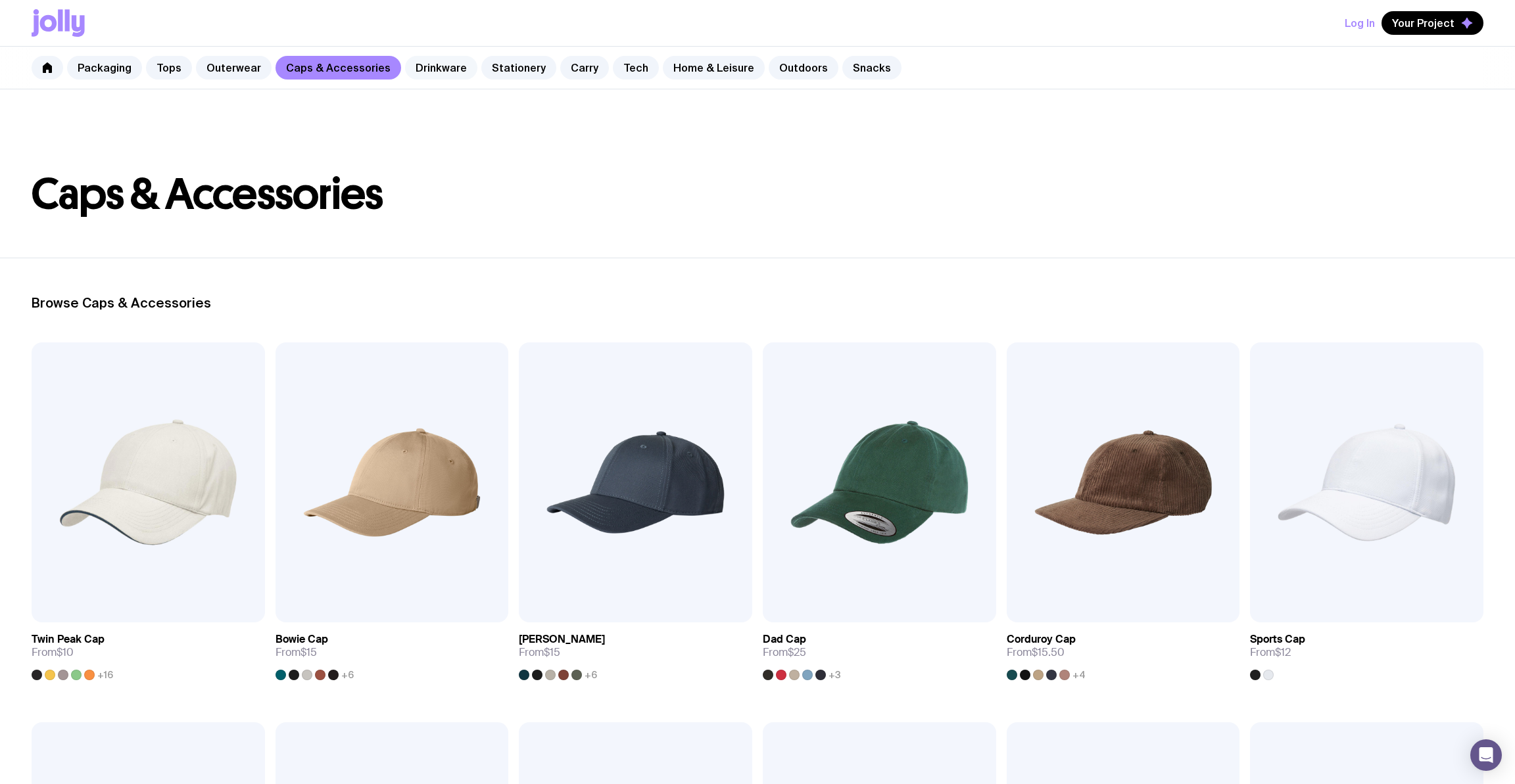
click at [438, 75] on link "Drinkware" at bounding box center [441, 68] width 73 height 23
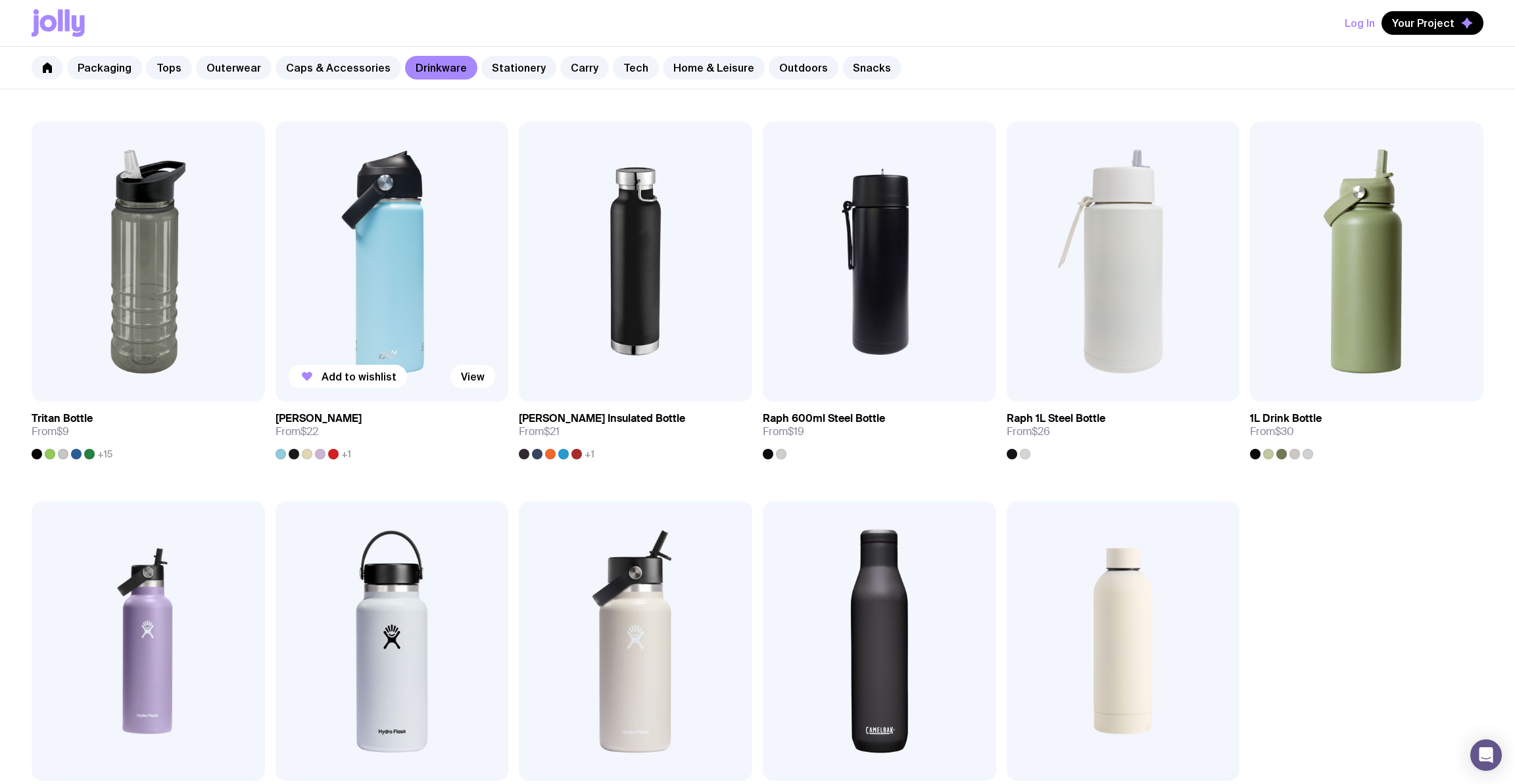
scroll to position [973, 0]
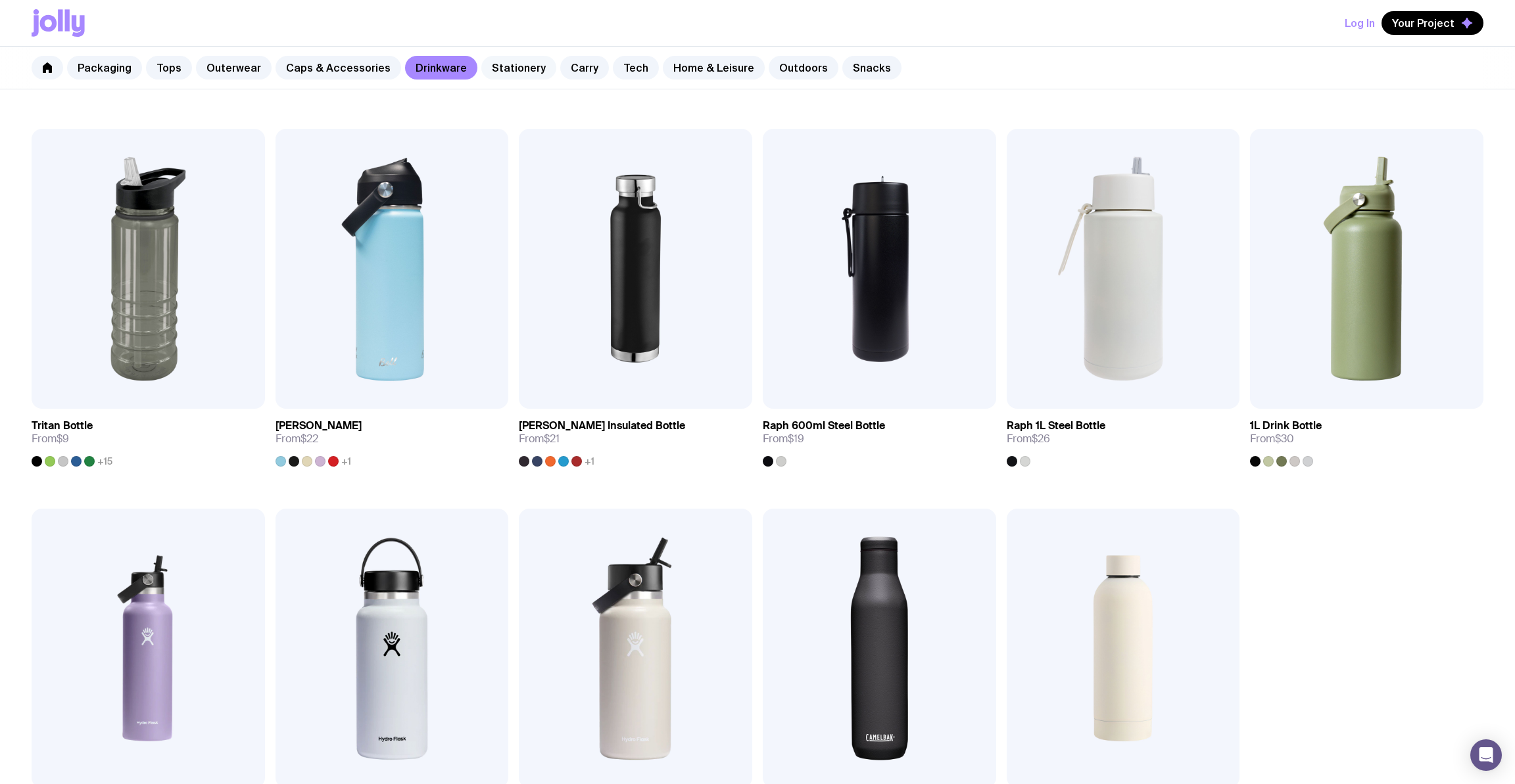
click at [518, 68] on link "Stationery" at bounding box center [519, 68] width 75 height 23
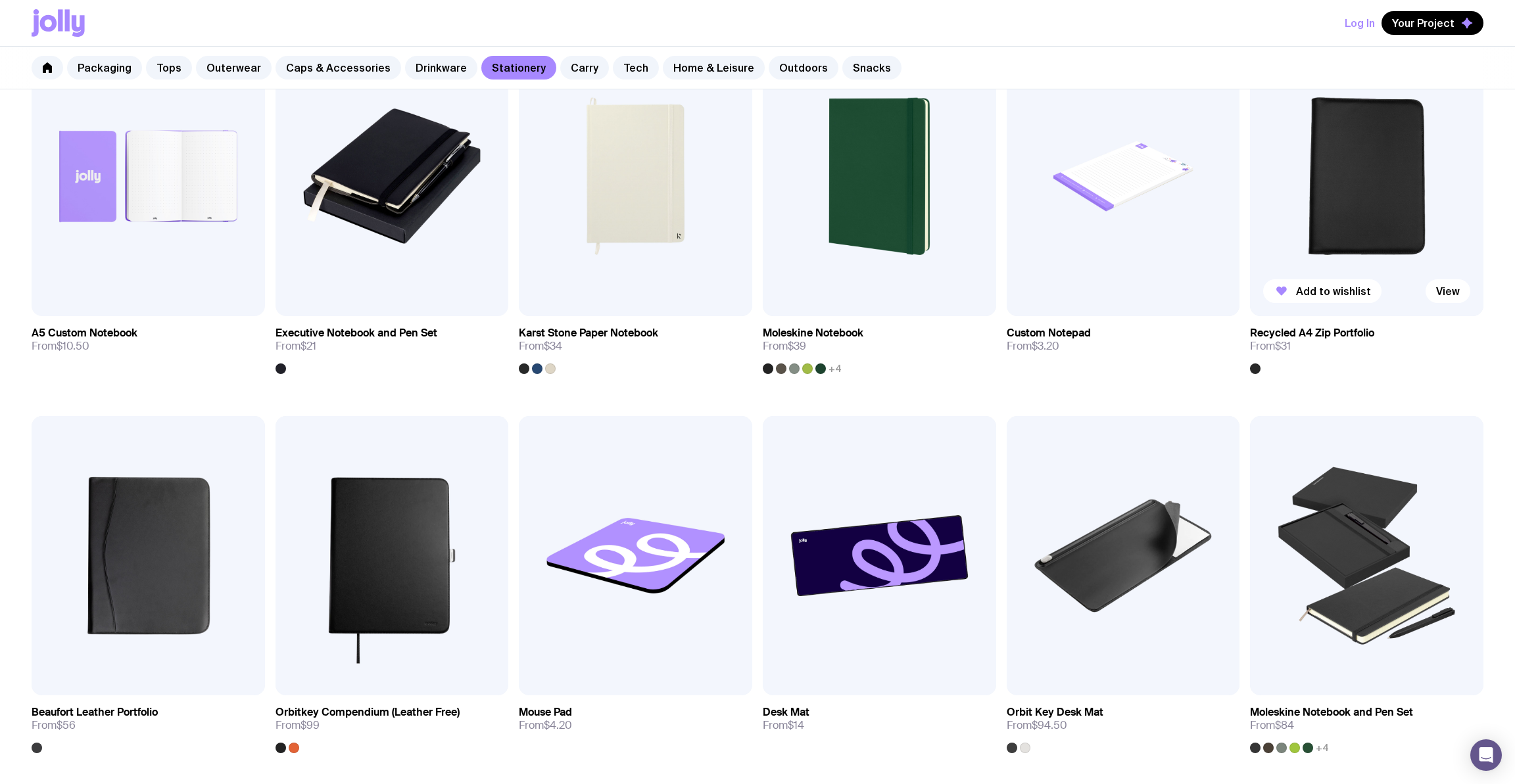
scroll to position [1066, 0]
click at [1317, 544] on img at bounding box center [1366, 556] width 233 height 280
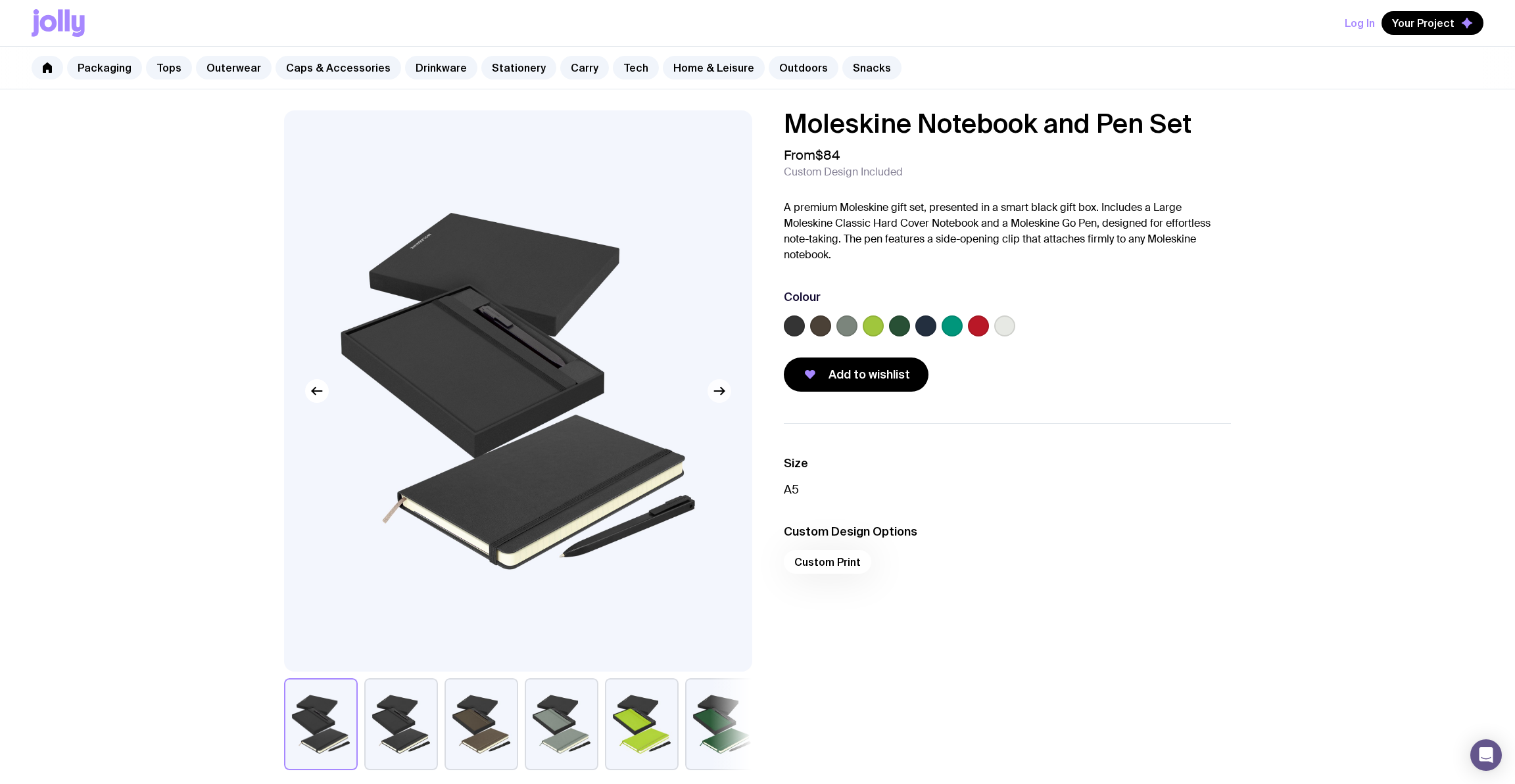
click at [720, 403] on div at bounding box center [518, 391] width 468 height 562
click at [717, 392] on icon "button" at bounding box center [719, 392] width 15 height 15
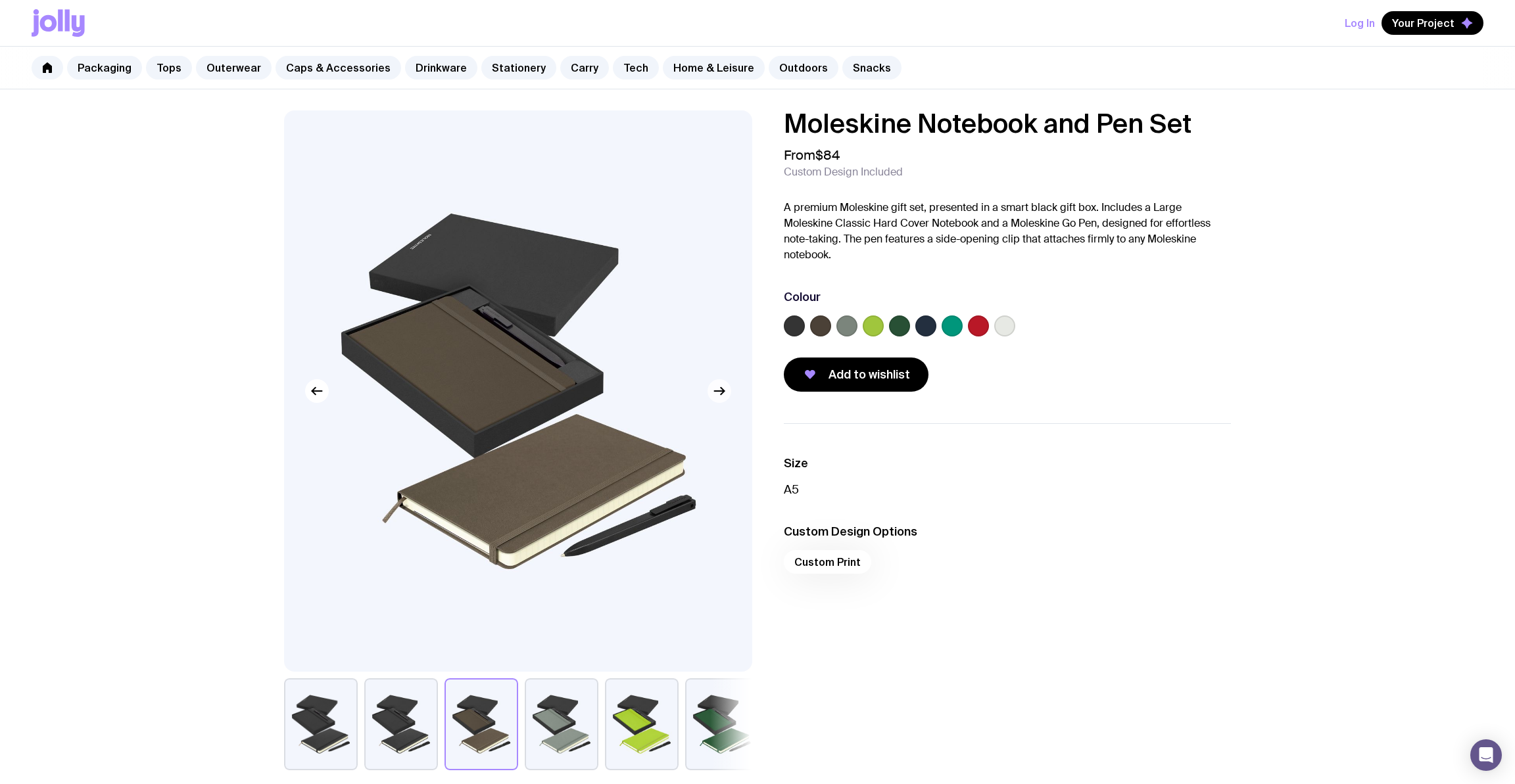
click at [717, 392] on icon "button" at bounding box center [719, 392] width 15 height 15
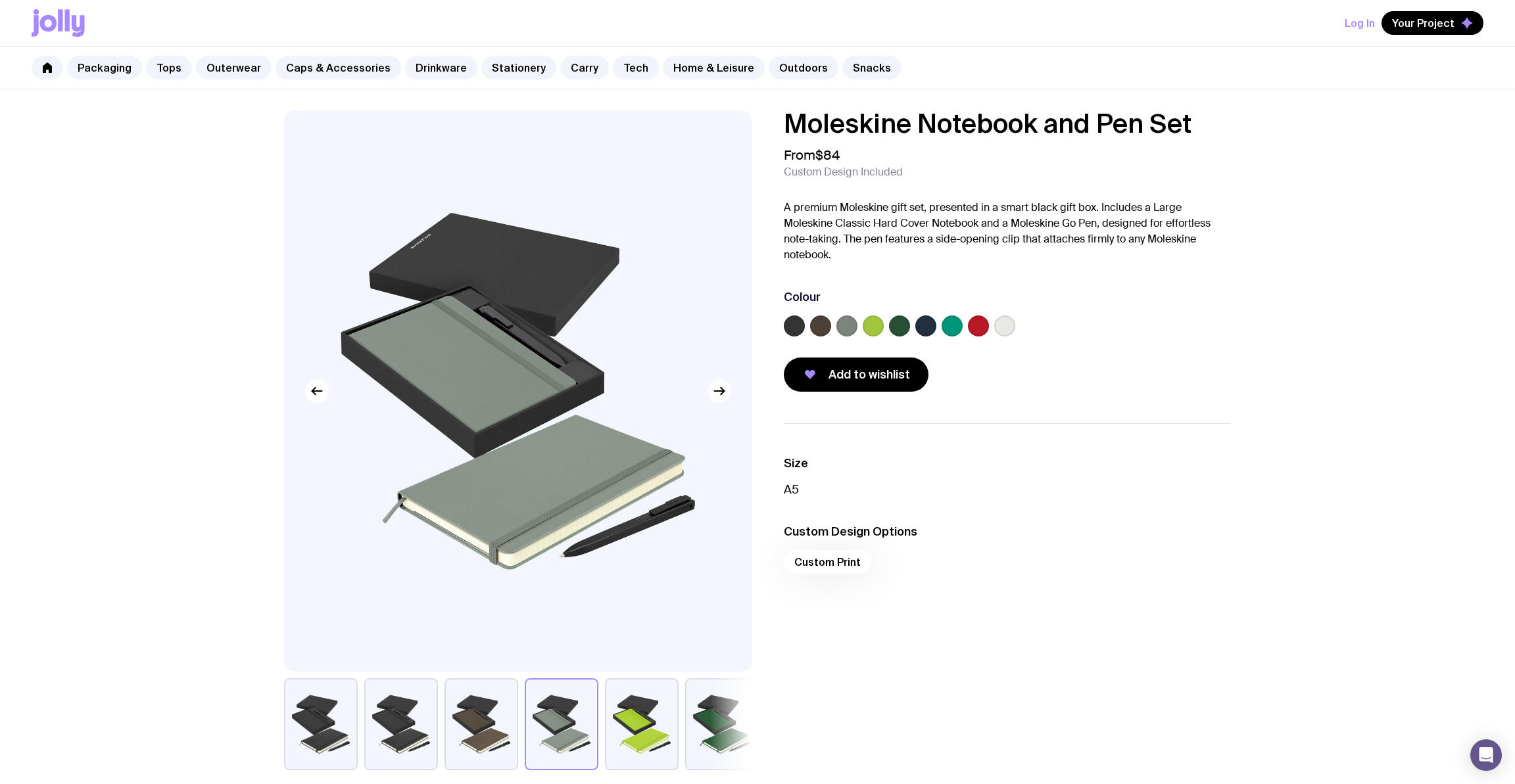
click at [717, 392] on icon "button" at bounding box center [719, 392] width 15 height 15
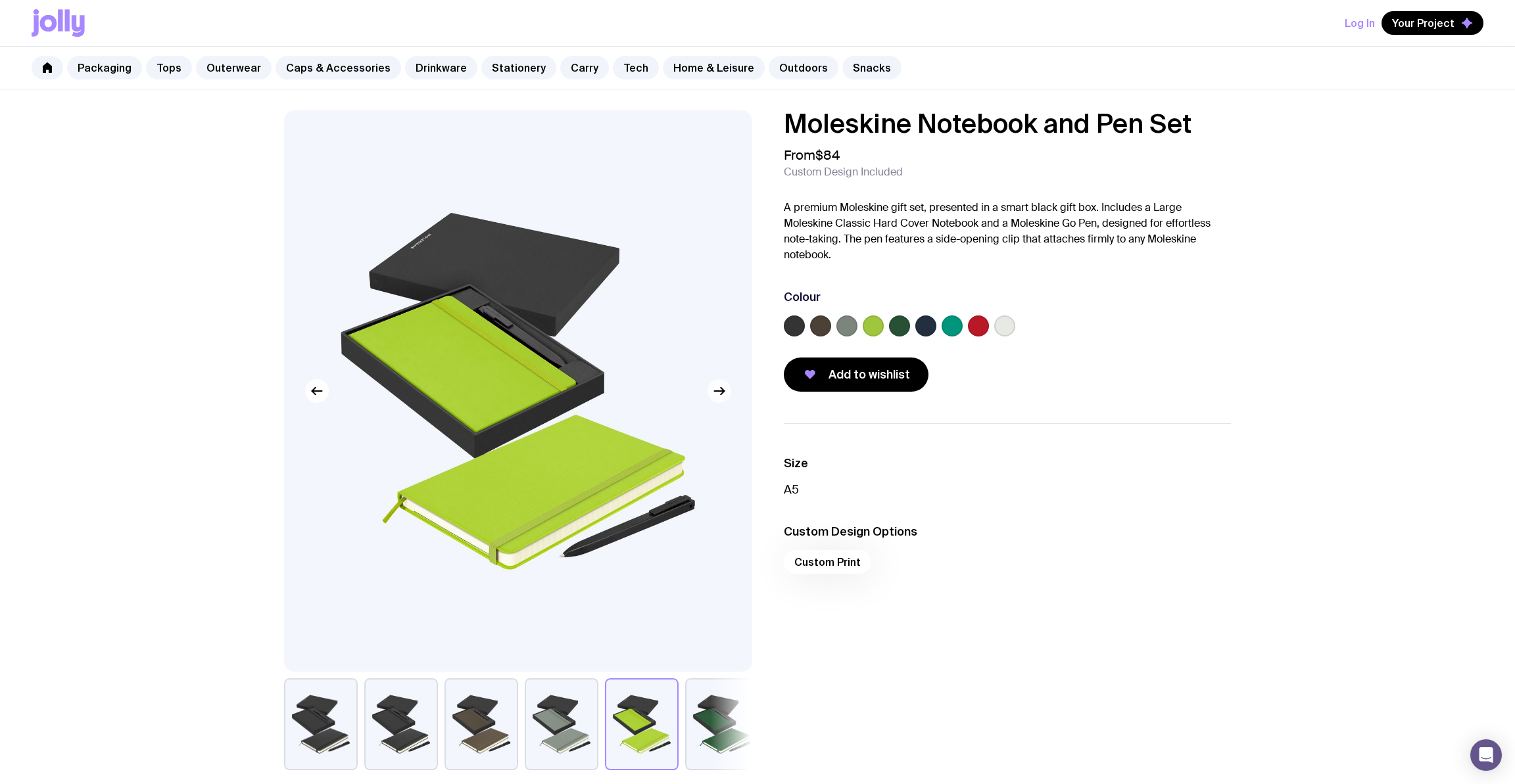
click at [717, 392] on icon "button" at bounding box center [719, 392] width 15 height 15
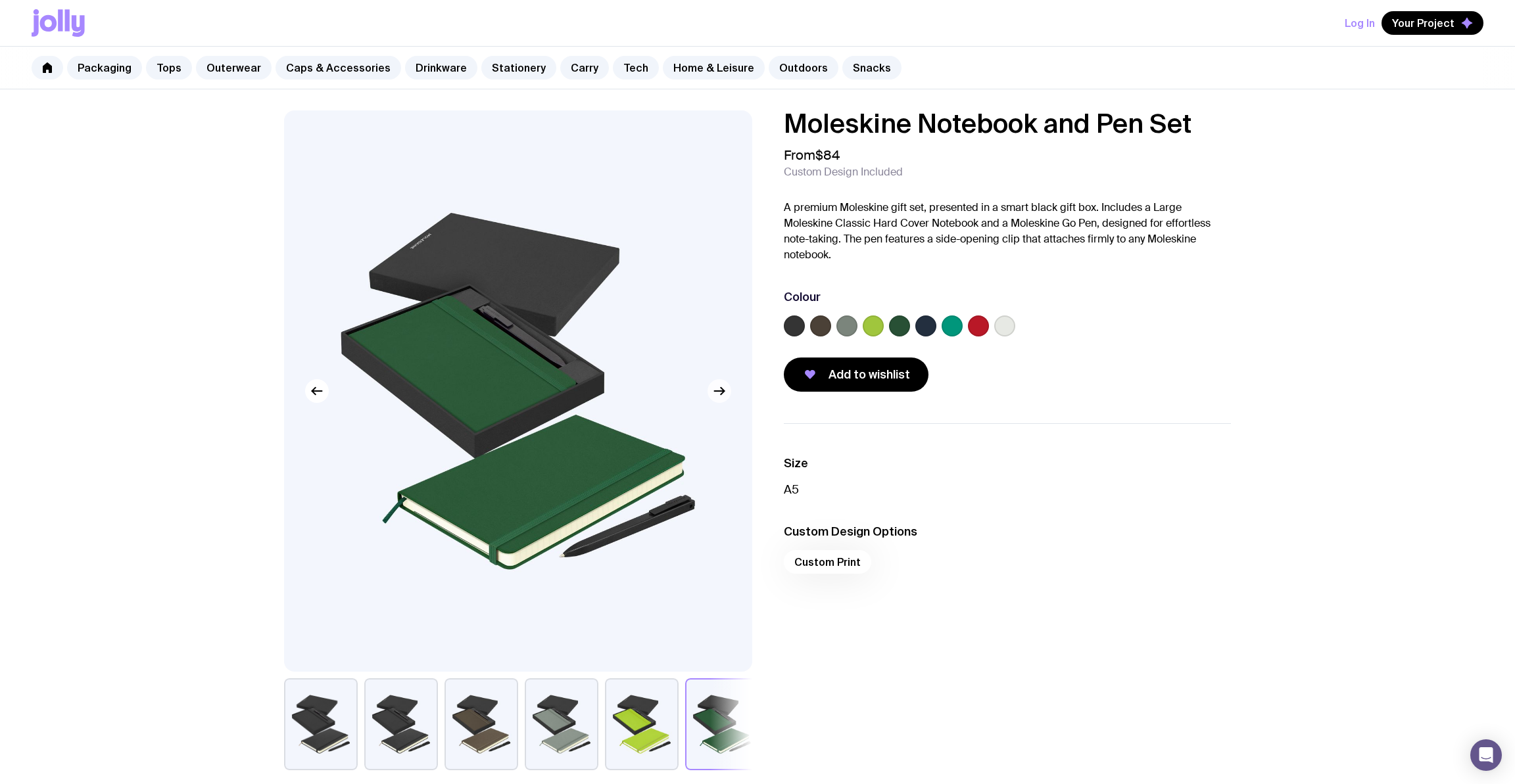
click at [717, 392] on icon "button" at bounding box center [719, 392] width 15 height 15
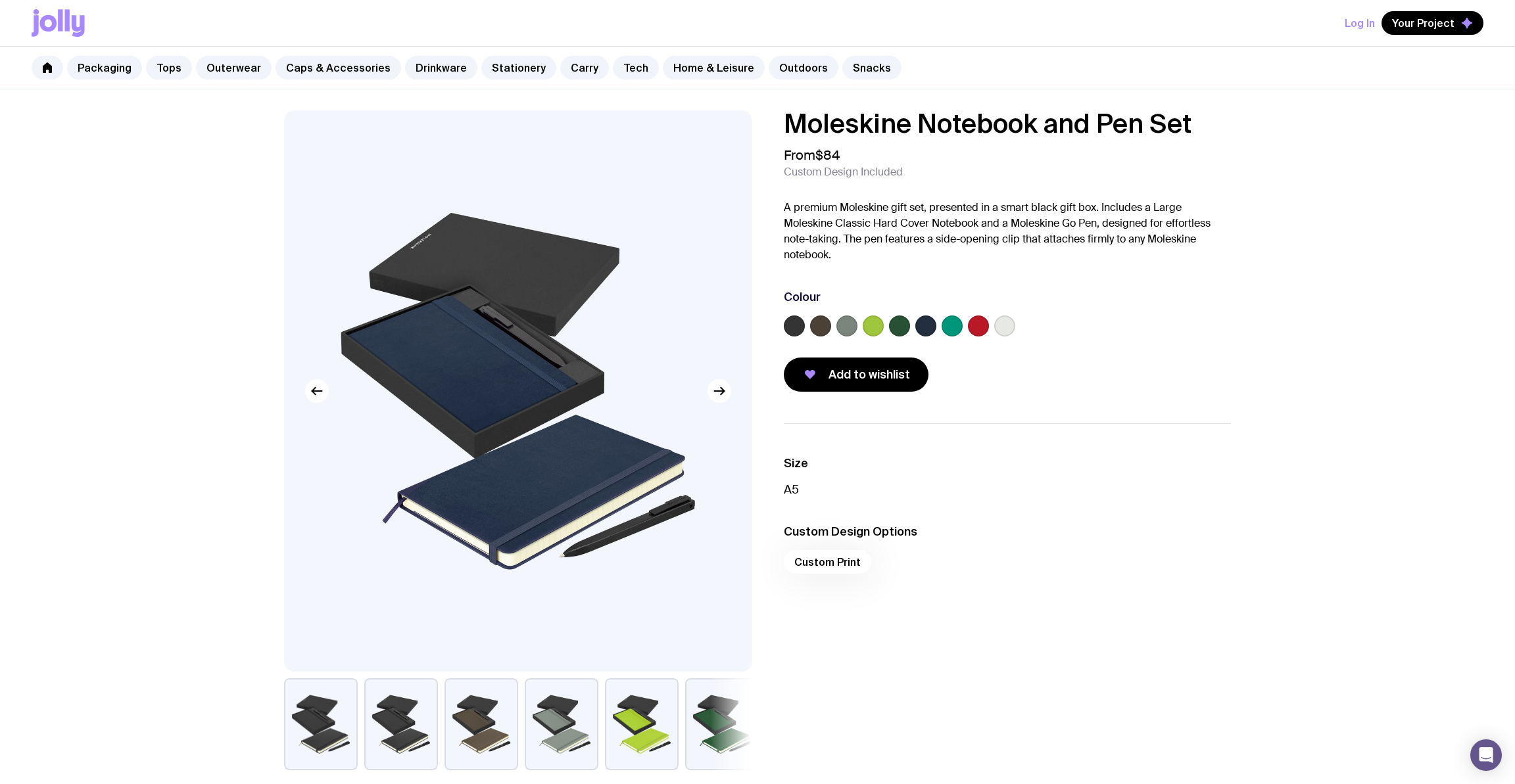
click at [799, 328] on label at bounding box center [795, 326] width 21 height 21
click at [0, 0] on input "radio" at bounding box center [0, 0] width 0 height 0
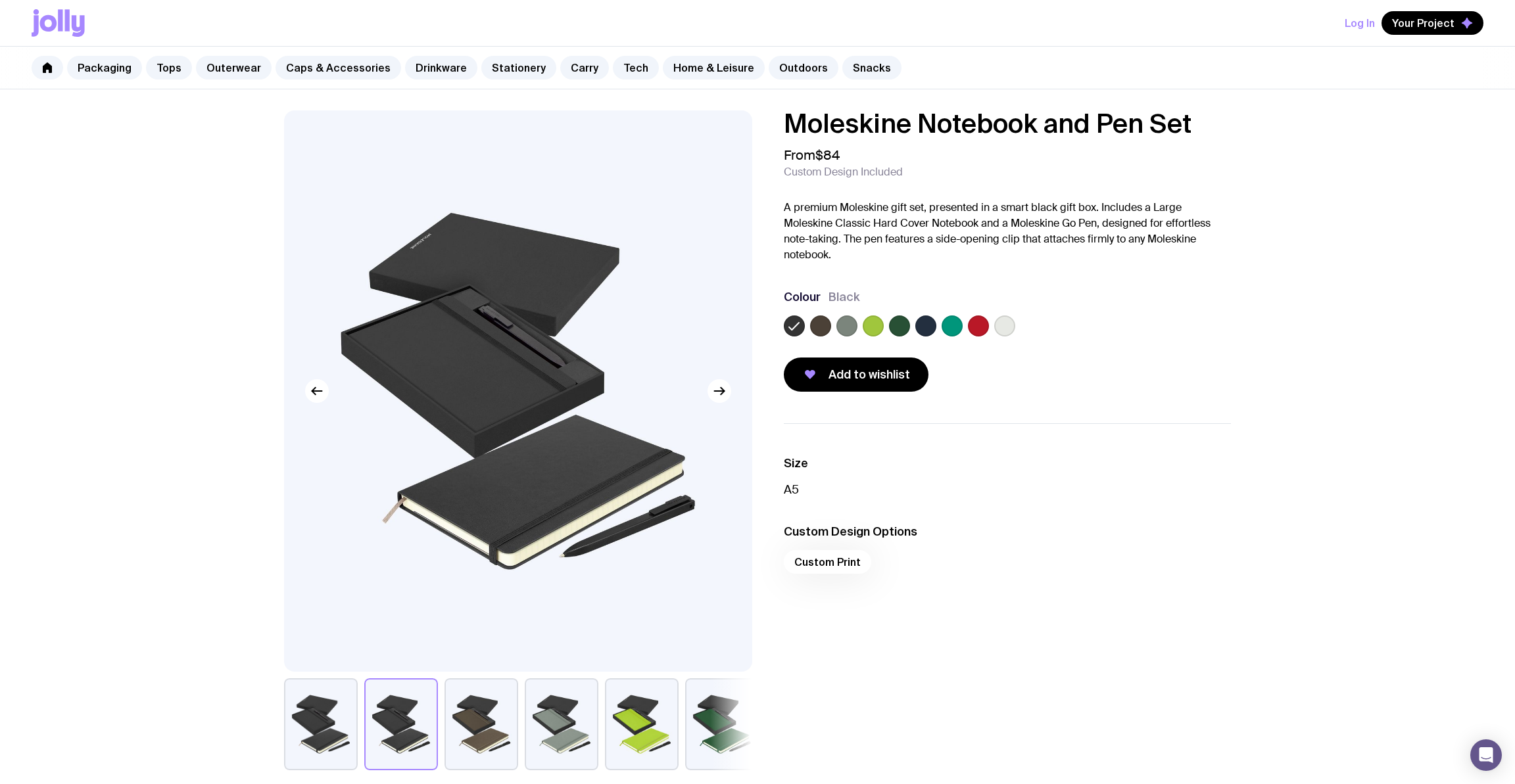
click at [1006, 326] on label at bounding box center [1005, 326] width 21 height 21
click at [0, 0] on input "radio" at bounding box center [0, 0] width 0 height 0
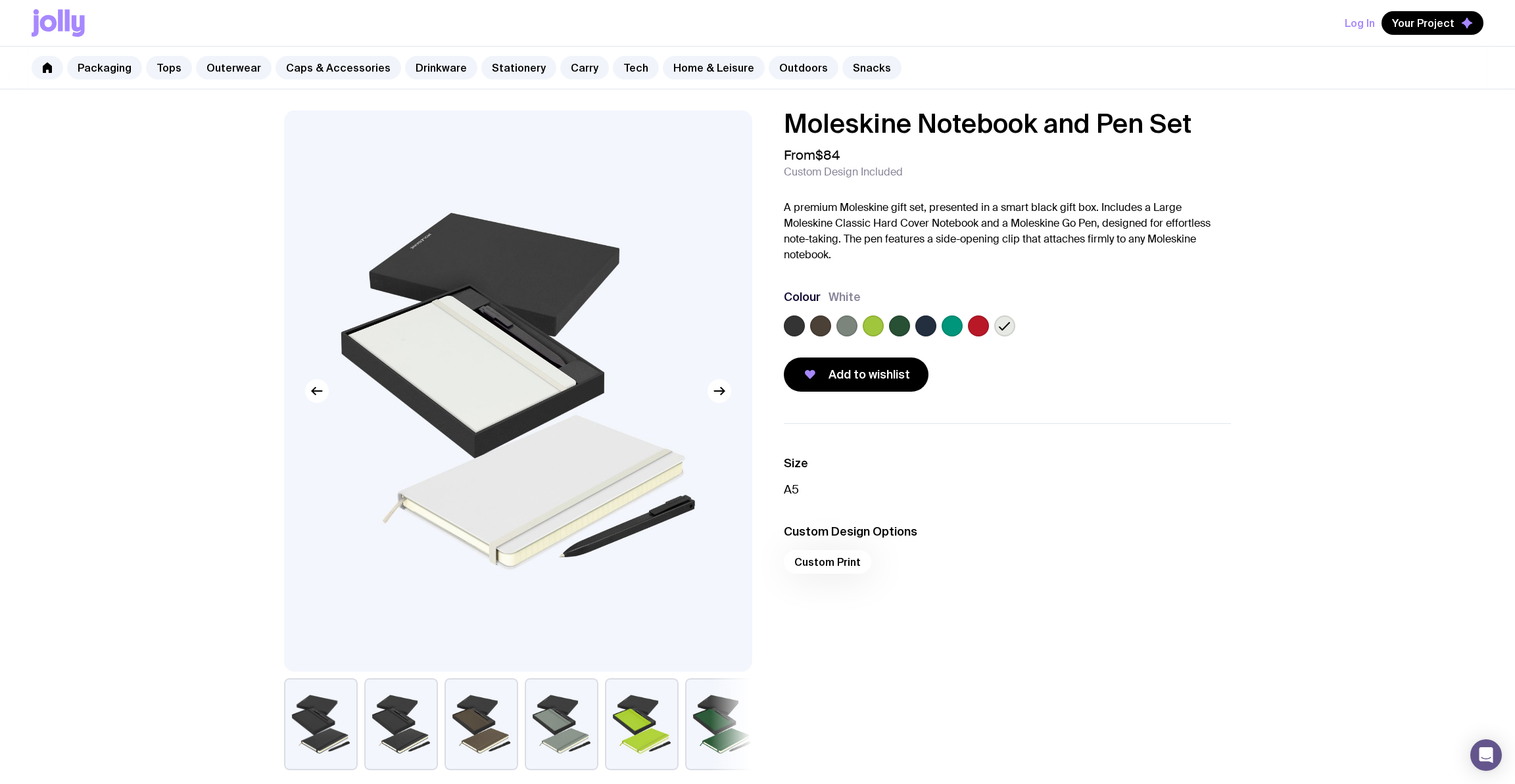
click at [799, 327] on label at bounding box center [795, 326] width 21 height 21
click at [0, 0] on input "radio" at bounding box center [0, 0] width 0 height 0
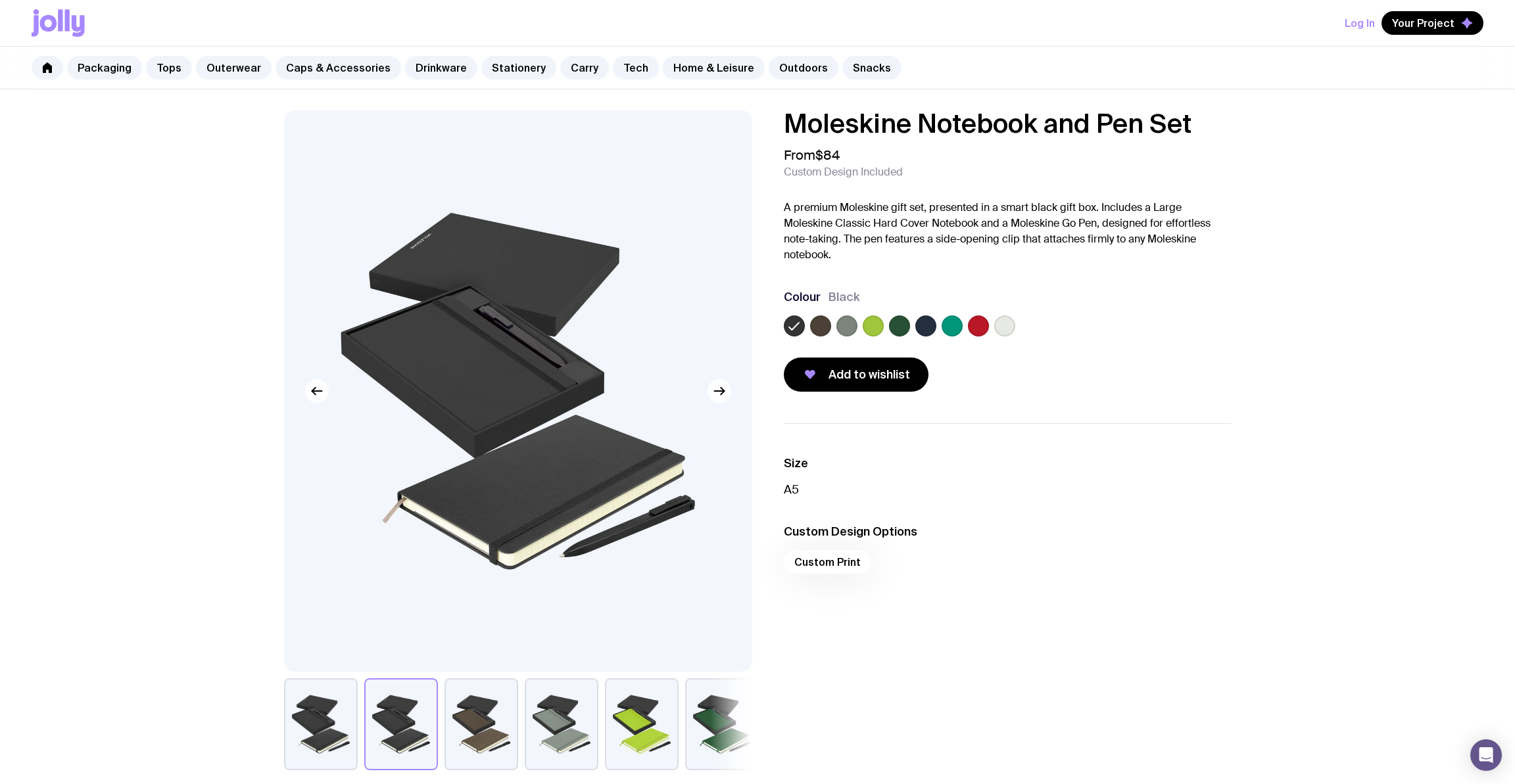
click at [997, 324] on label at bounding box center [1005, 326] width 21 height 21
click at [0, 0] on input "radio" at bounding box center [0, 0] width 0 height 0
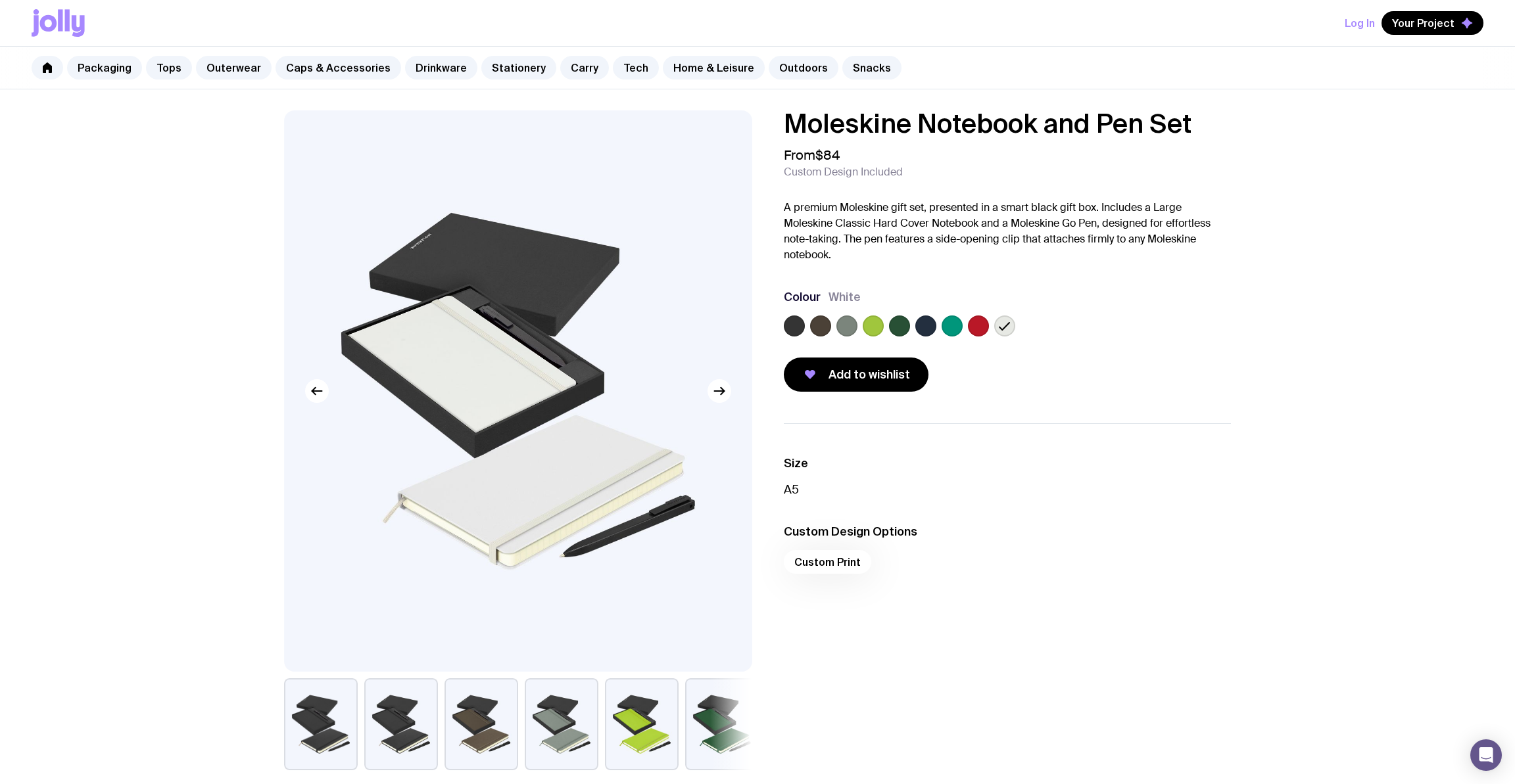
click at [796, 325] on label at bounding box center [795, 326] width 21 height 21
click at [0, 0] on input "radio" at bounding box center [0, 0] width 0 height 0
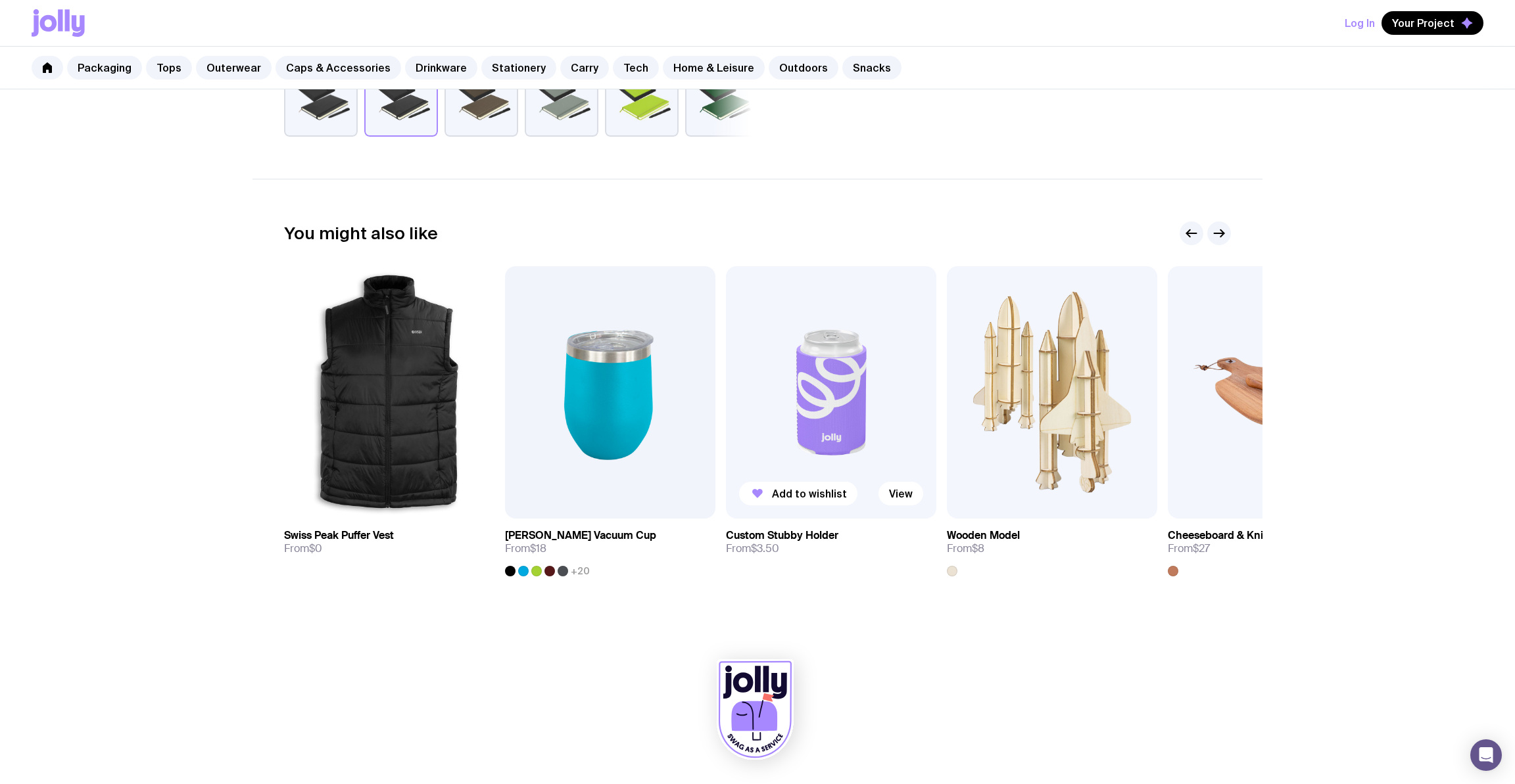
scroll to position [634, 0]
click at [401, 389] on img at bounding box center [390, 392] width 211 height 252
click at [377, 501] on button "Add to wishlist" at bounding box center [356, 494] width 118 height 23
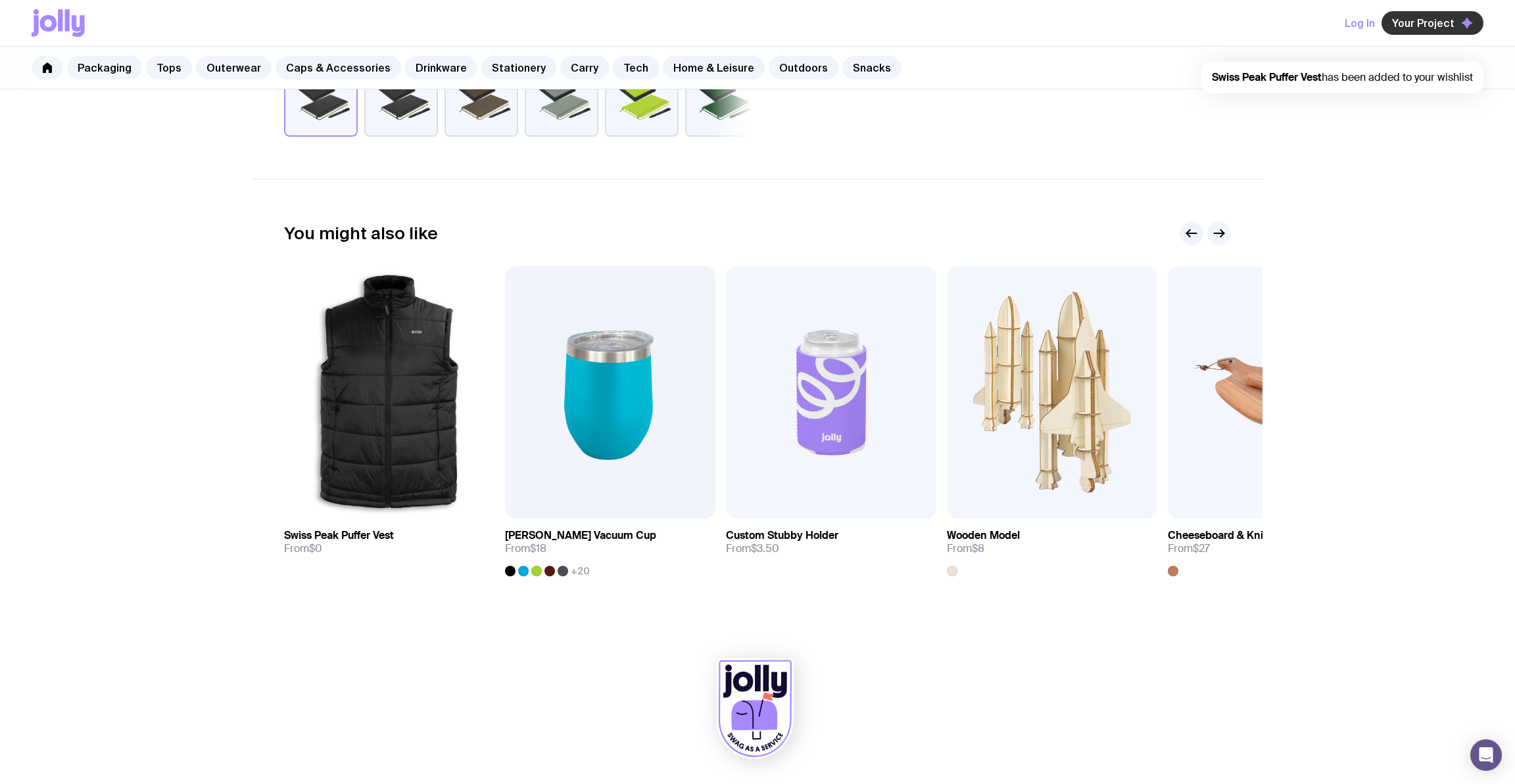
click at [1436, 22] on span "Your Project" at bounding box center [1423, 23] width 63 height 14
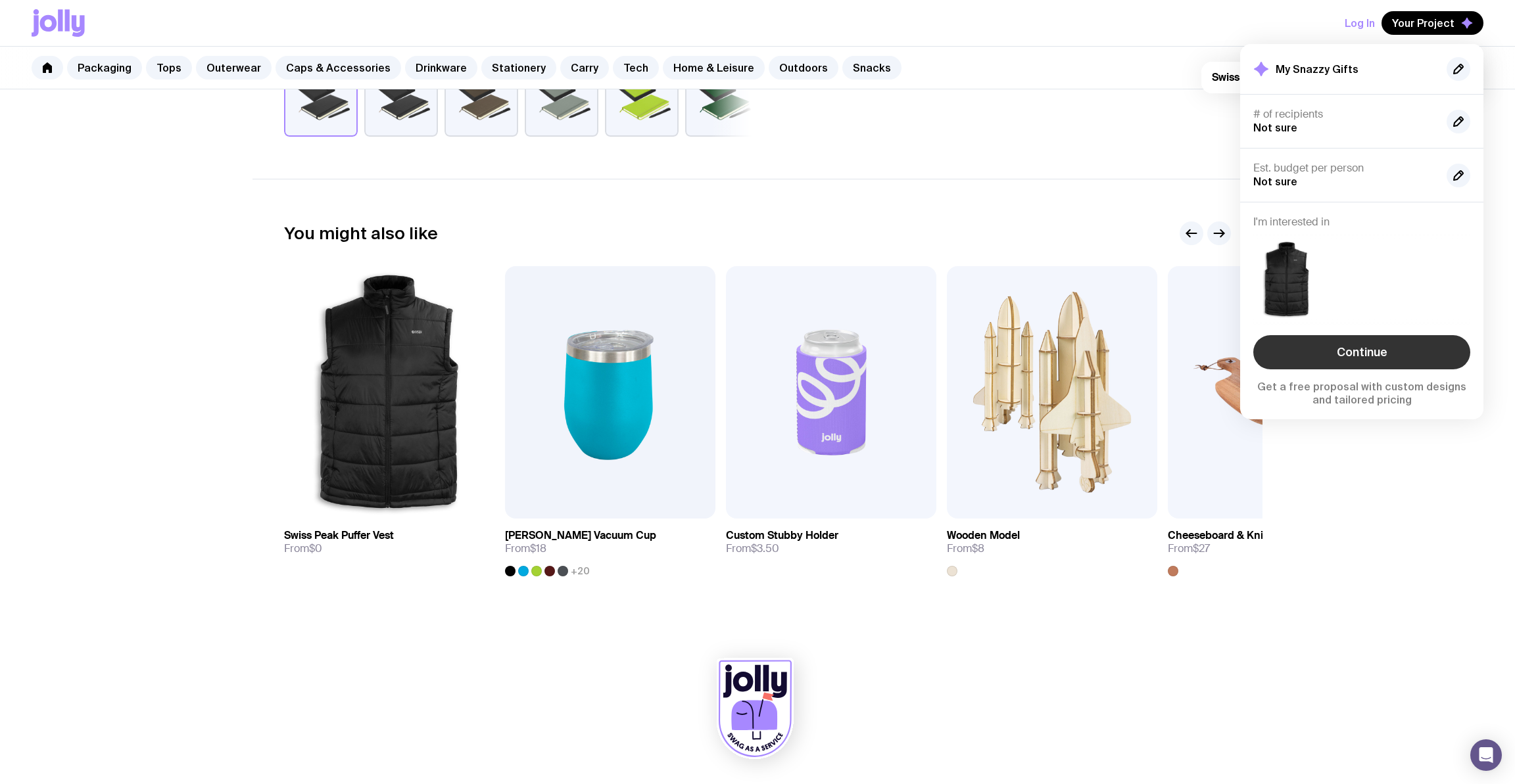
click at [1379, 361] on link "Continue" at bounding box center [1361, 352] width 217 height 34
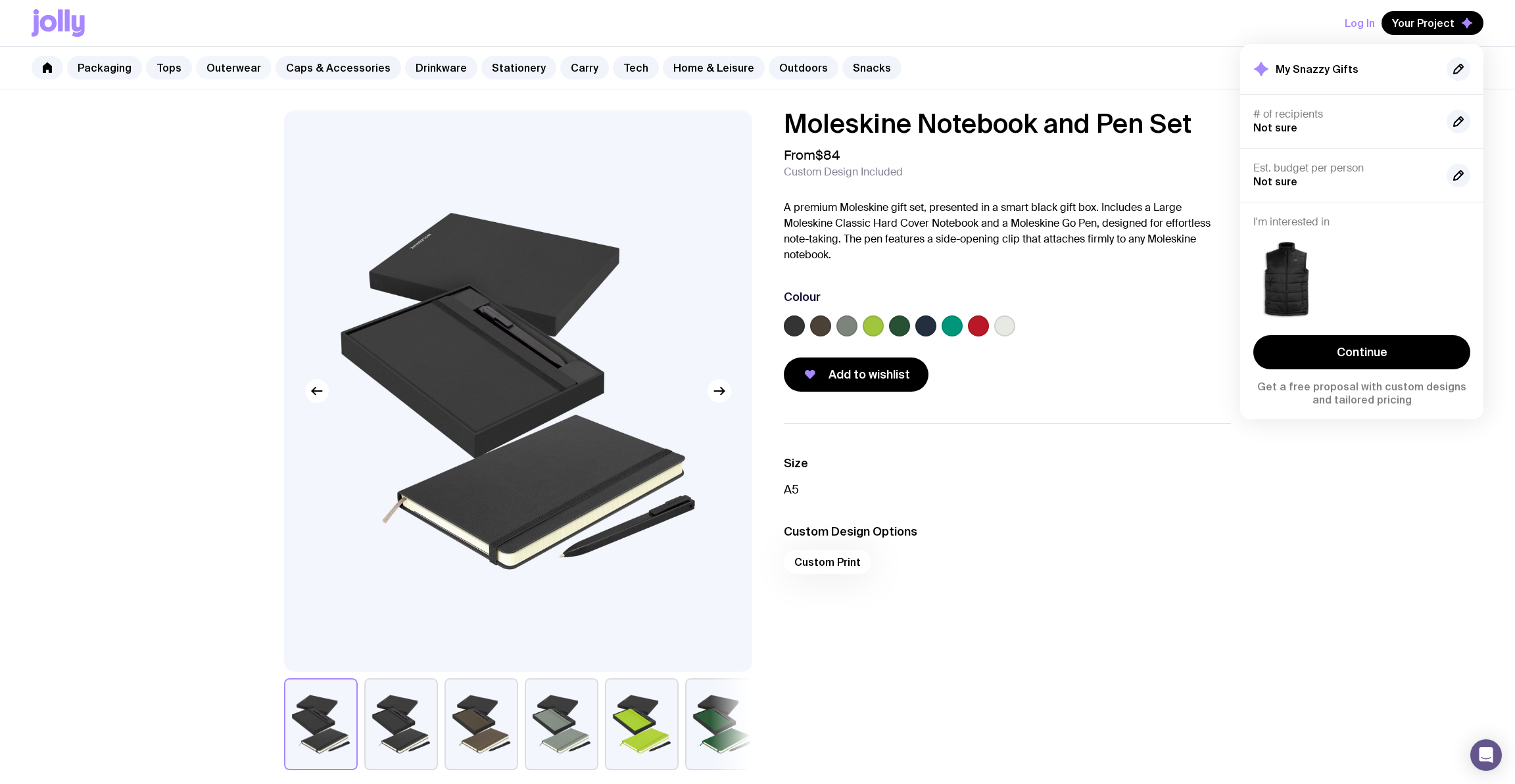
click at [221, 66] on link "Outerwear" at bounding box center [234, 68] width 75 height 23
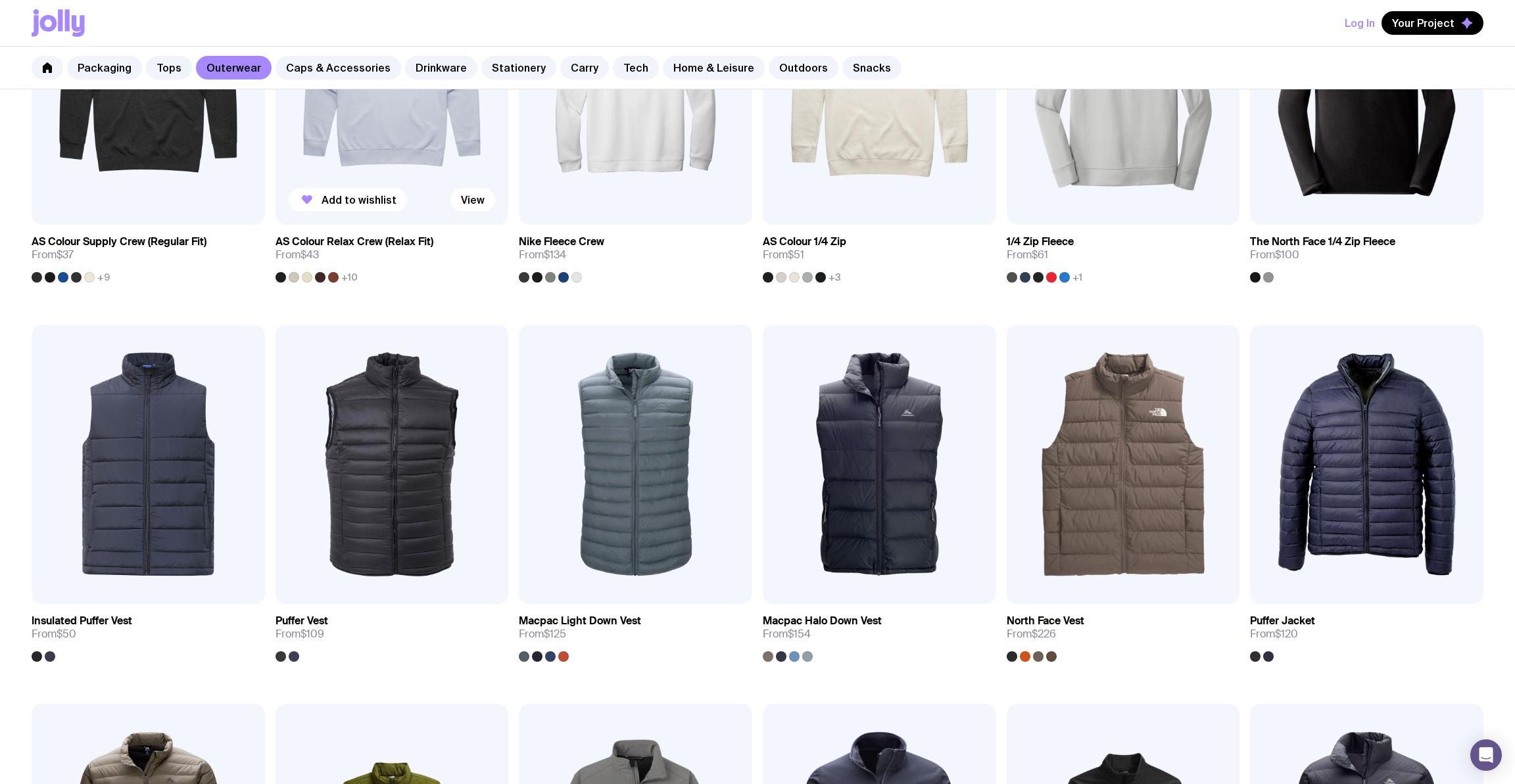
scroll to position [400, 0]
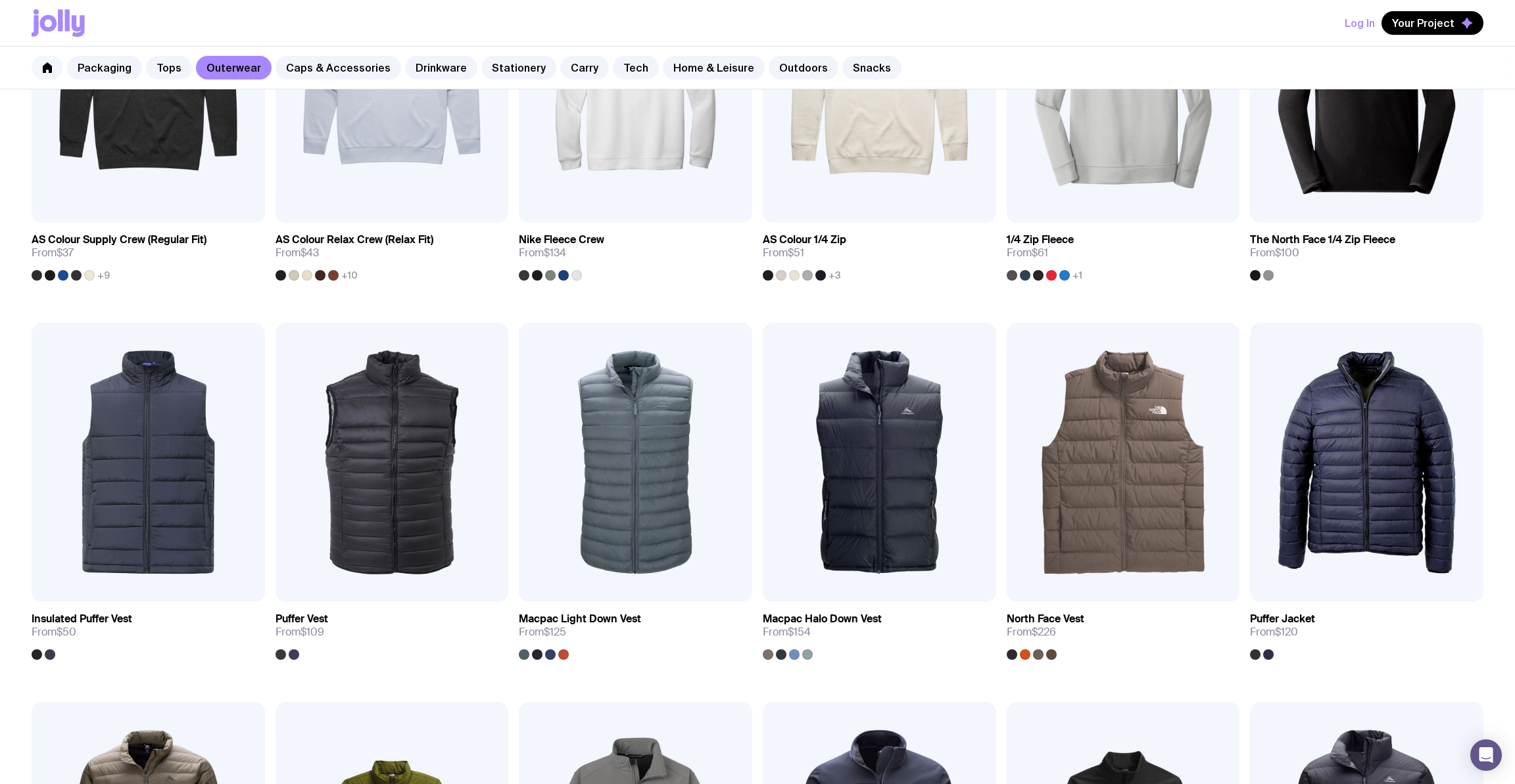
click at [52, 67] on icon at bounding box center [47, 68] width 11 height 11
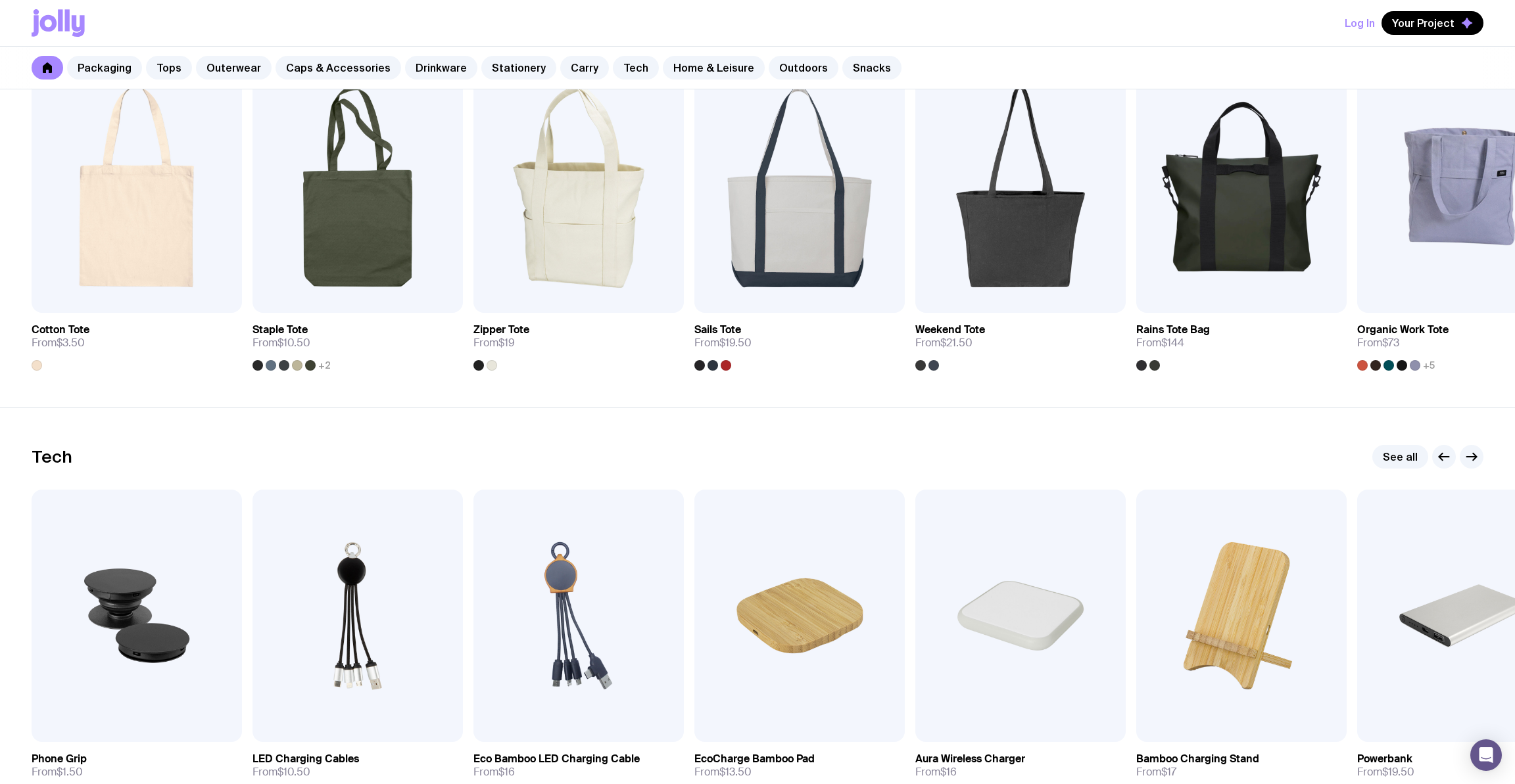
scroll to position [2757, 0]
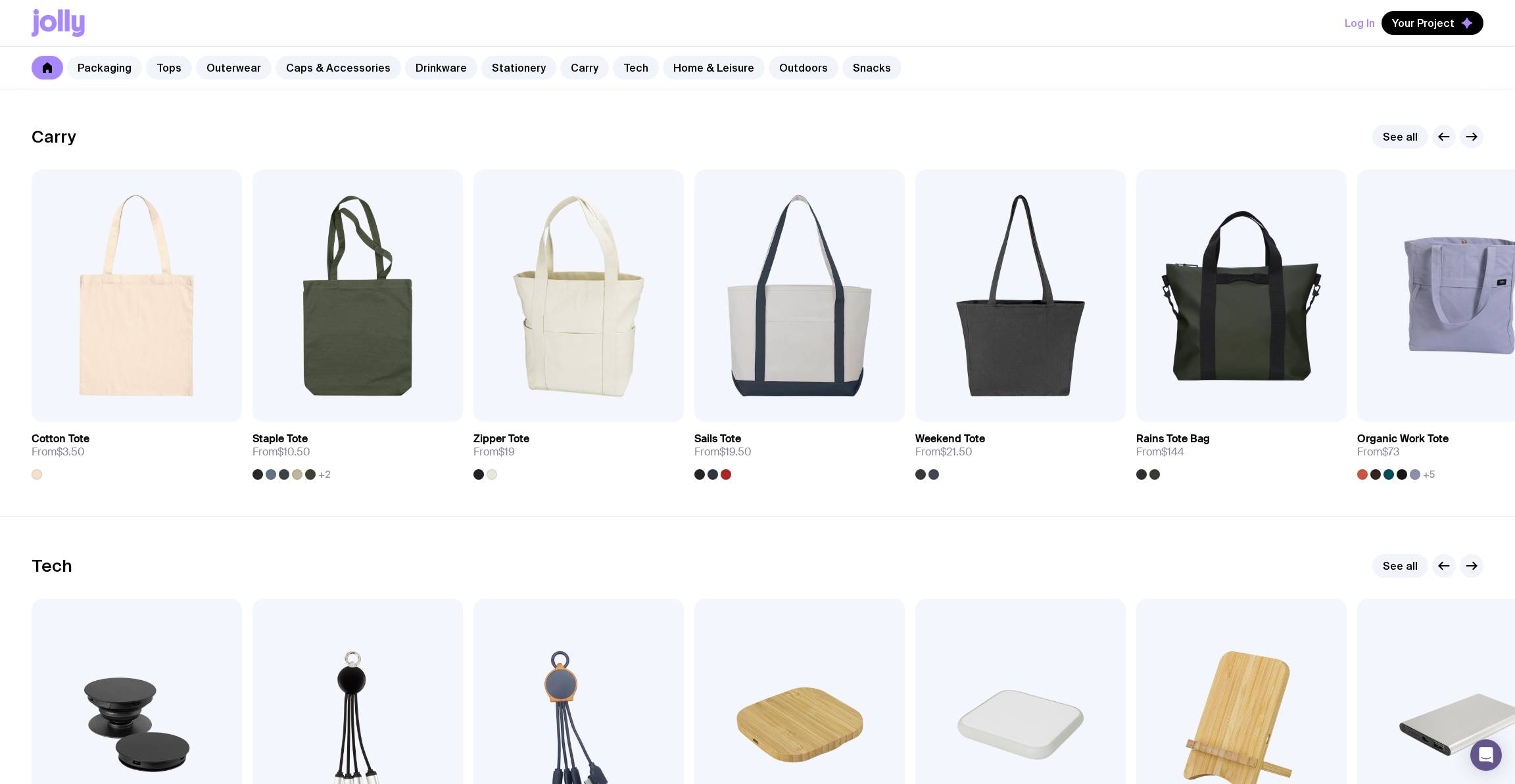
click at [113, 69] on link "Packaging" at bounding box center [104, 68] width 75 height 23
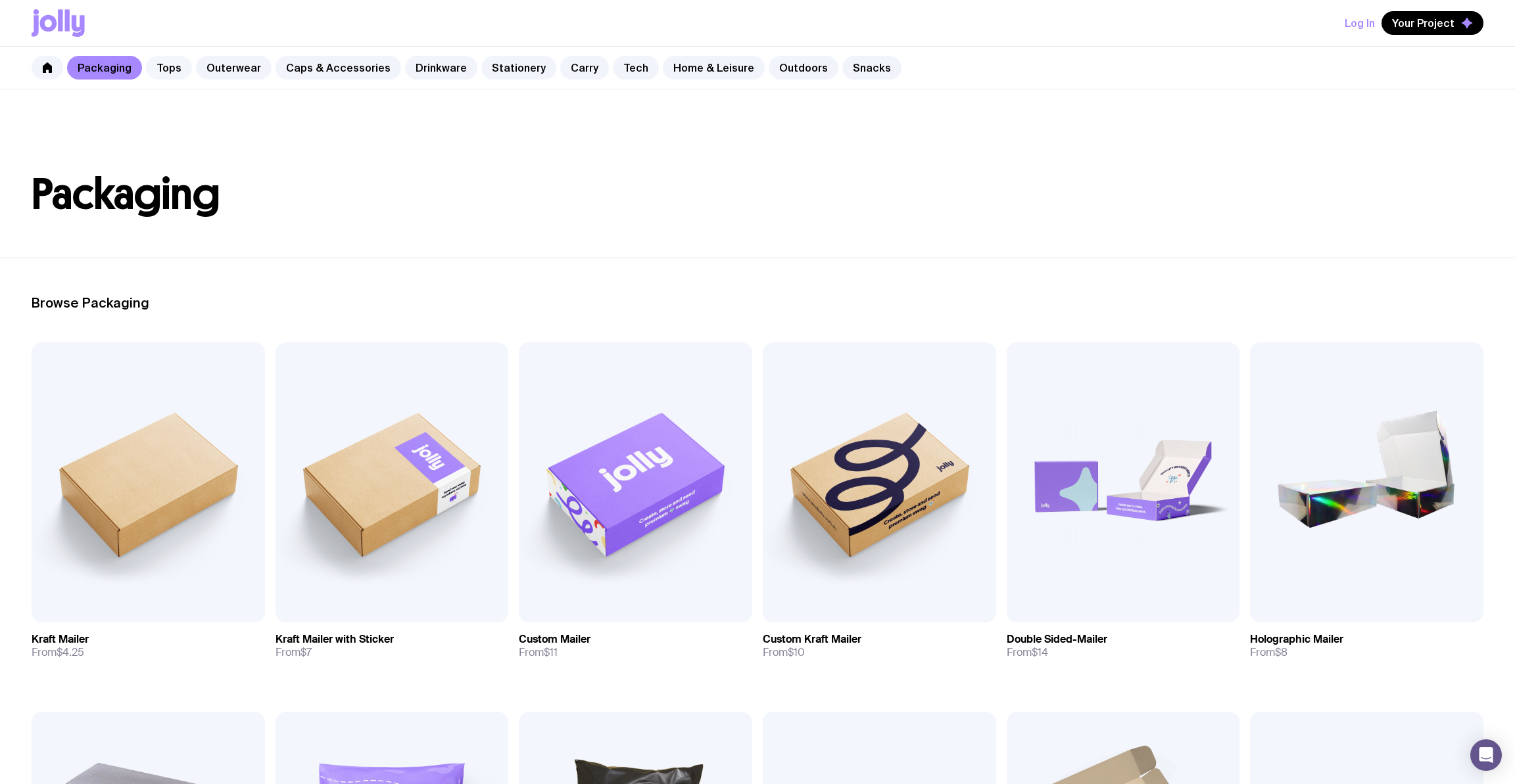
click at [178, 61] on link "Tops" at bounding box center [169, 68] width 46 height 23
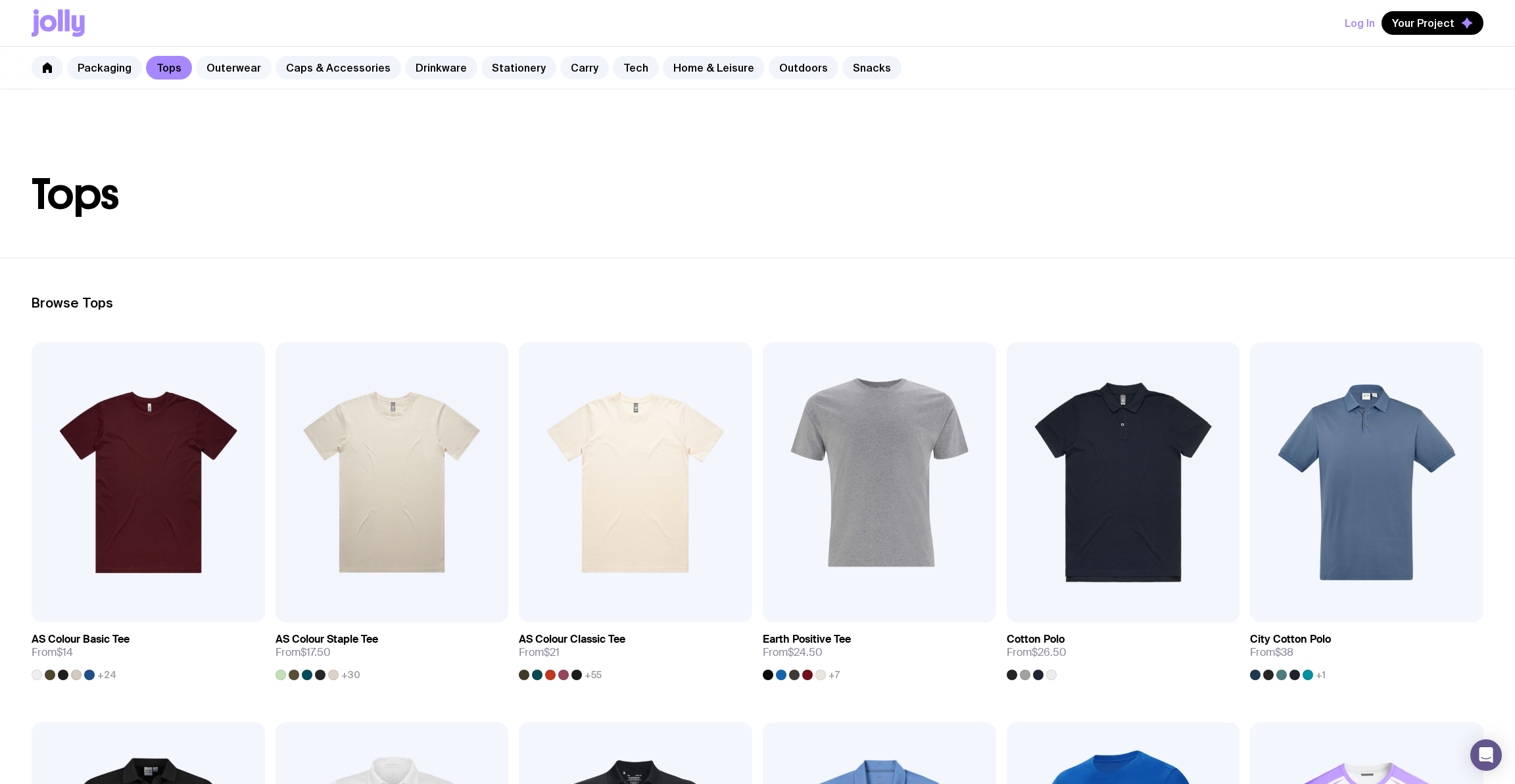
click at [218, 73] on link "Outerwear" at bounding box center [234, 68] width 75 height 23
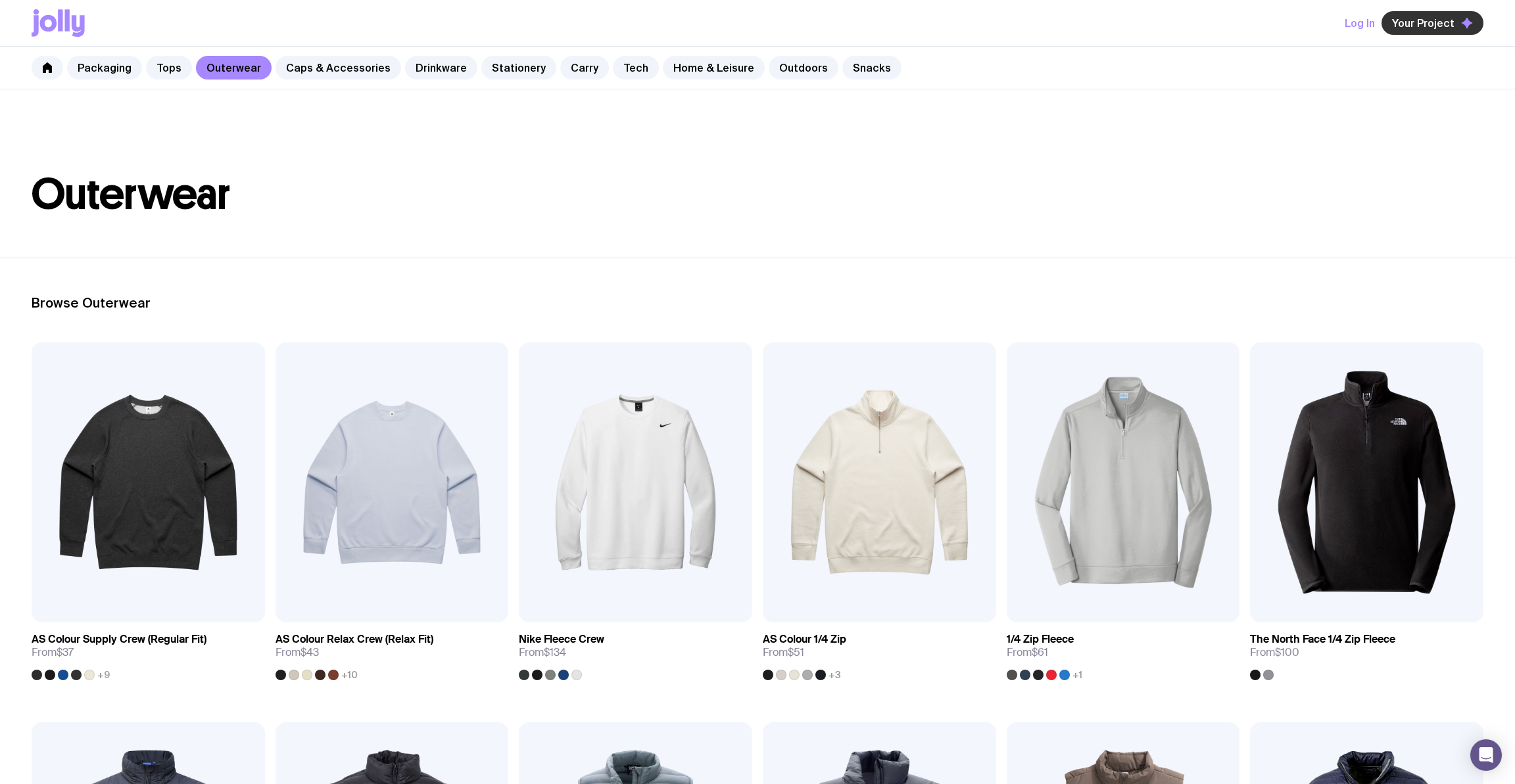
click at [1440, 30] on button "Your Project" at bounding box center [1432, 23] width 102 height 23
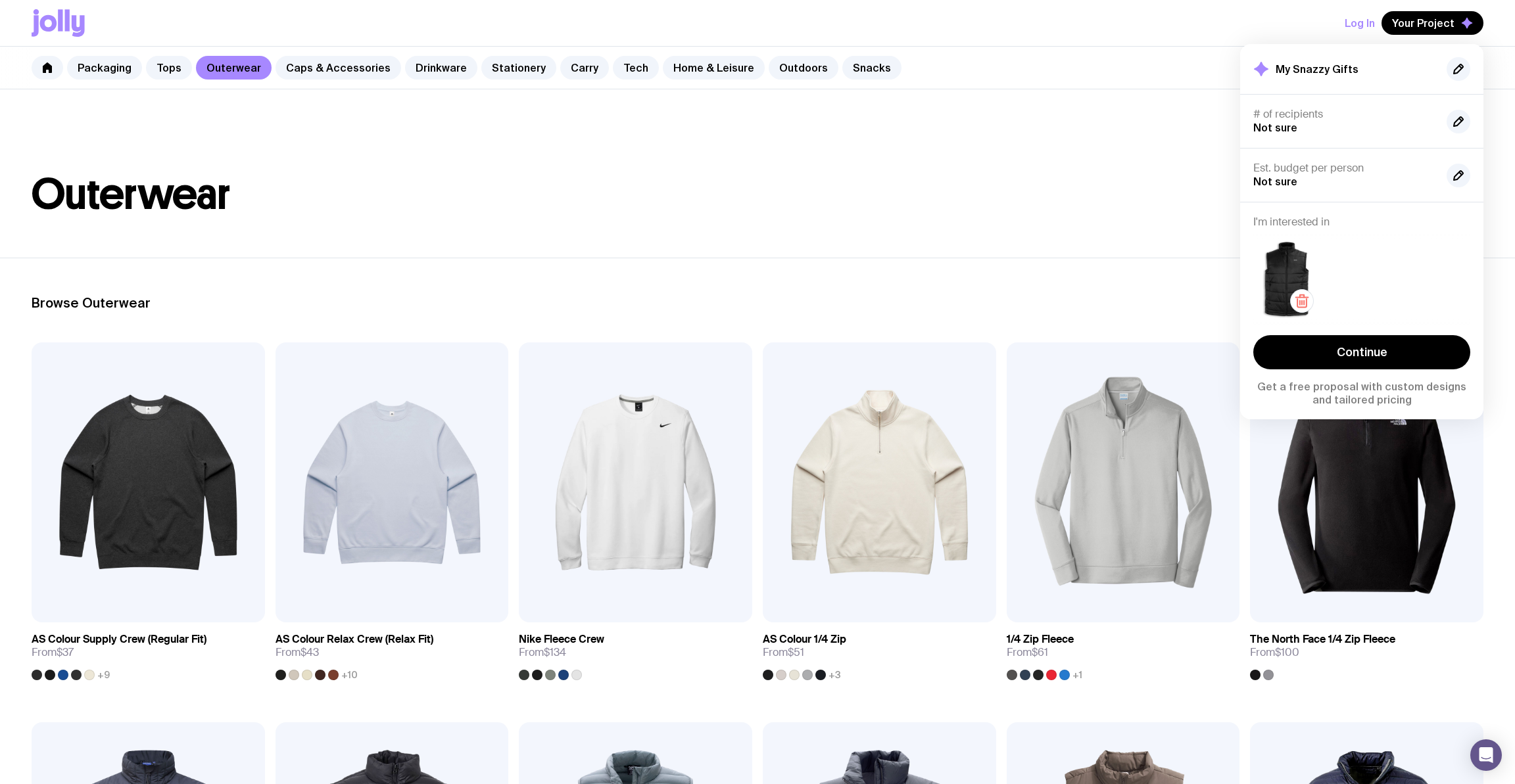
click at [1282, 293] on img at bounding box center [1286, 279] width 67 height 80
click at [1295, 275] on img at bounding box center [1286, 279] width 67 height 80
click at [1289, 244] on img at bounding box center [1286, 279] width 67 height 80
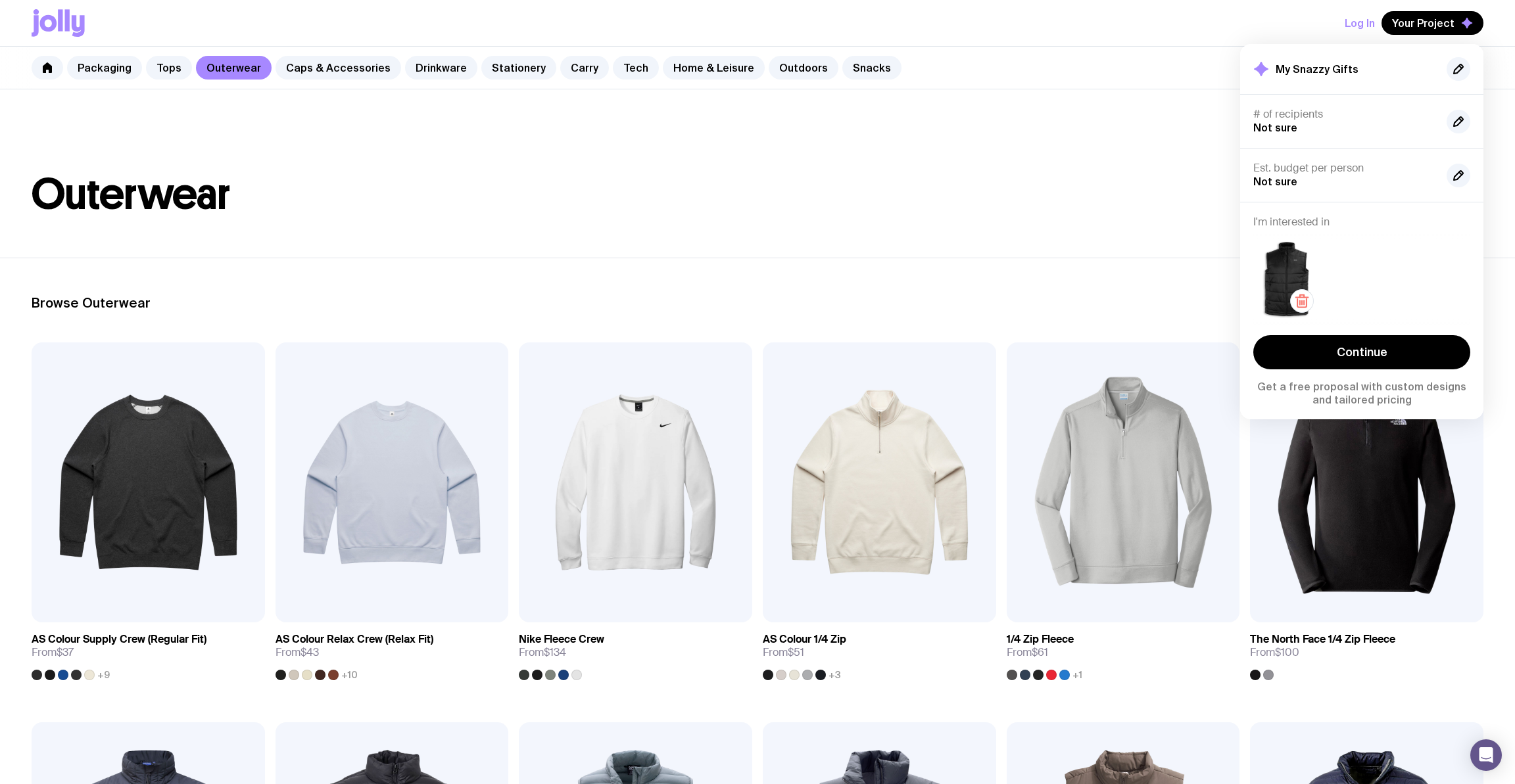
scroll to position [5, 0]
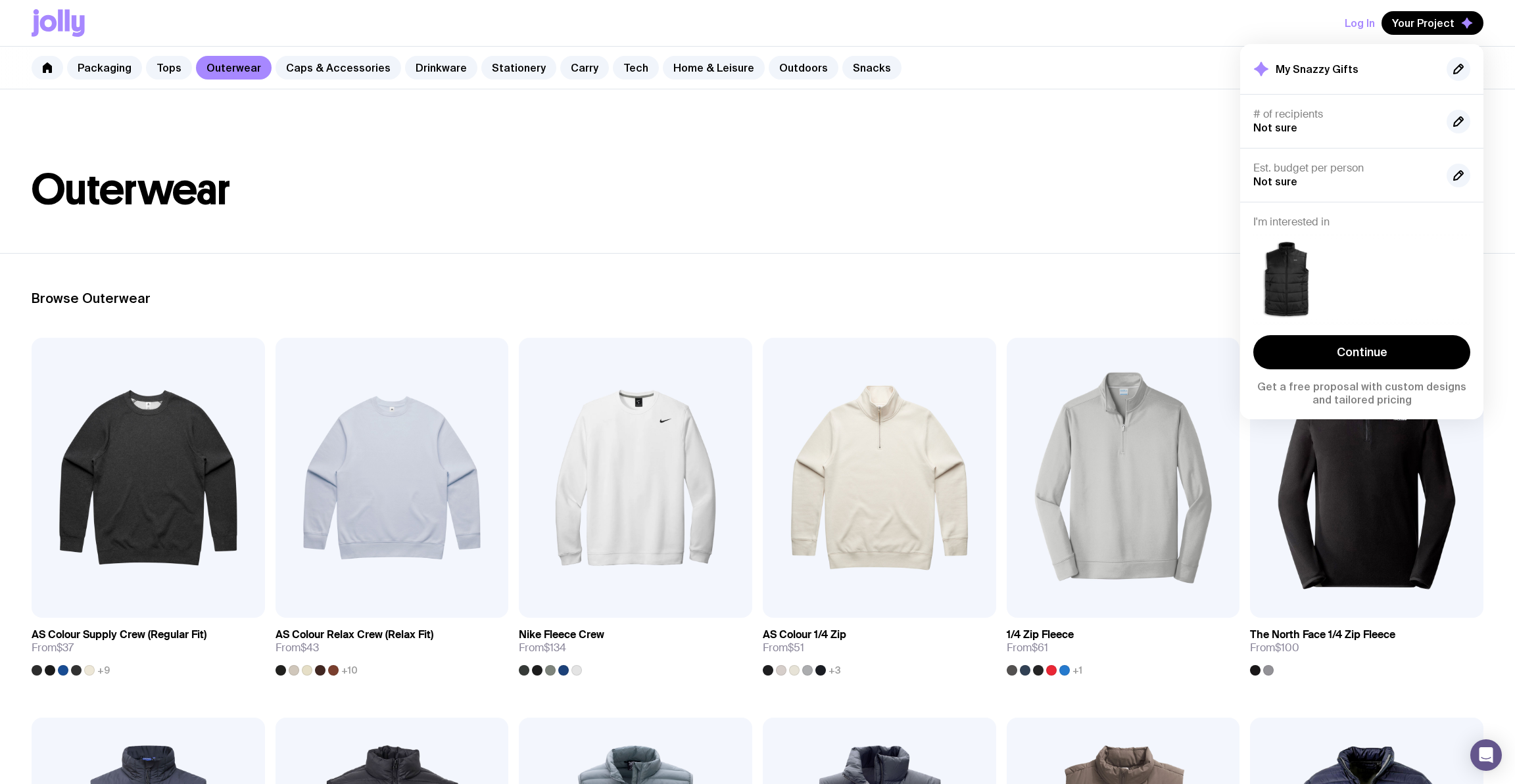
drag, startPoint x: 887, startPoint y: 67, endPoint x: 875, endPoint y: 65, distance: 12.2
click at [887, 67] on div "Packaging Tops Outerwear Caps & Accessories Drinkware Stationery Carry Tech Hom…" at bounding box center [757, 68] width 1515 height 43
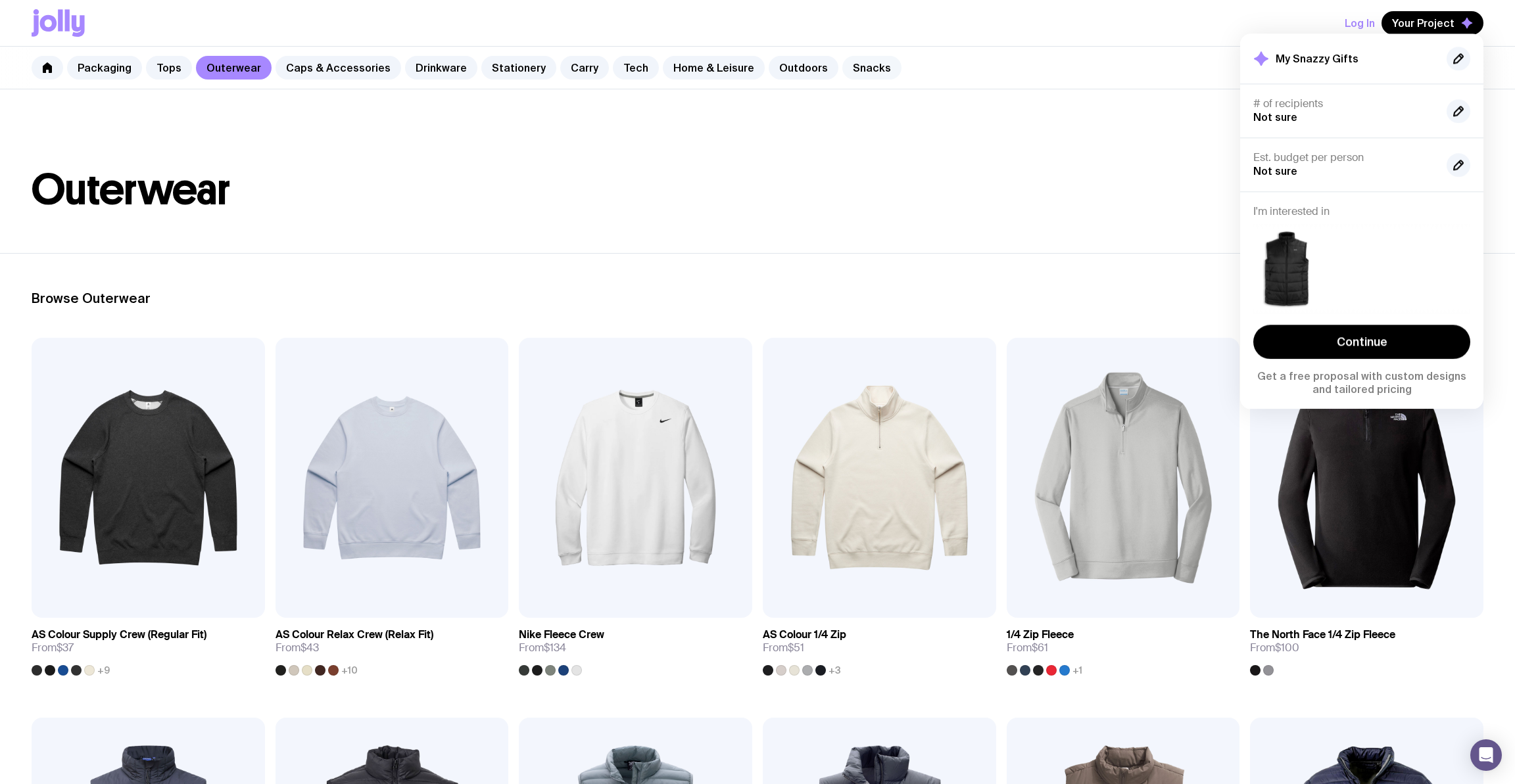
click at [860, 65] on link "Snacks" at bounding box center [871, 68] width 59 height 23
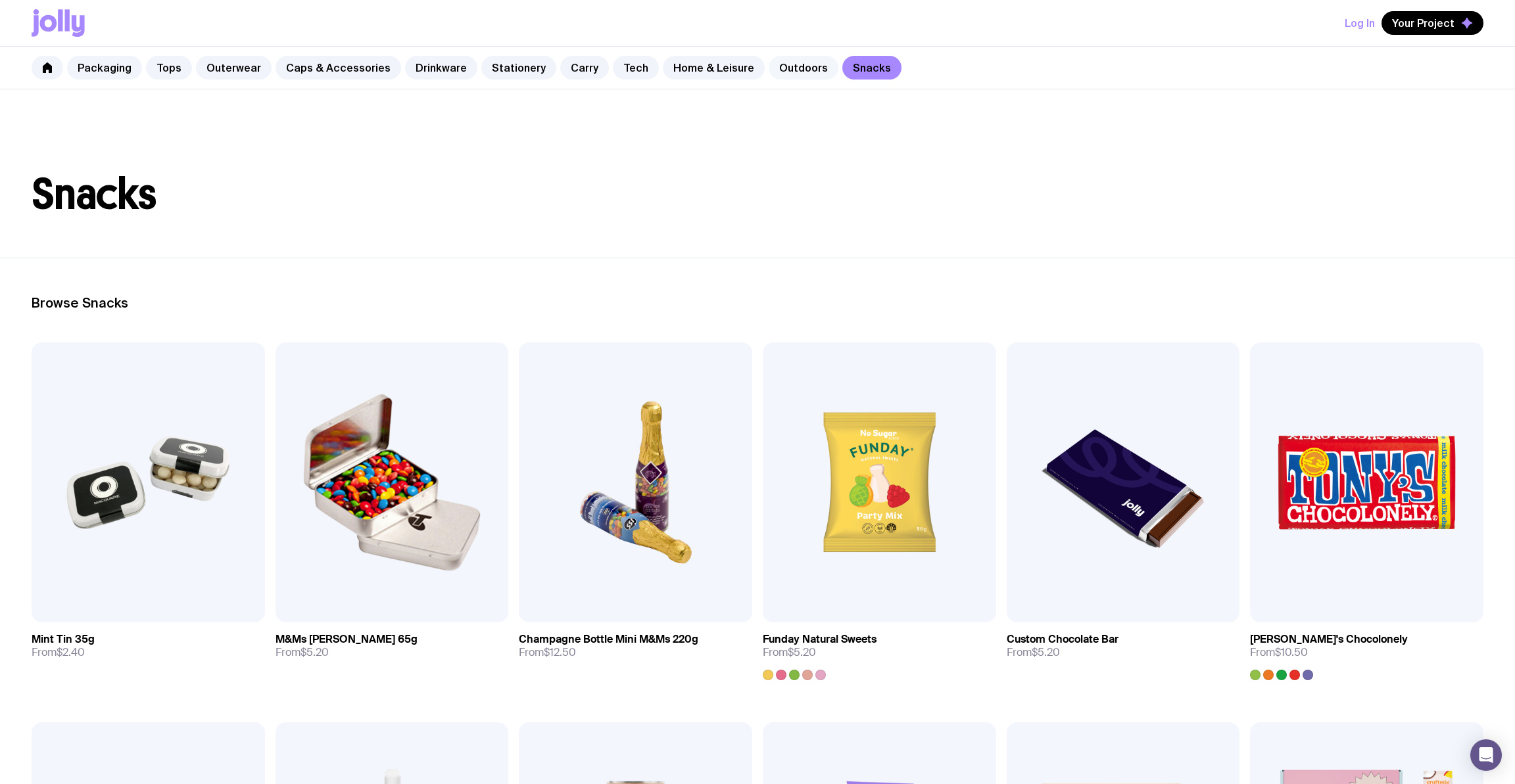
click at [783, 68] on link "Outdoors" at bounding box center [803, 68] width 70 height 23
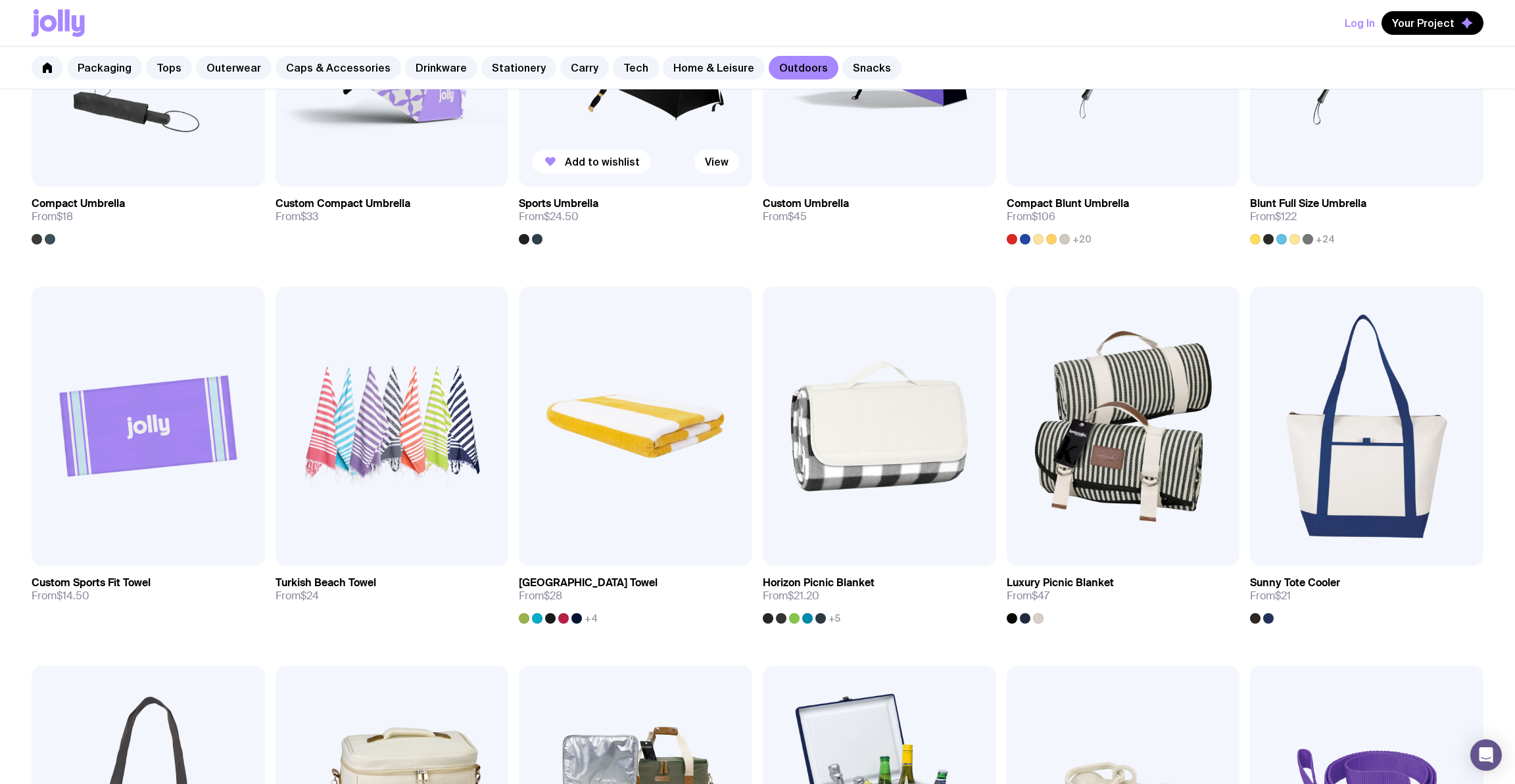
scroll to position [348, 0]
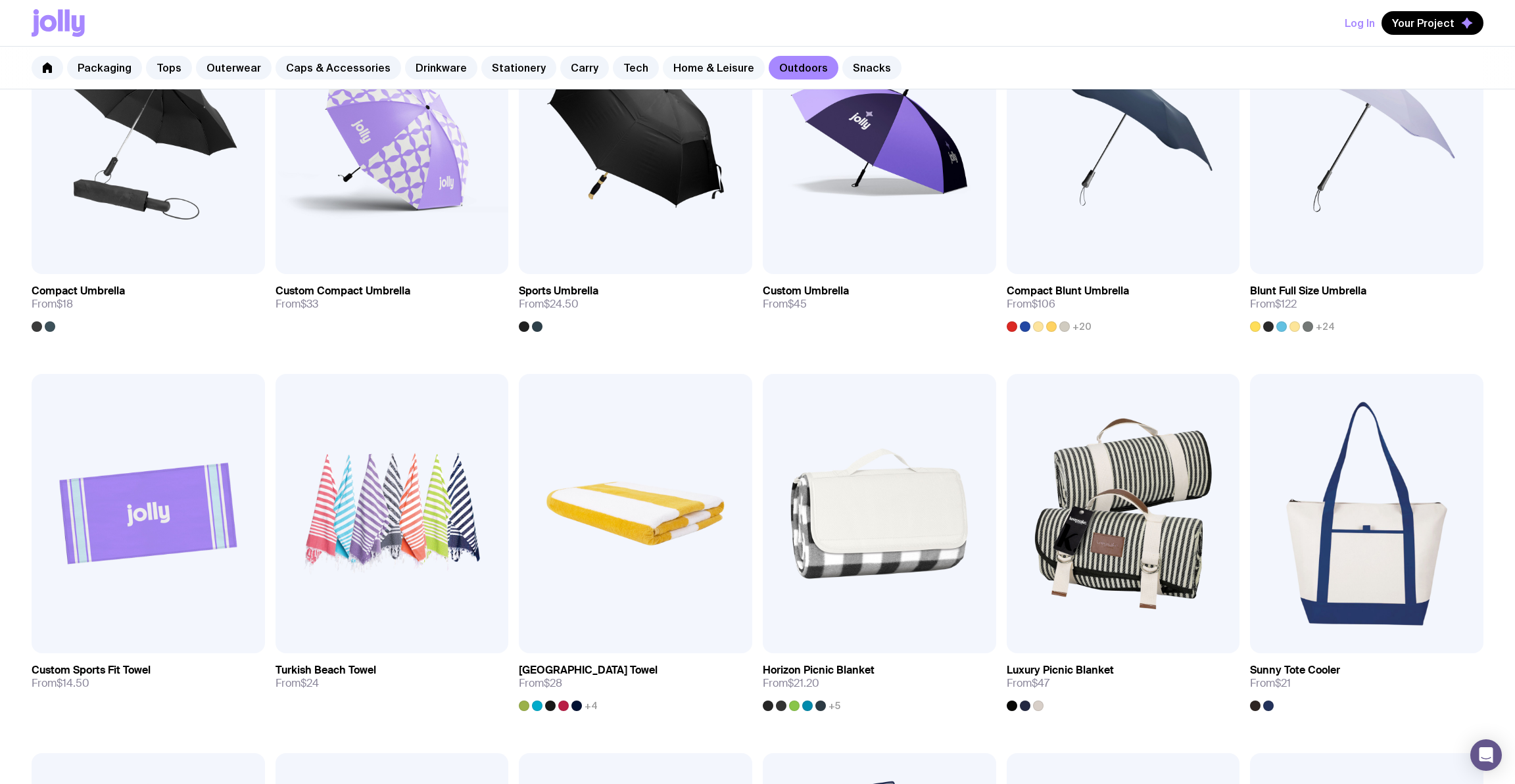
click at [700, 70] on link "Home & Leisure" at bounding box center [714, 68] width 102 height 23
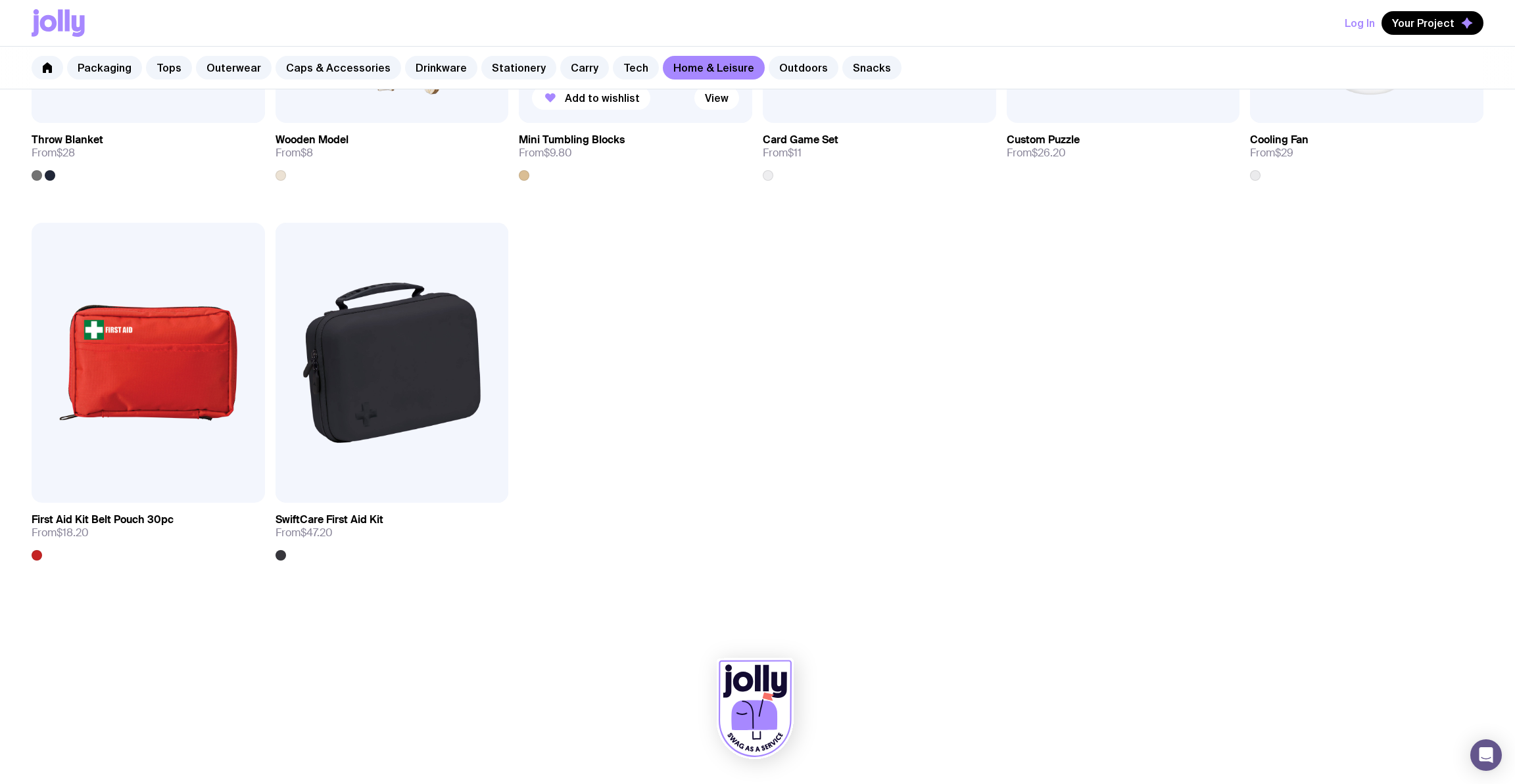
scroll to position [2018, 0]
click at [613, 69] on link "Tech" at bounding box center [636, 68] width 46 height 23
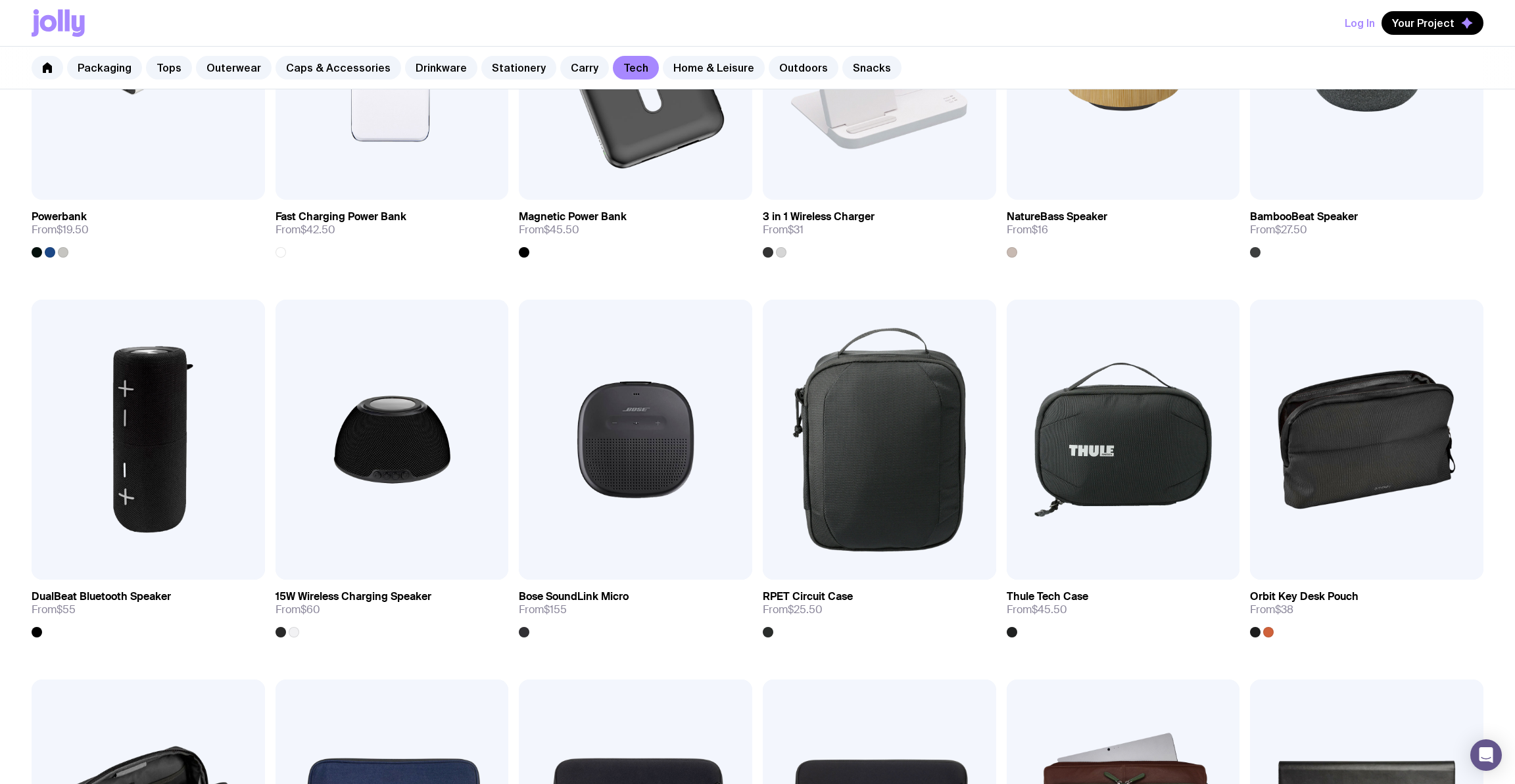
scroll to position [515, 0]
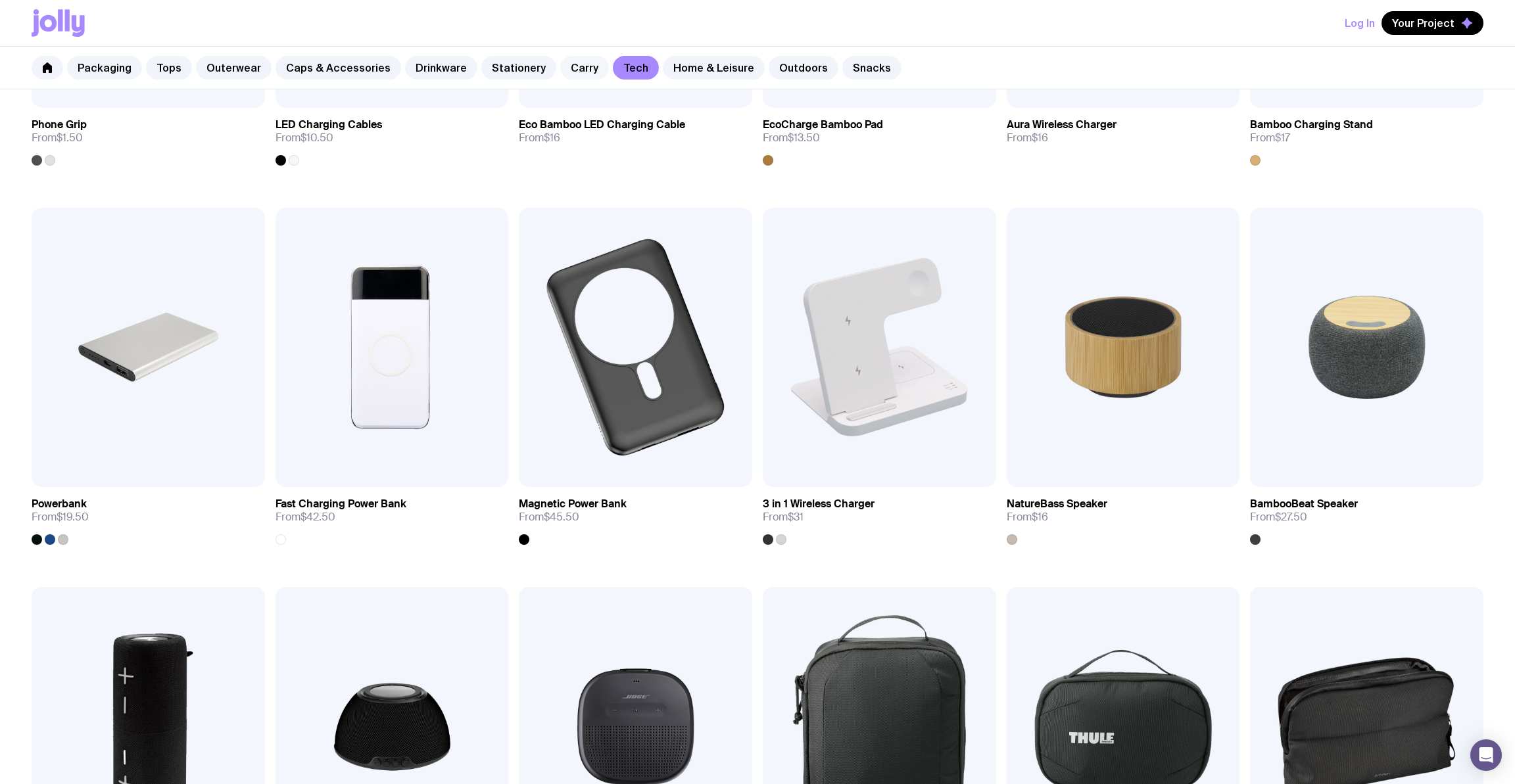
click at [575, 71] on link "Carry" at bounding box center [584, 68] width 48 height 23
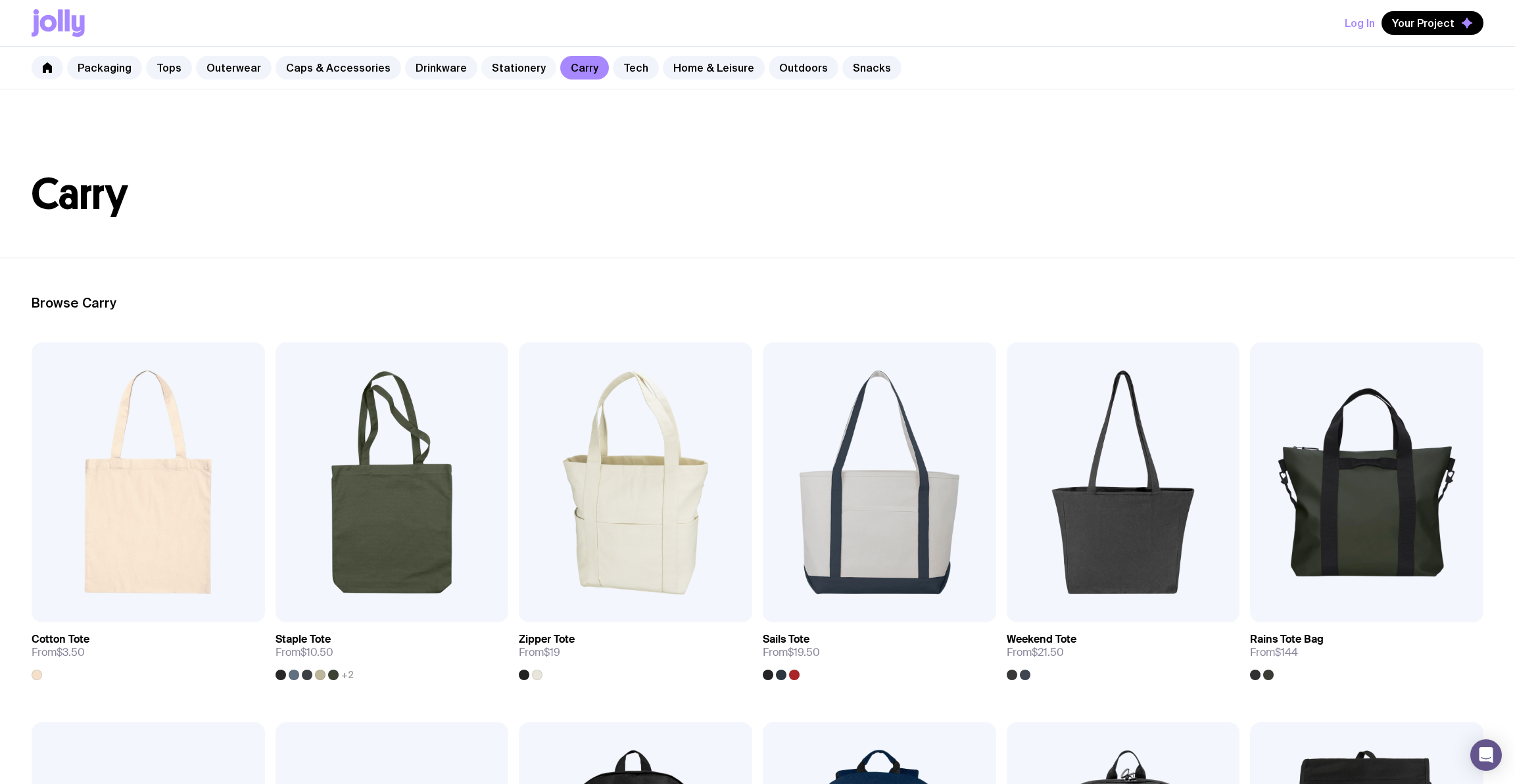
click at [499, 65] on link "Stationery" at bounding box center [519, 68] width 75 height 23
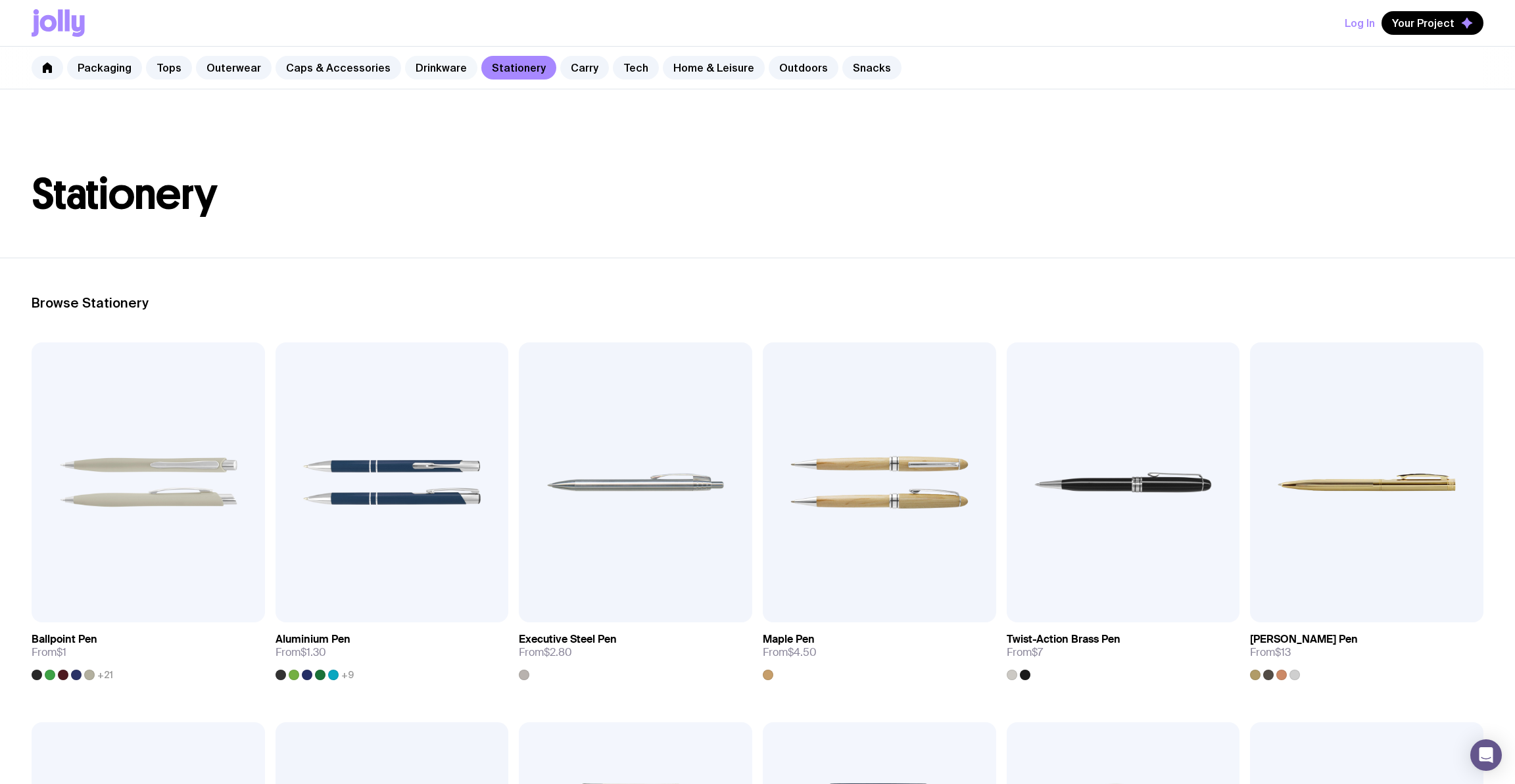
click at [430, 75] on link "Drinkware" at bounding box center [441, 68] width 73 height 23
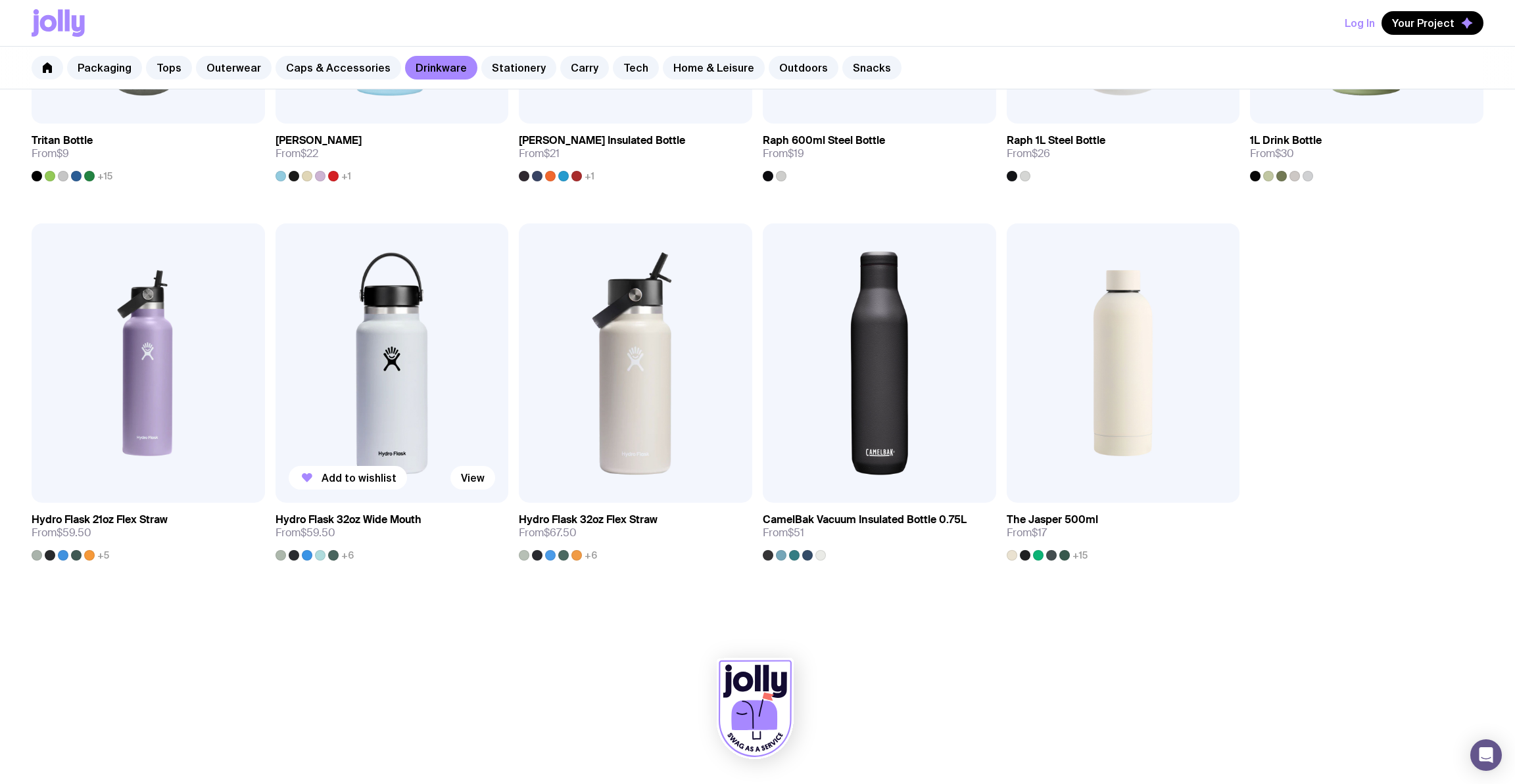
scroll to position [1259, 0]
click at [374, 69] on link "Caps & Accessories" at bounding box center [338, 68] width 126 height 23
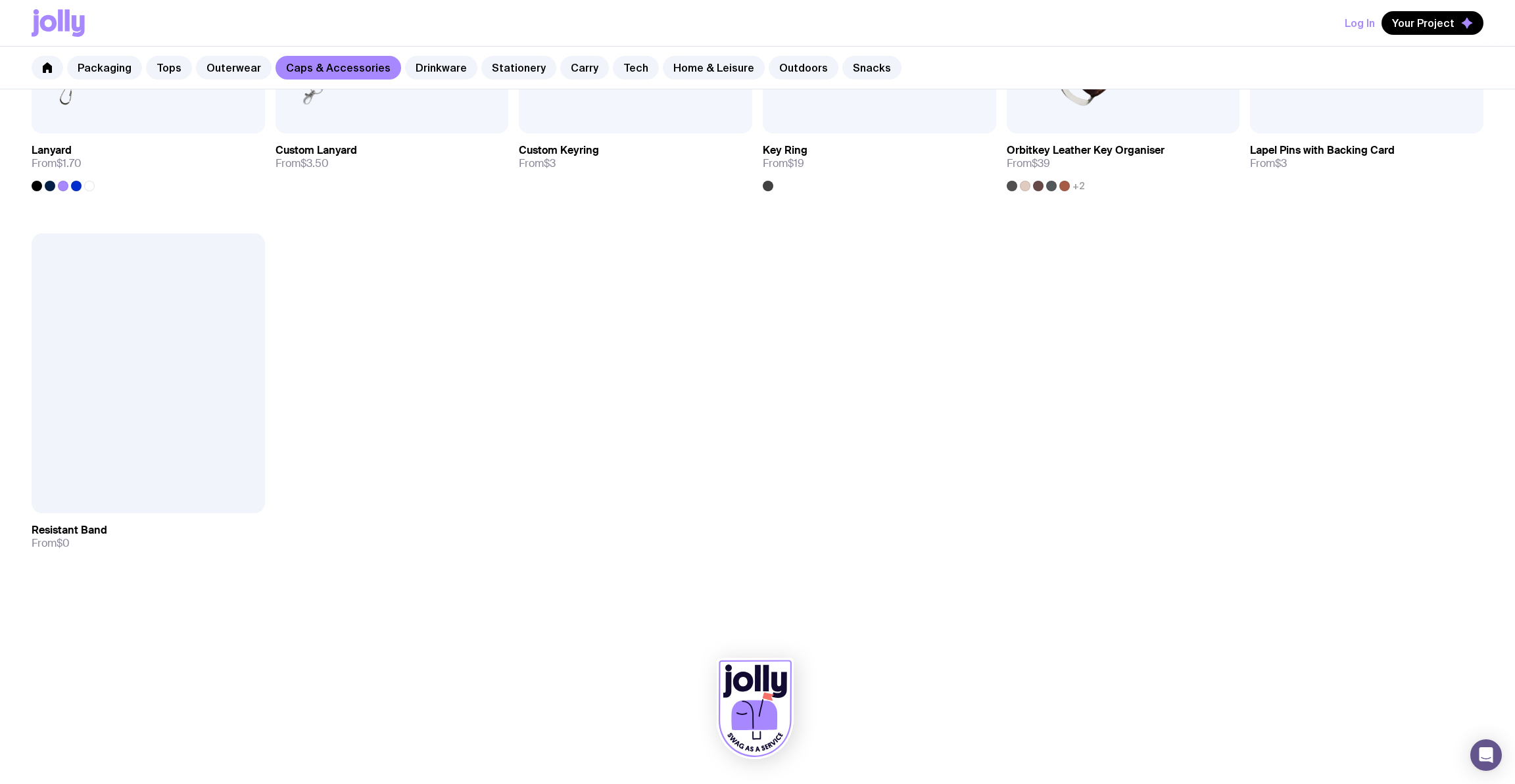
scroll to position [1628, 0]
click at [65, 19] on icon at bounding box center [67, 20] width 5 height 21
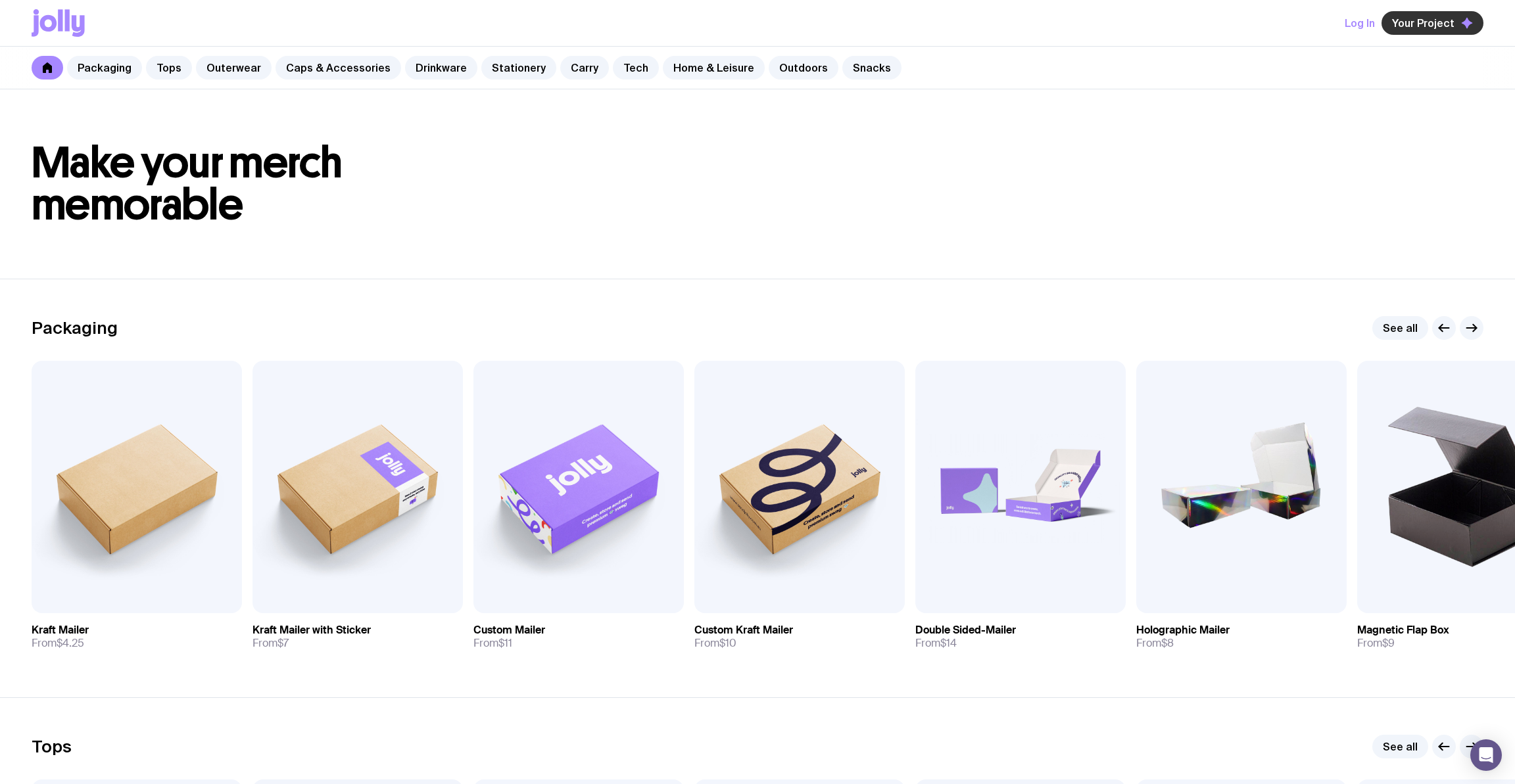
click at [1436, 26] on span "Your Project" at bounding box center [1423, 23] width 63 height 14
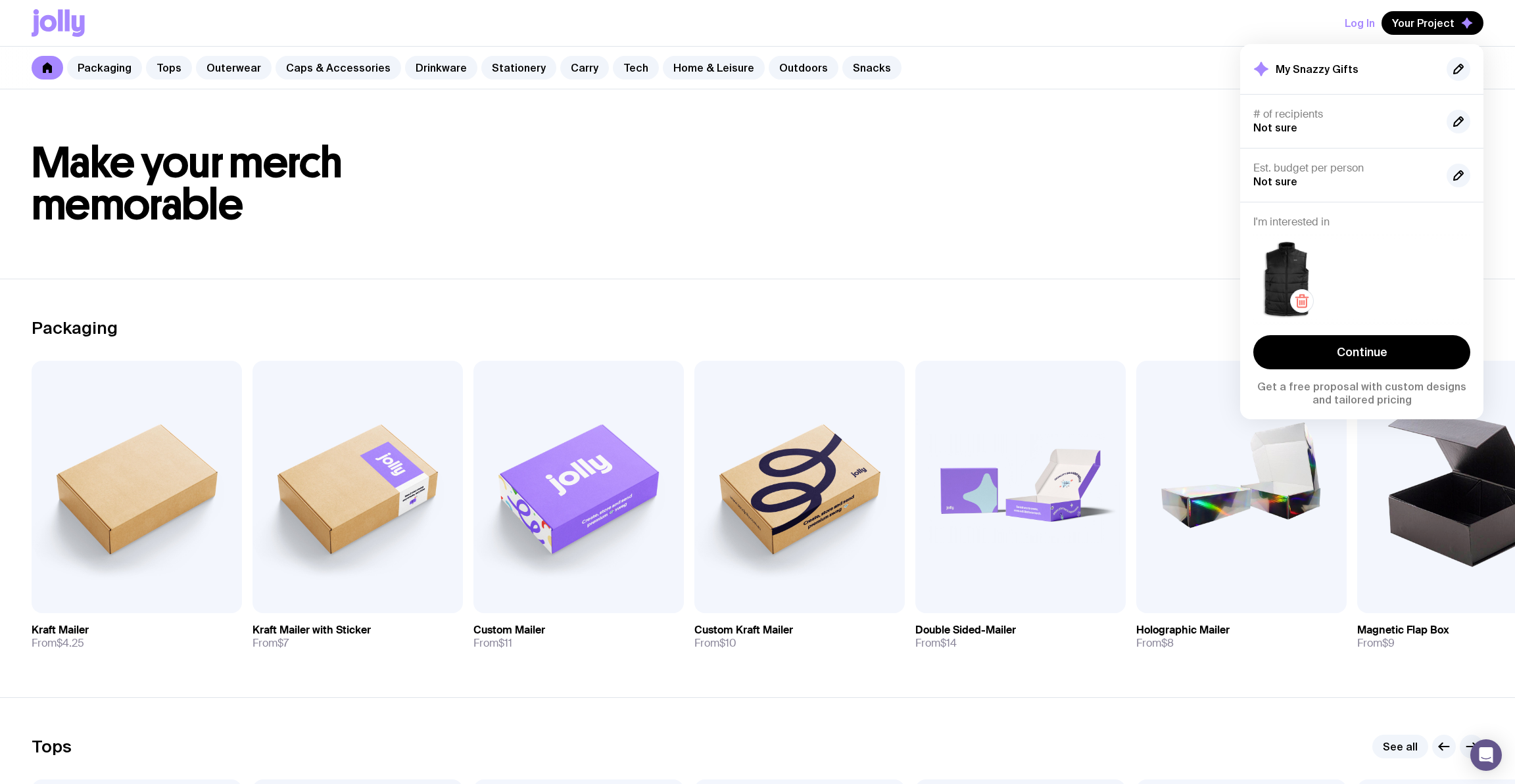
click at [1274, 280] on img at bounding box center [1286, 279] width 67 height 80
click at [1298, 268] on img at bounding box center [1286, 279] width 67 height 80
click at [1370, 242] on div at bounding box center [1361, 279] width 217 height 80
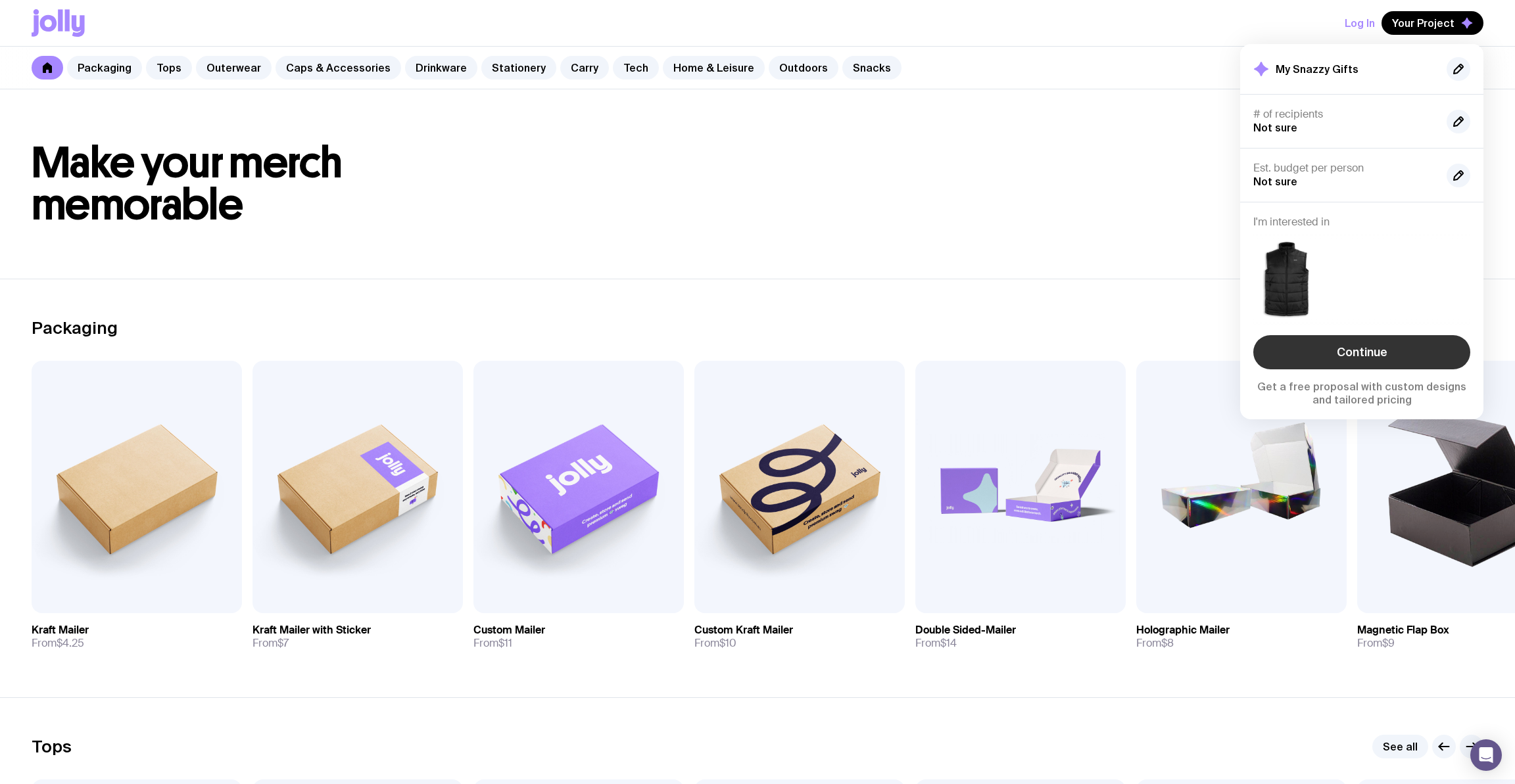
click at [1373, 348] on link "Continue" at bounding box center [1361, 352] width 217 height 34
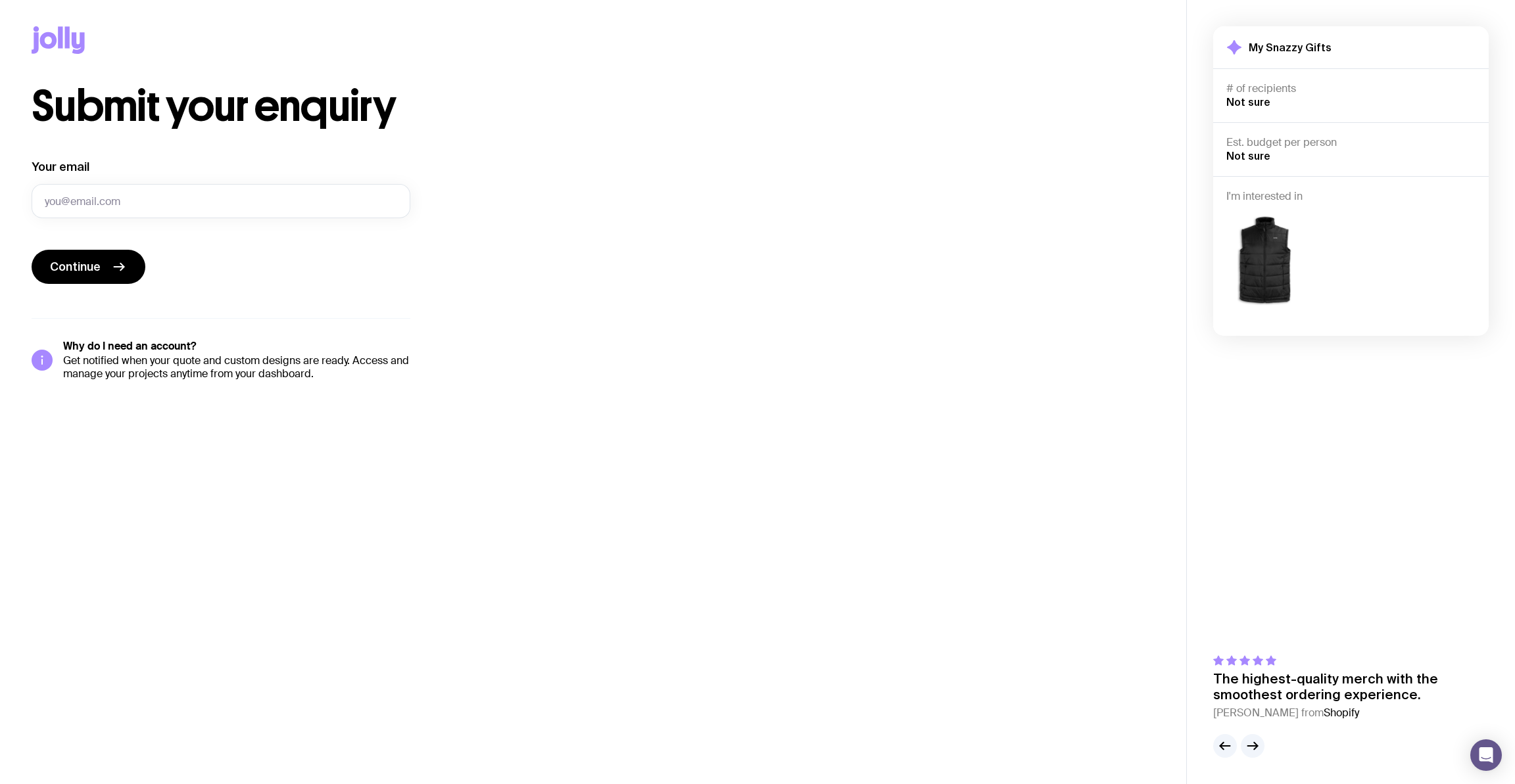
click at [1265, 259] on img at bounding box center [1265, 260] width 77 height 94
click at [1288, 263] on img at bounding box center [1265, 260] width 77 height 94
click at [1286, 213] on div at bounding box center [1351, 260] width 249 height 114
click at [1268, 250] on img at bounding box center [1265, 260] width 77 height 94
click at [1429, 377] on div "My Snazzy Gifts # of recipients Not sure Est. budget per person Not sure I'm in…" at bounding box center [1351, 392] width 276 height 732
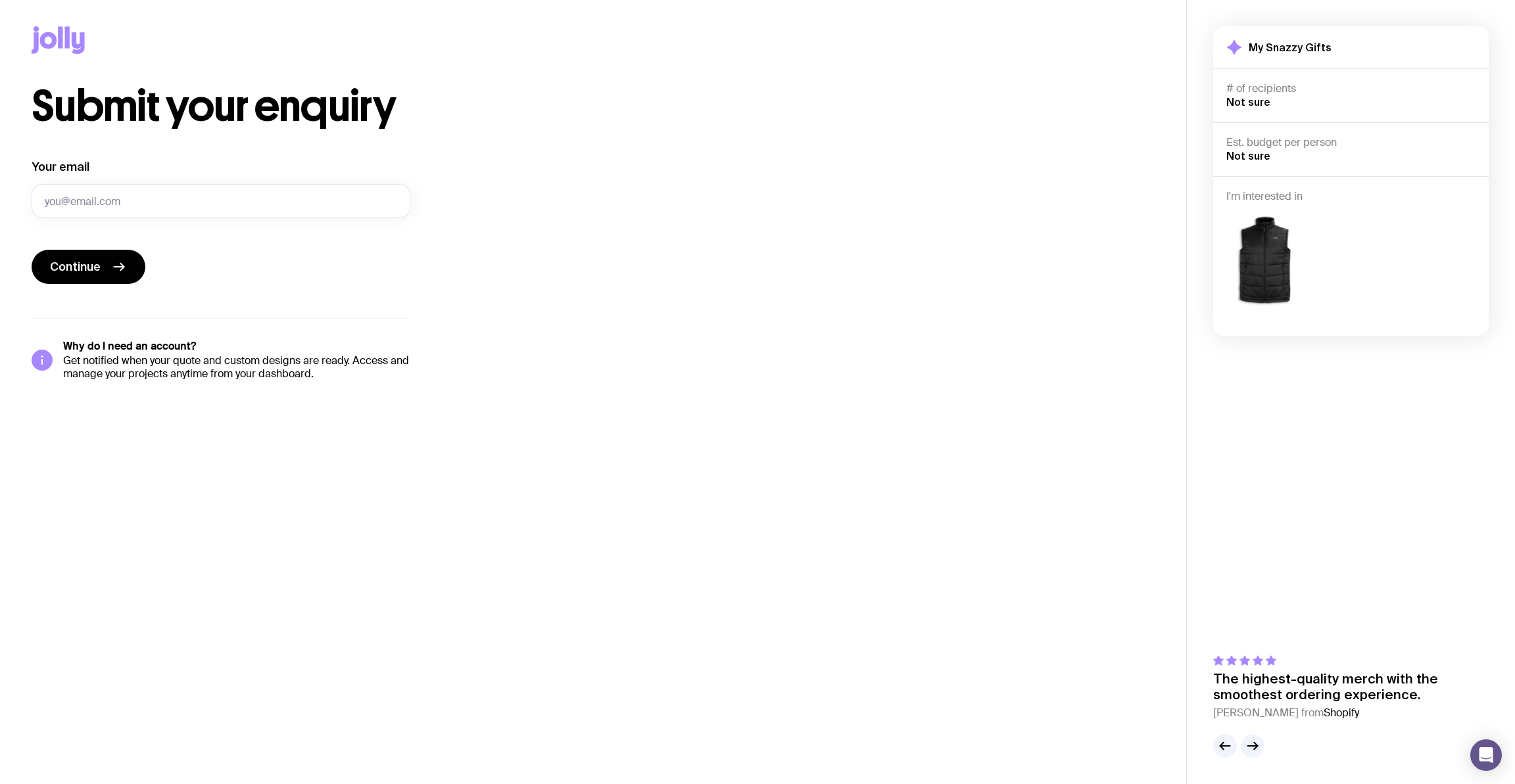
click at [48, 48] on icon at bounding box center [58, 40] width 53 height 28
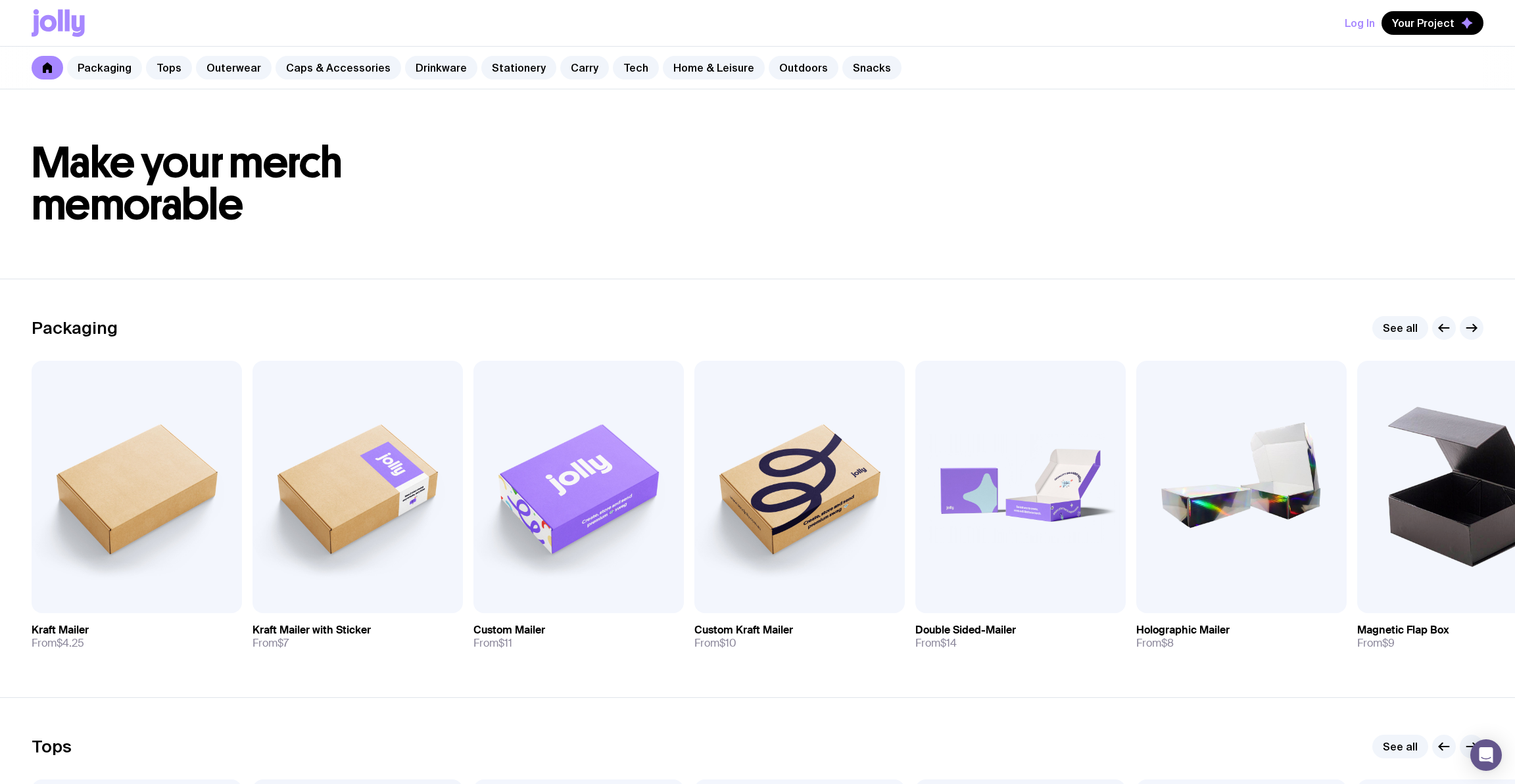
click at [112, 69] on link "Packaging" at bounding box center [104, 68] width 75 height 23
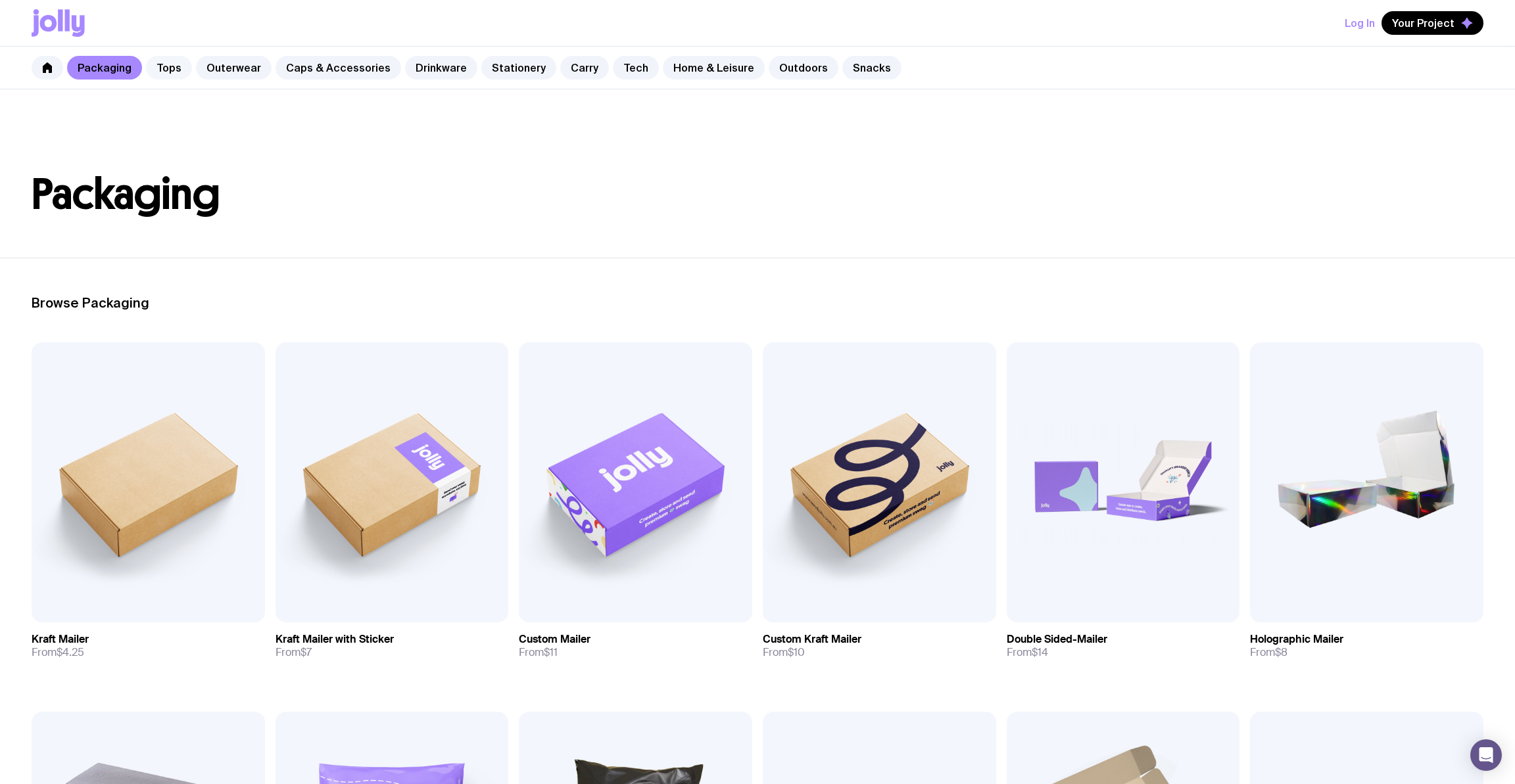
click at [163, 69] on link "Tops" at bounding box center [169, 68] width 46 height 23
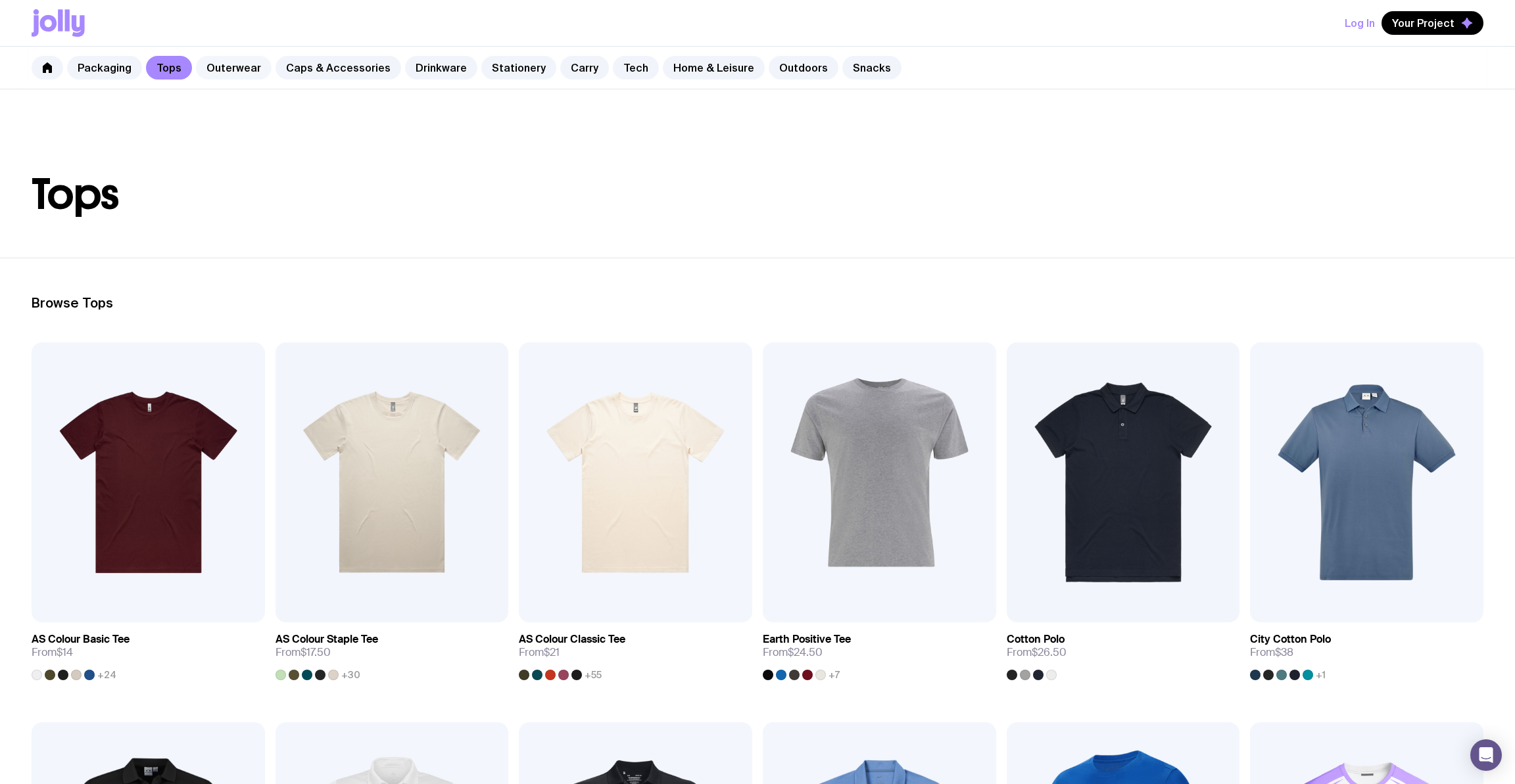
click at [249, 71] on link "Outerwear" at bounding box center [234, 68] width 75 height 23
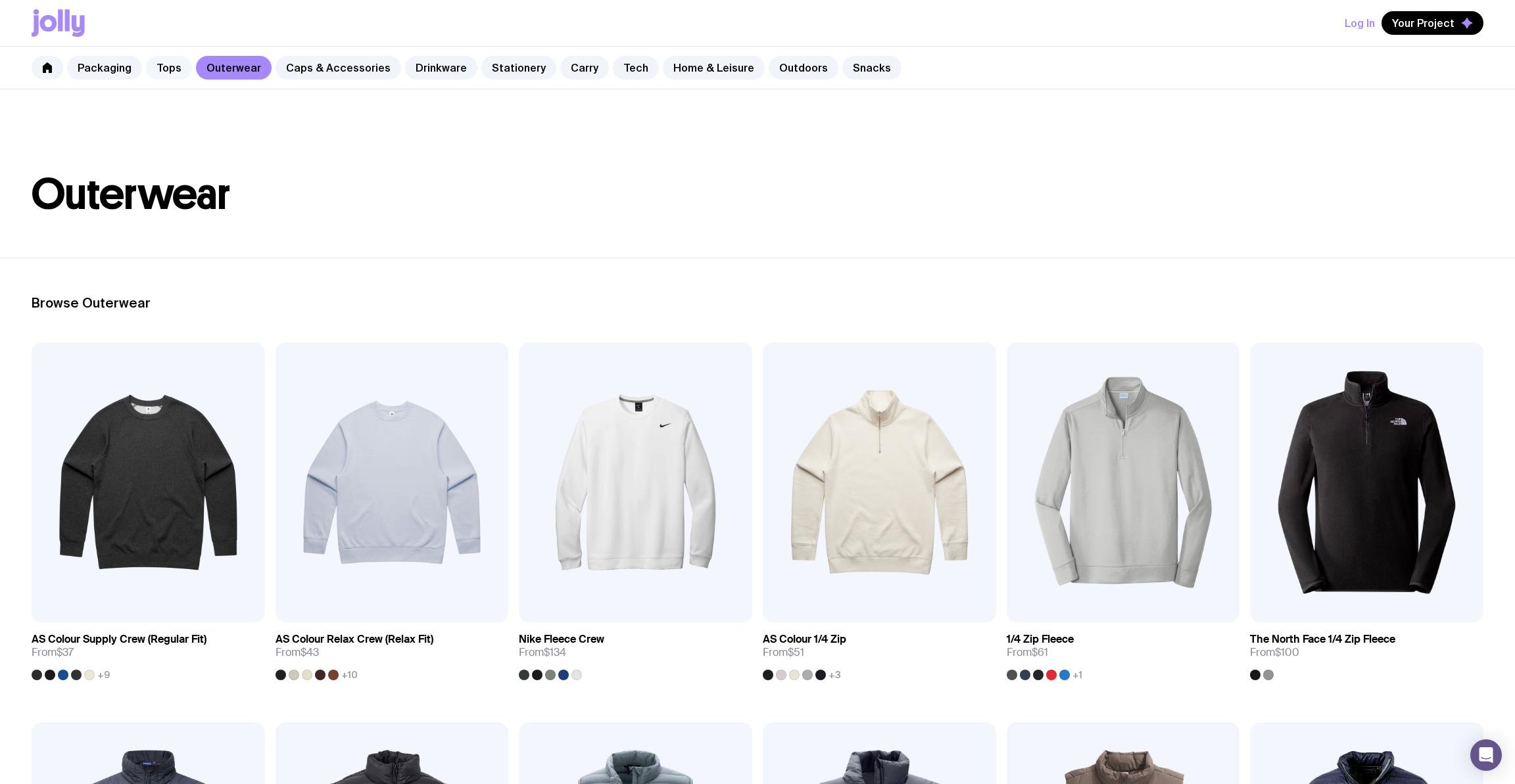
click at [167, 65] on link "Tops" at bounding box center [169, 68] width 46 height 23
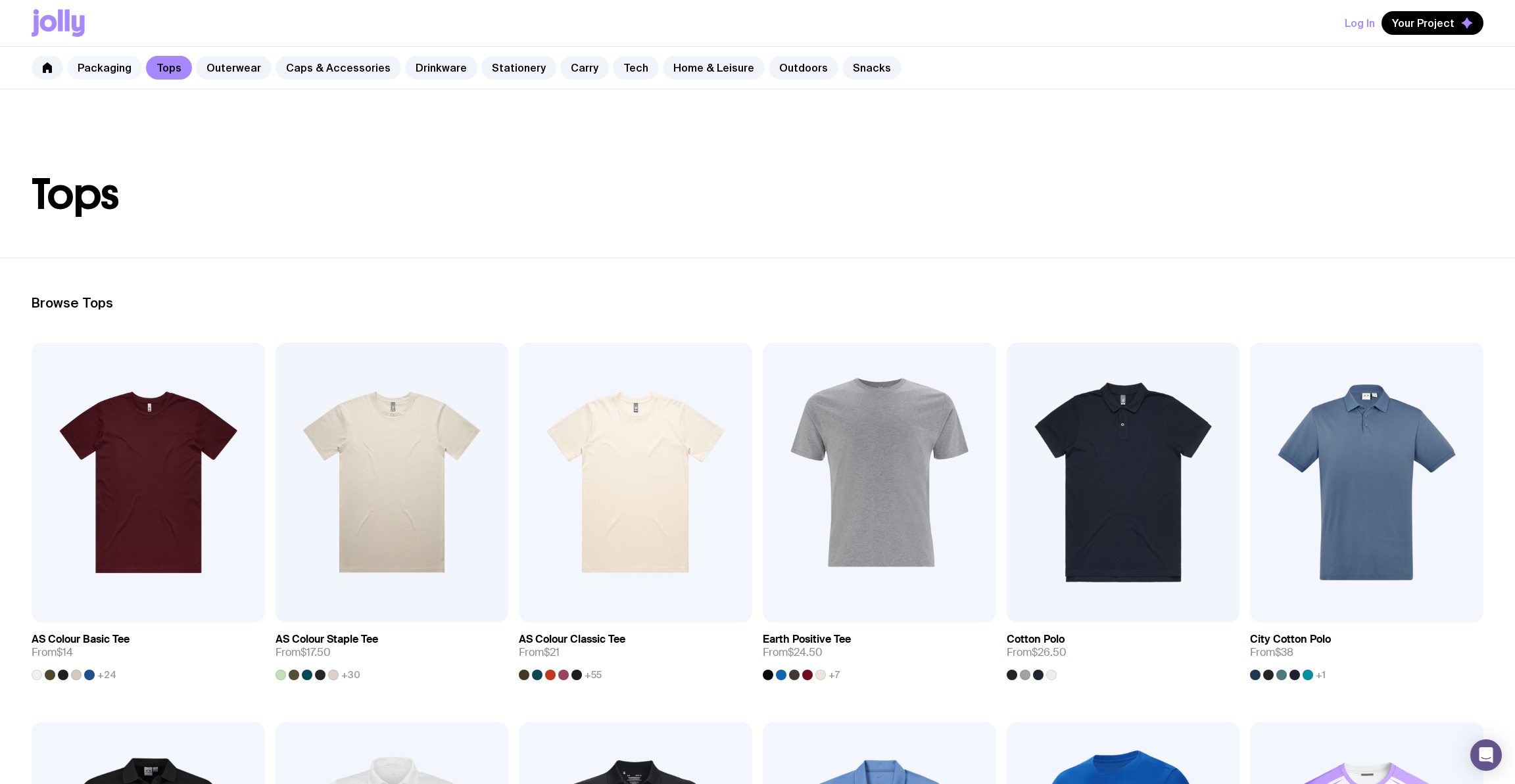
click at [93, 71] on link "Packaging" at bounding box center [104, 68] width 75 height 23
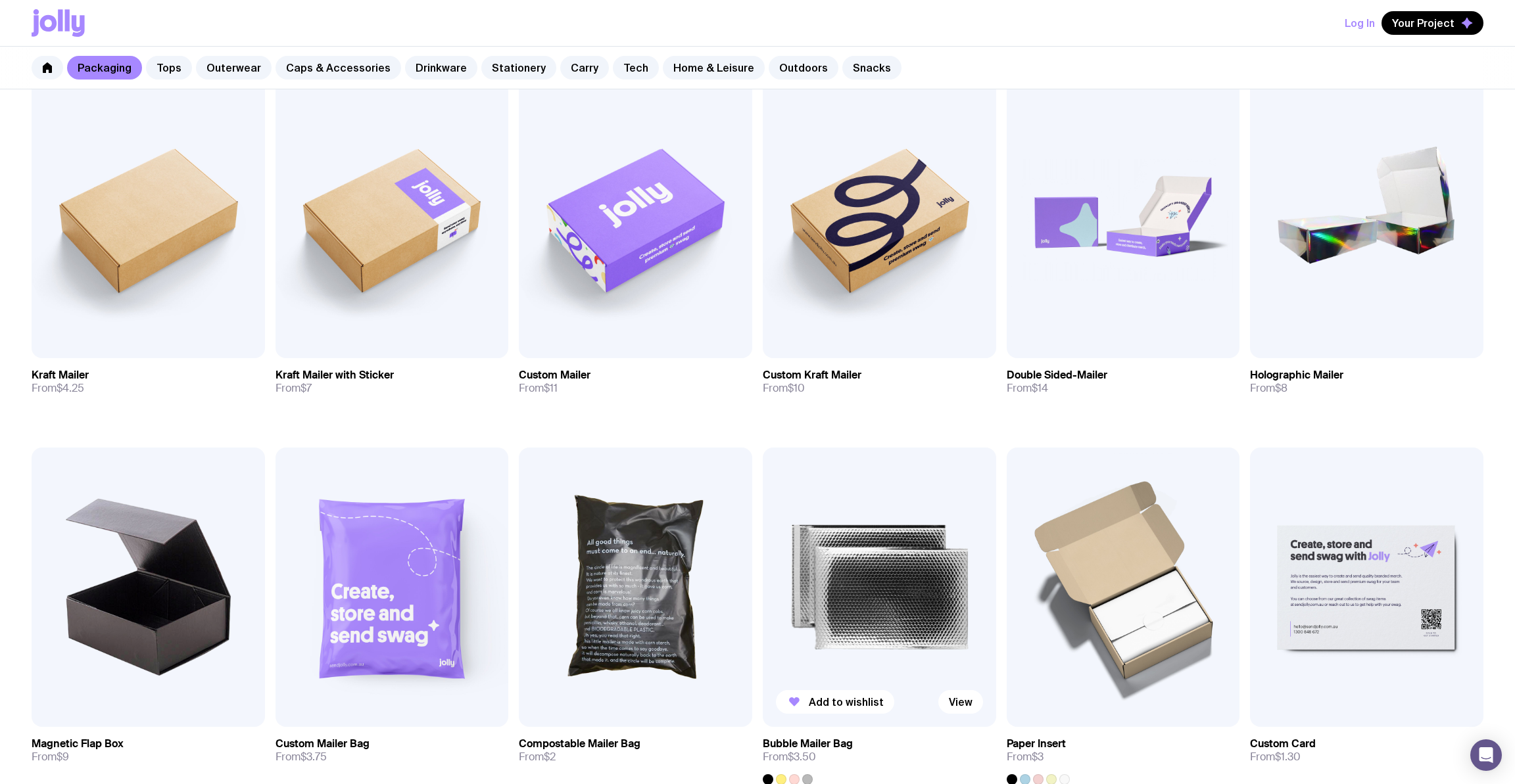
scroll to position [254, 0]
